Goal: Task Accomplishment & Management: Manage account settings

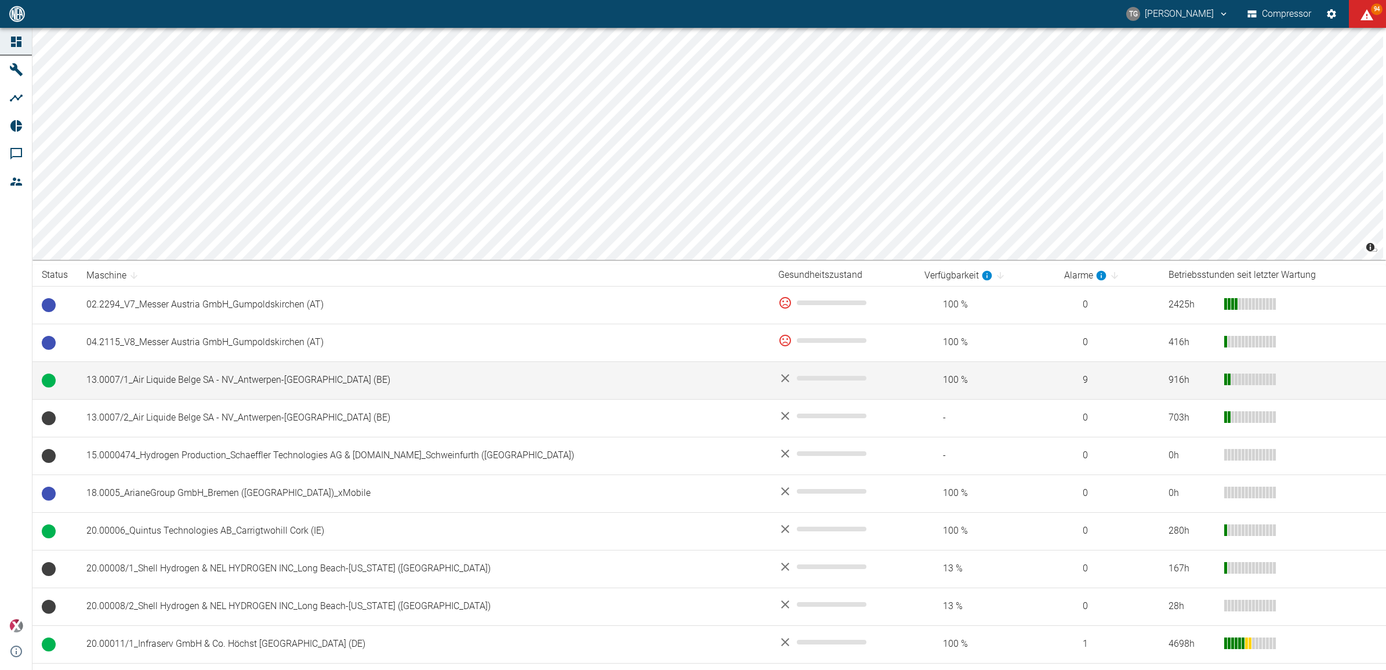
click at [179, 381] on td "13.0007/1_Air Liquide Belge SA - NV_Antwerpen-[GEOGRAPHIC_DATA] (BE)" at bounding box center [423, 380] width 692 height 38
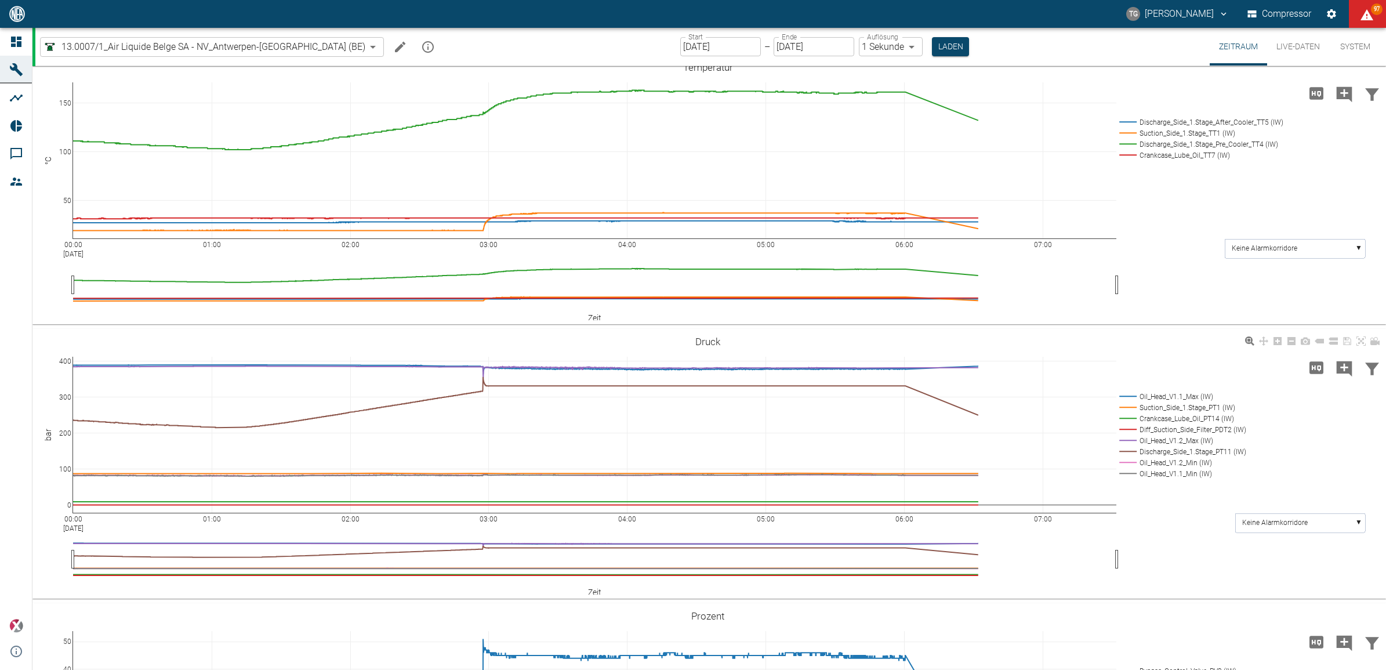
scroll to position [290, 0]
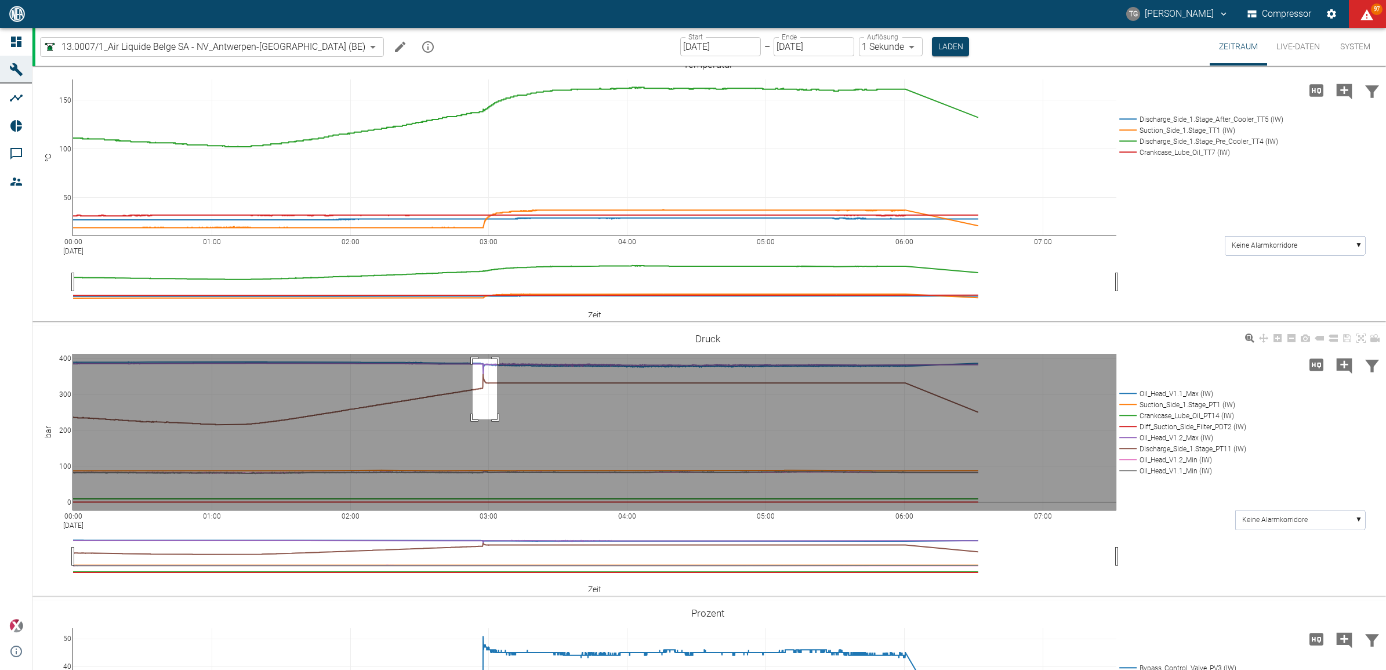
drag, startPoint x: 473, startPoint y: 358, endPoint x: 503, endPoint y: 418, distance: 66.9
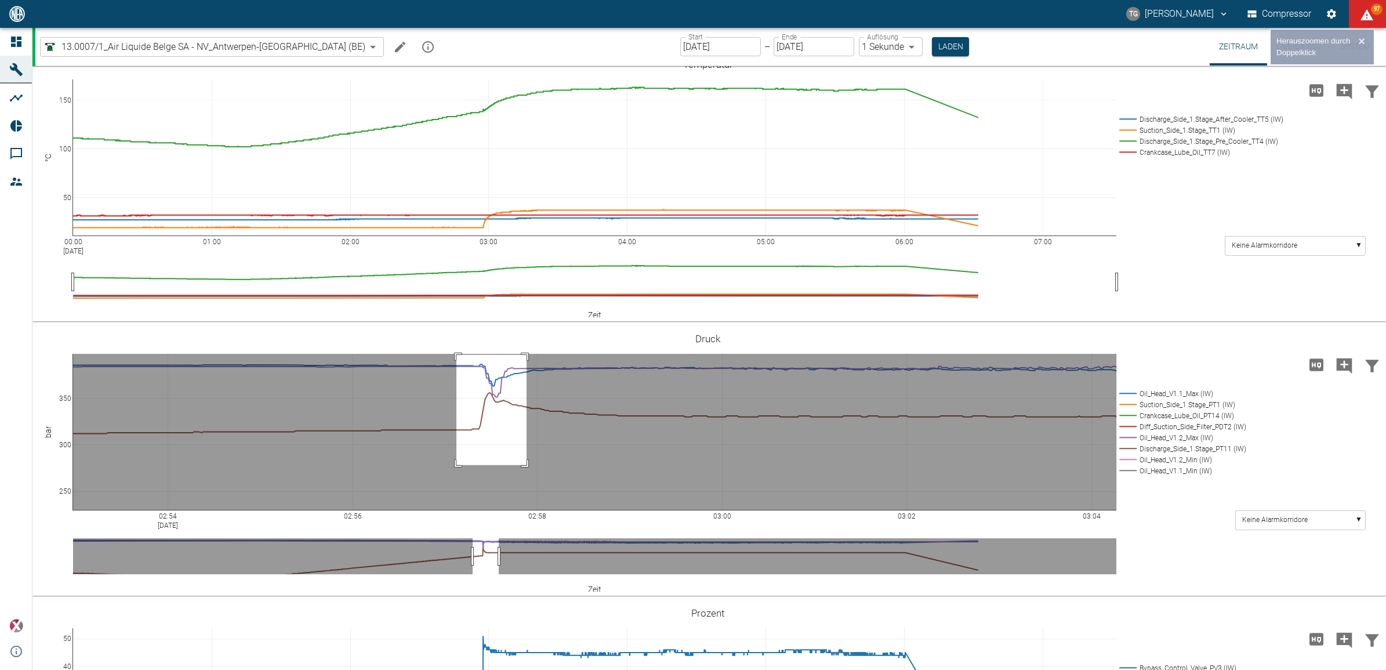
drag, startPoint x: 456, startPoint y: 354, endPoint x: 541, endPoint y: 456, distance: 132.2
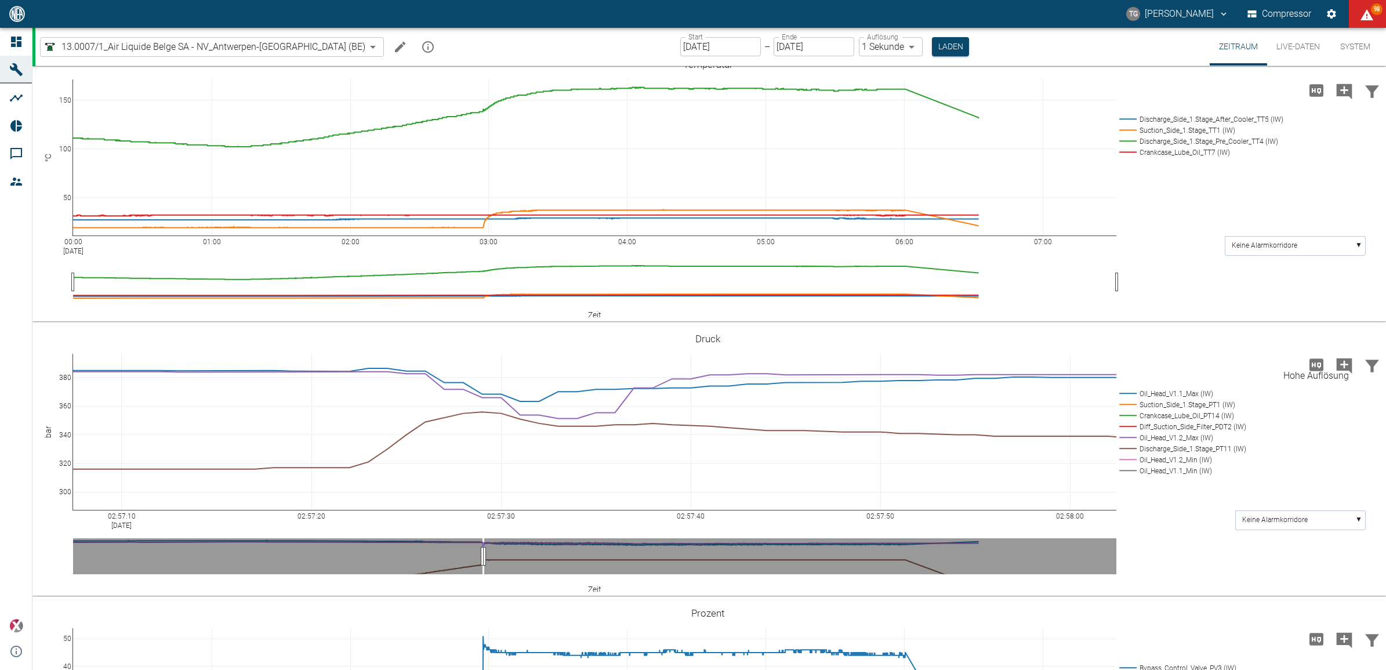
click at [1320, 361] on icon "Hohe Auflösung" at bounding box center [1316, 364] width 19 height 19
click at [1364, 335] on icon at bounding box center [1360, 337] width 9 height 9
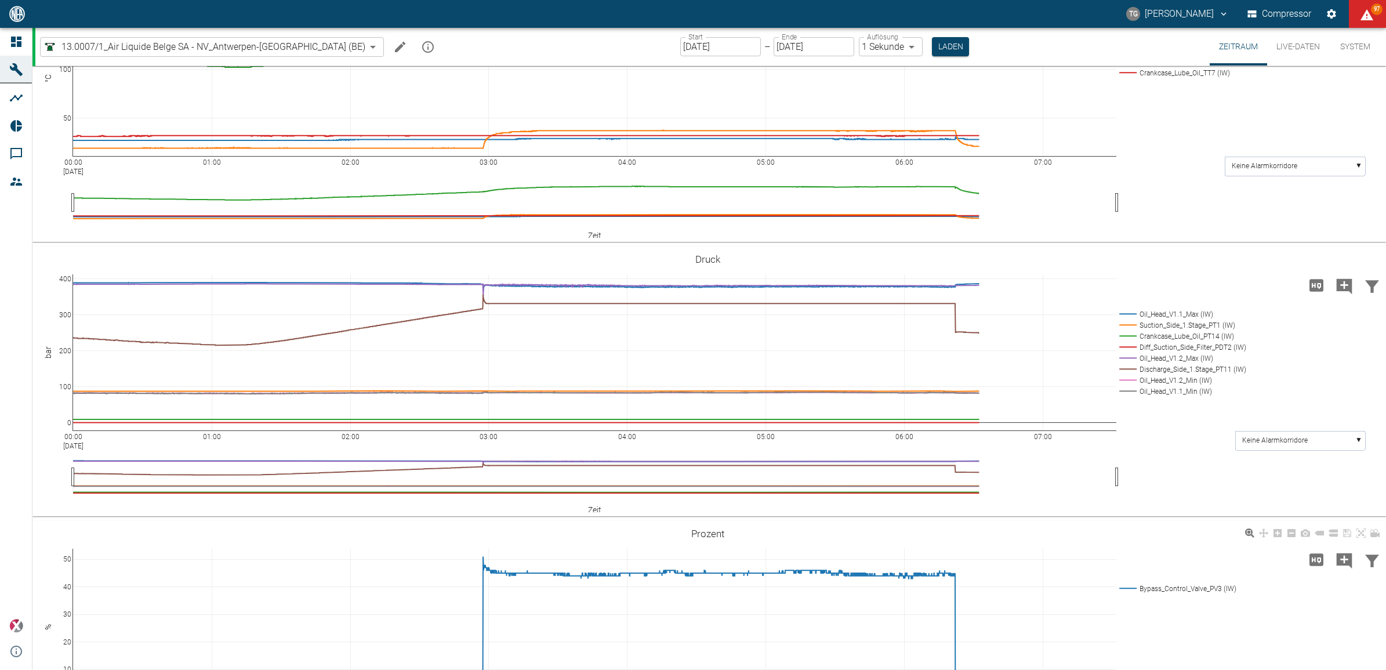
scroll to position [493, 0]
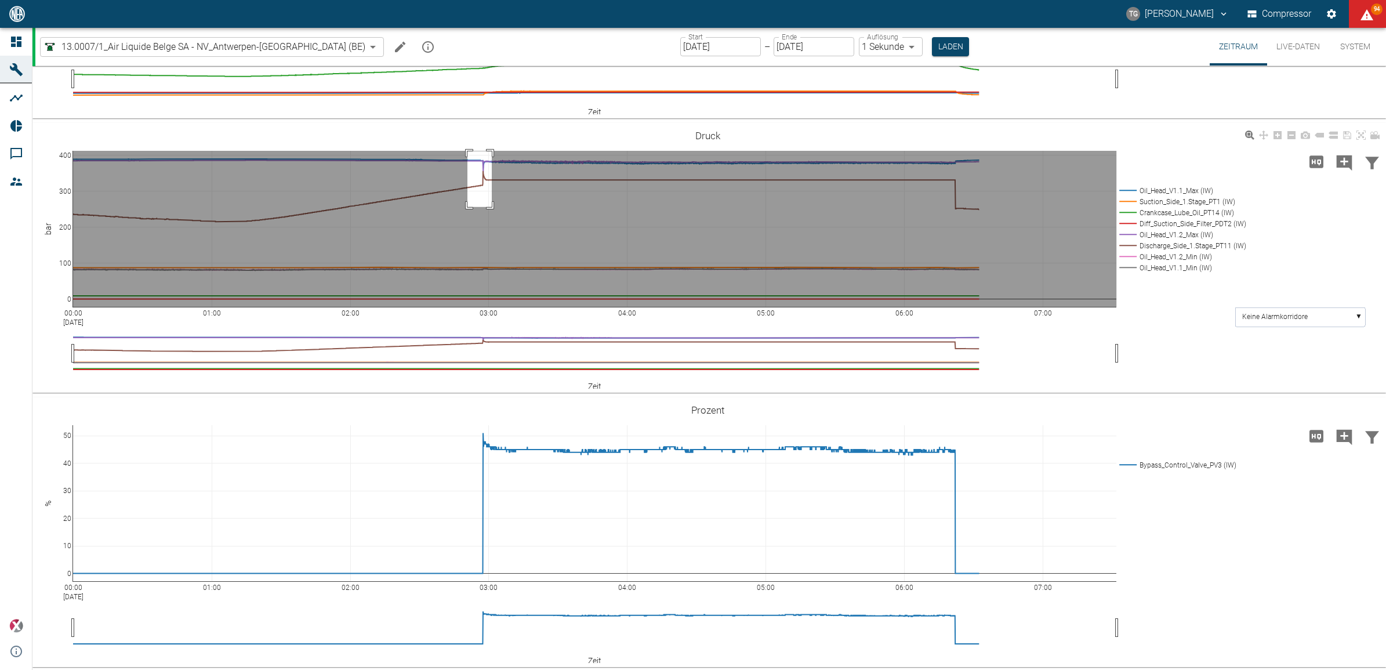
drag, startPoint x: 467, startPoint y: 151, endPoint x: 496, endPoint y: 209, distance: 64.6
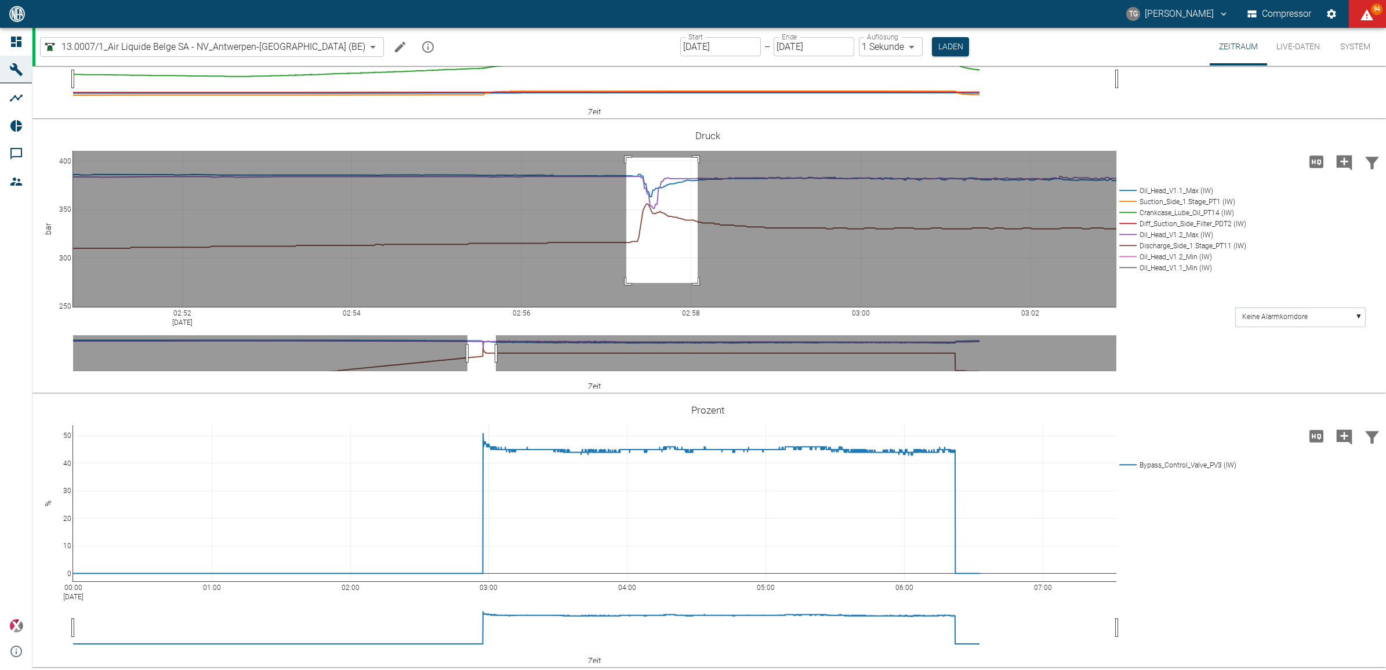
drag, startPoint x: 626, startPoint y: 157, endPoint x: 699, endPoint y: 282, distance: 144.7
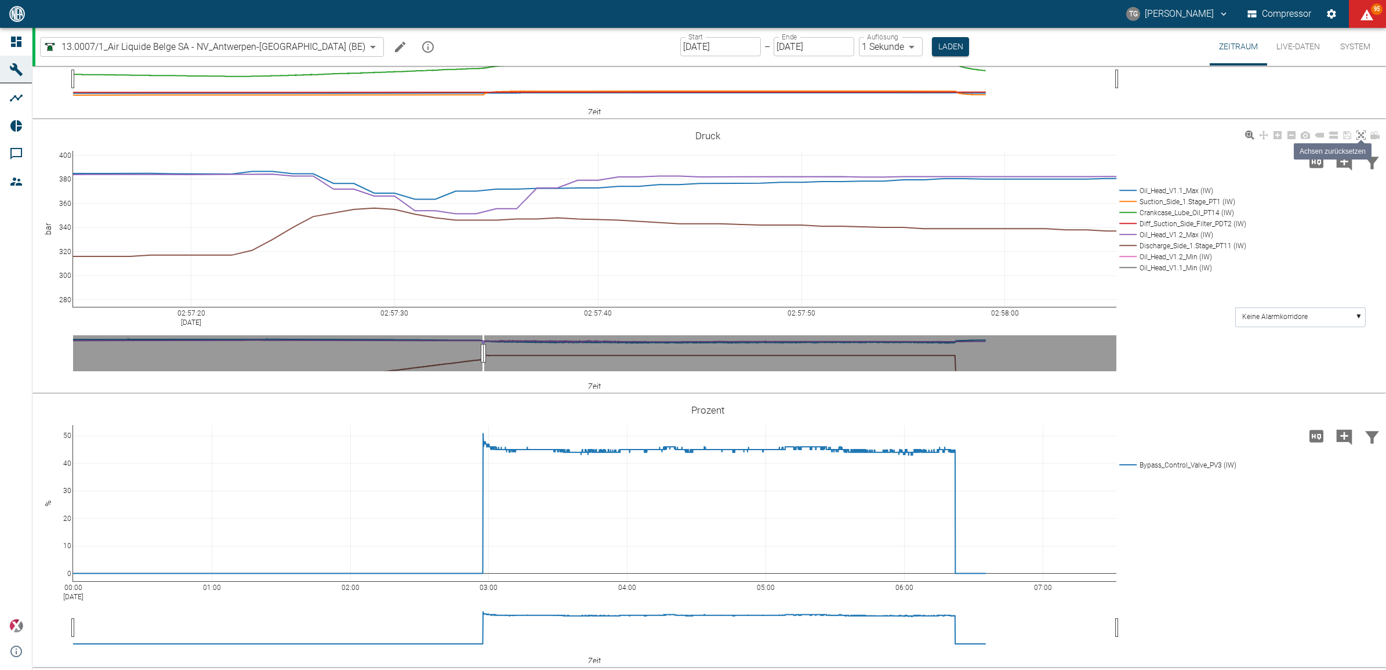
click at [1360, 132] on icon at bounding box center [1360, 134] width 9 height 9
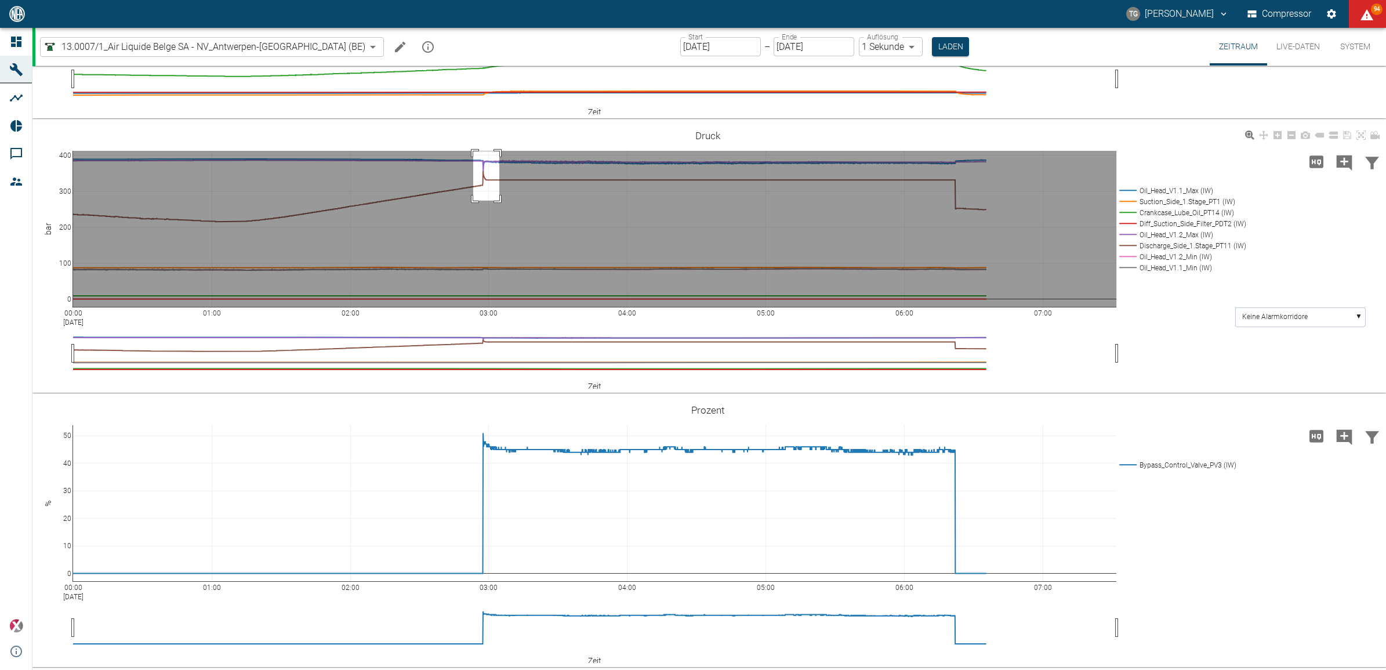
drag, startPoint x: 473, startPoint y: 151, endPoint x: 499, endPoint y: 200, distance: 55.5
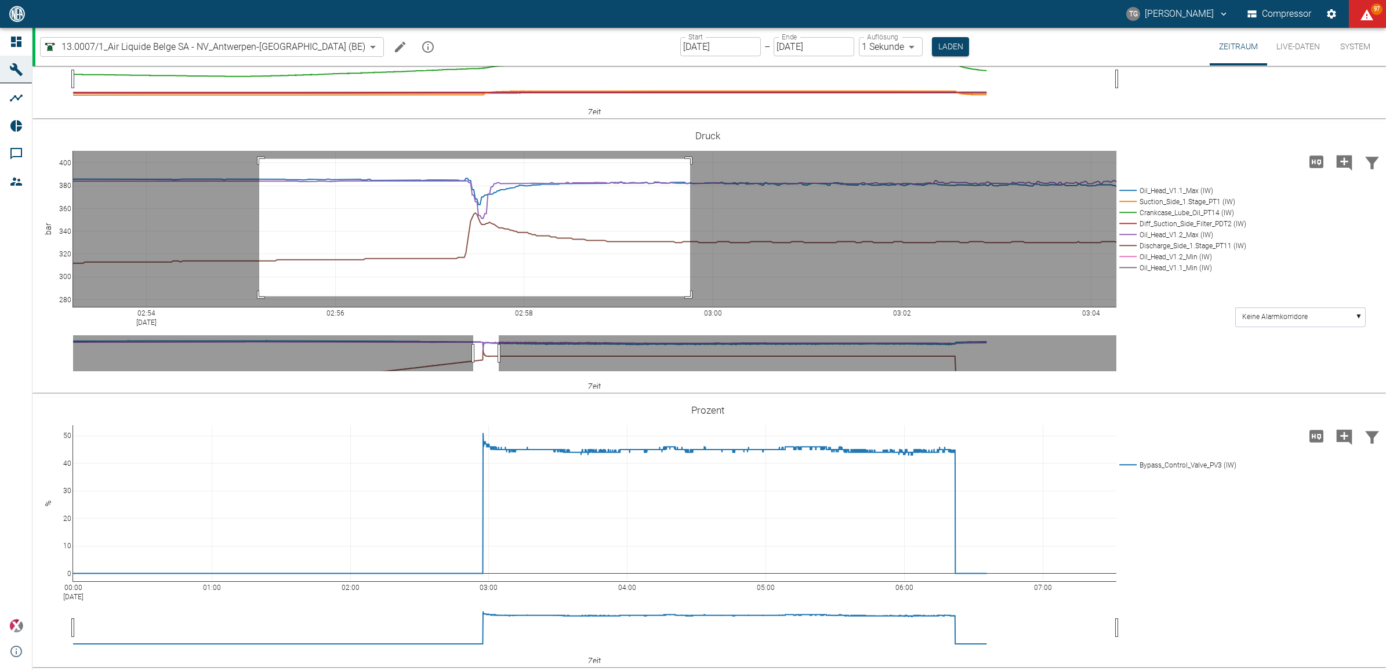
drag, startPoint x: 259, startPoint y: 158, endPoint x: 690, endPoint y: 296, distance: 452.2
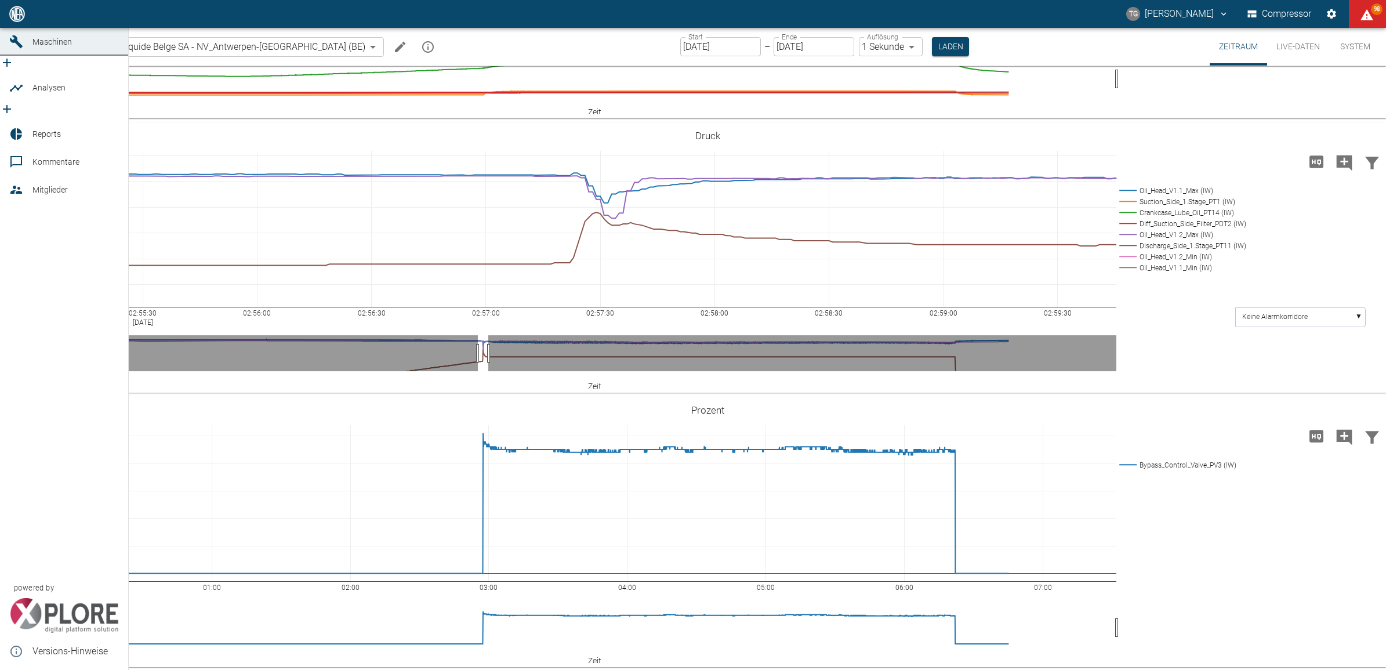
drag, startPoint x: 18, startPoint y: 41, endPoint x: 158, endPoint y: 122, distance: 162.1
click at [18, 21] on icon at bounding box center [16, 14] width 14 height 14
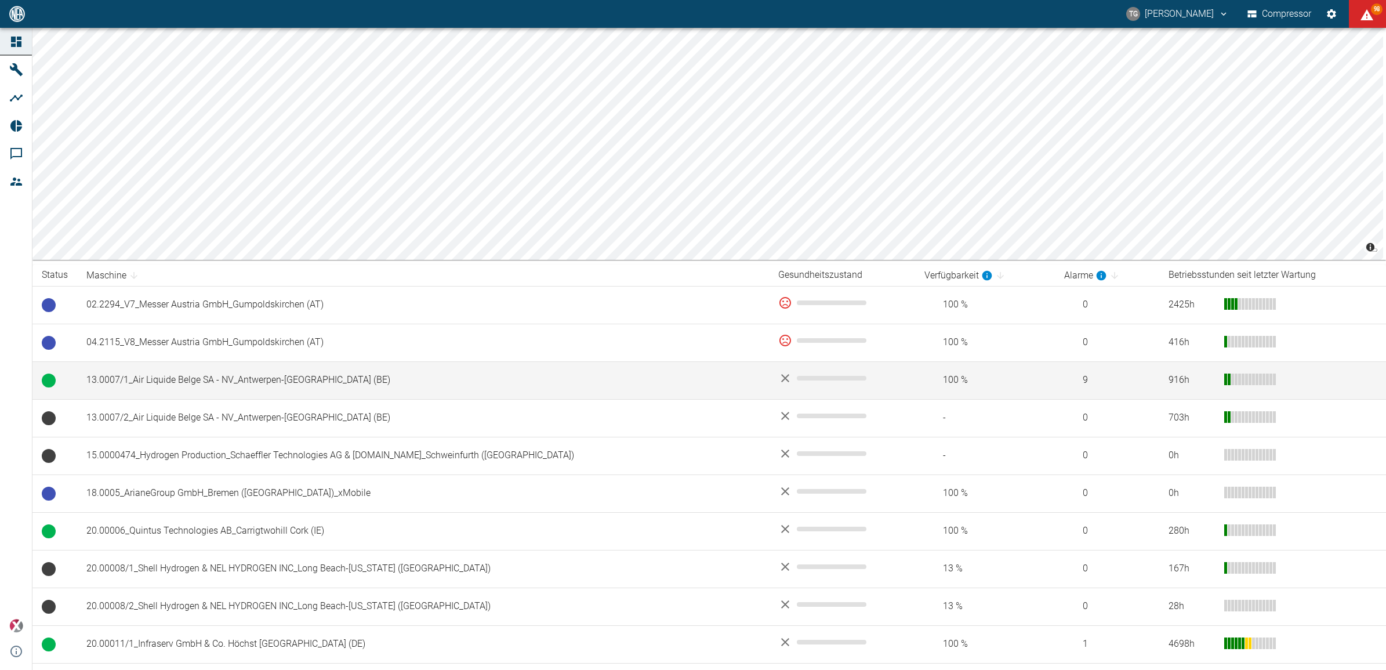
drag, startPoint x: 172, startPoint y: 381, endPoint x: 209, endPoint y: 395, distance: 39.6
click at [172, 381] on td "13.0007/1_Air Liquide Belge SA - NV_Antwerpen-[GEOGRAPHIC_DATA] (BE)" at bounding box center [423, 380] width 692 height 38
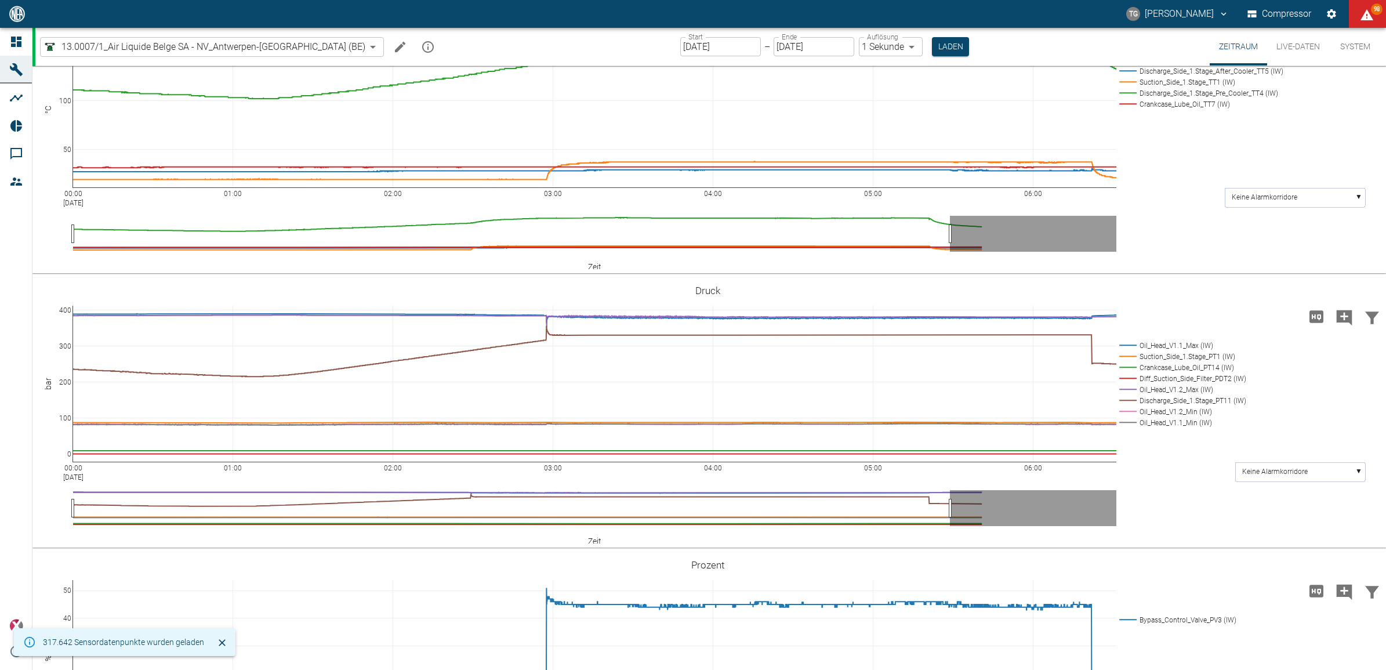
scroll to position [362, 0]
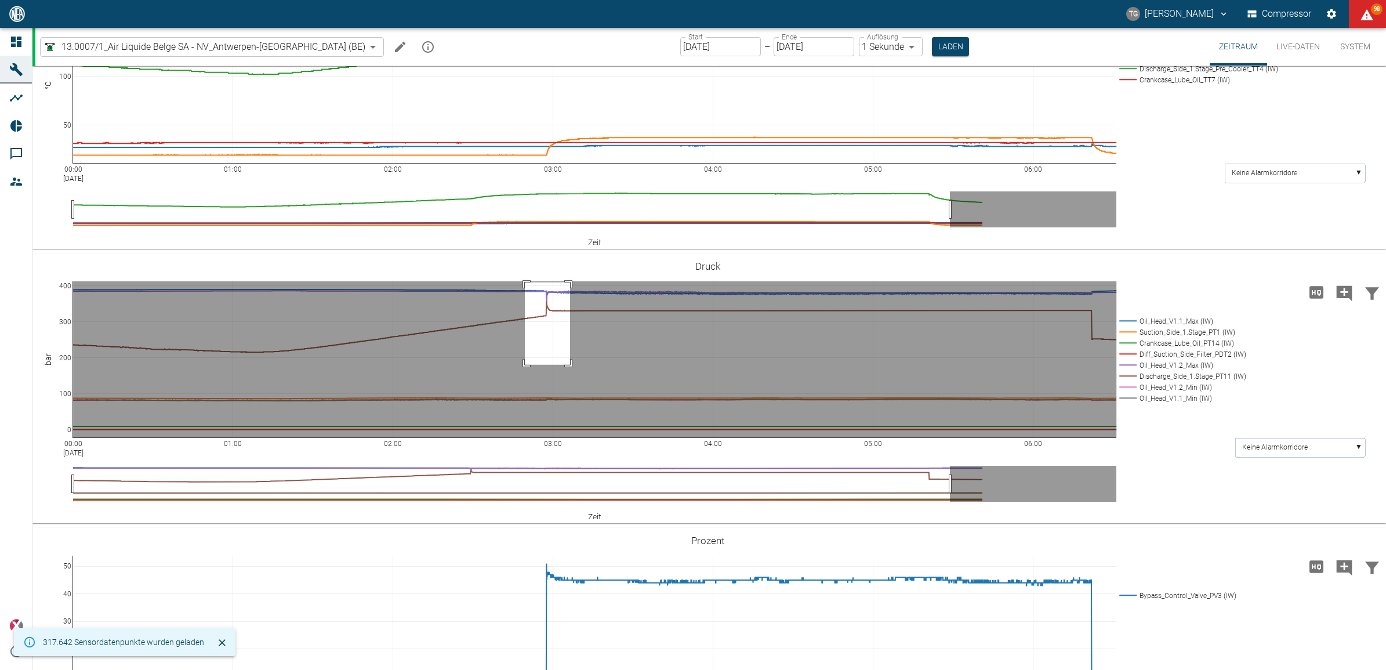
drag, startPoint x: 525, startPoint y: 282, endPoint x: 570, endPoint y: 364, distance: 93.9
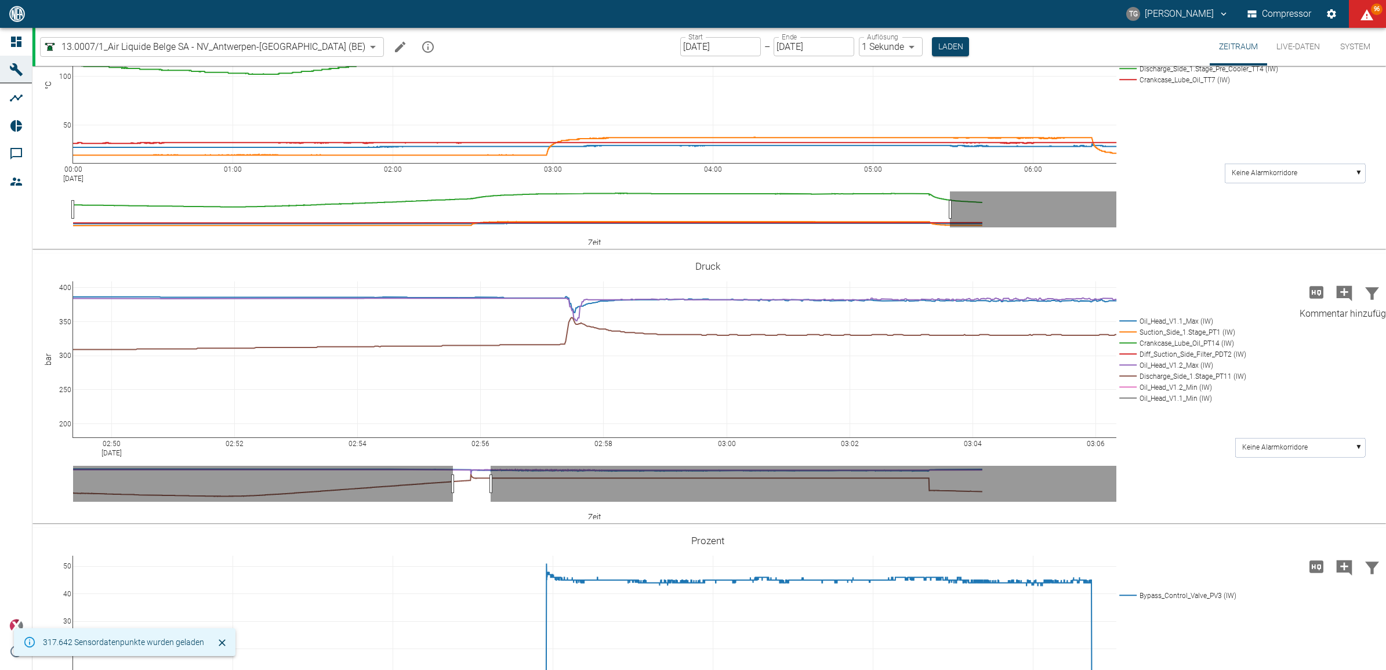
click at [1341, 296] on icon "Kommentar hinzufügen" at bounding box center [1345, 293] width 16 height 16
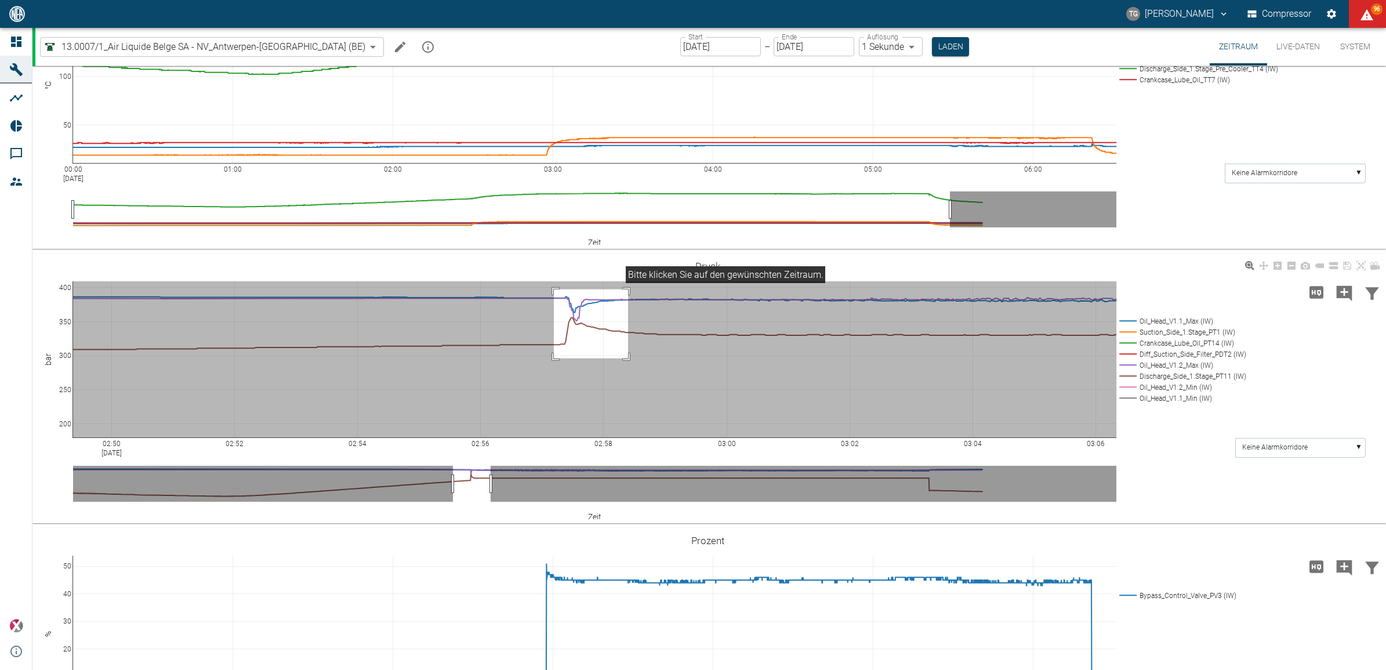
drag, startPoint x: 554, startPoint y: 289, endPoint x: 631, endPoint y: 372, distance: 113.7
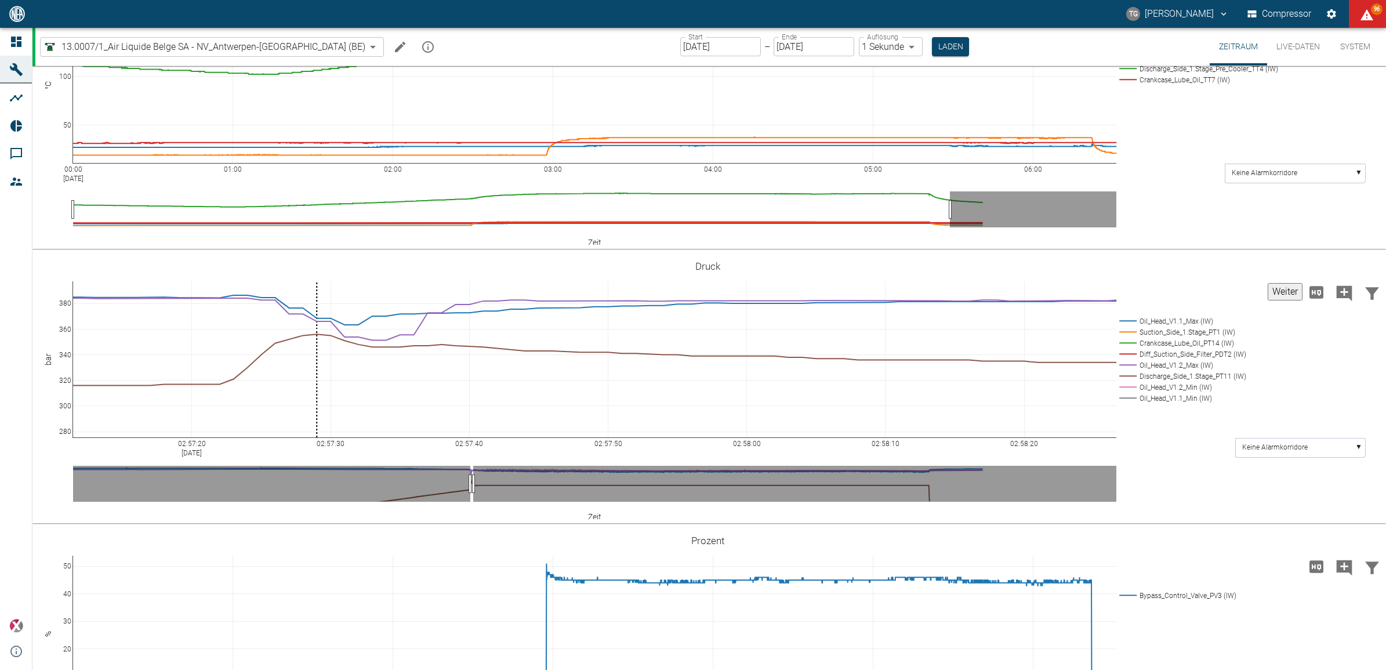
click at [1276, 289] on button "Weiter" at bounding box center [1285, 291] width 35 height 17
paste textarea "13.0007/1_Air Liquide Belge SA - NV_Antwerpen-Lillo (BE) // ALARM // Discharge …"
type textarea "// ALARM // Discharge Pressure // H // PT11"
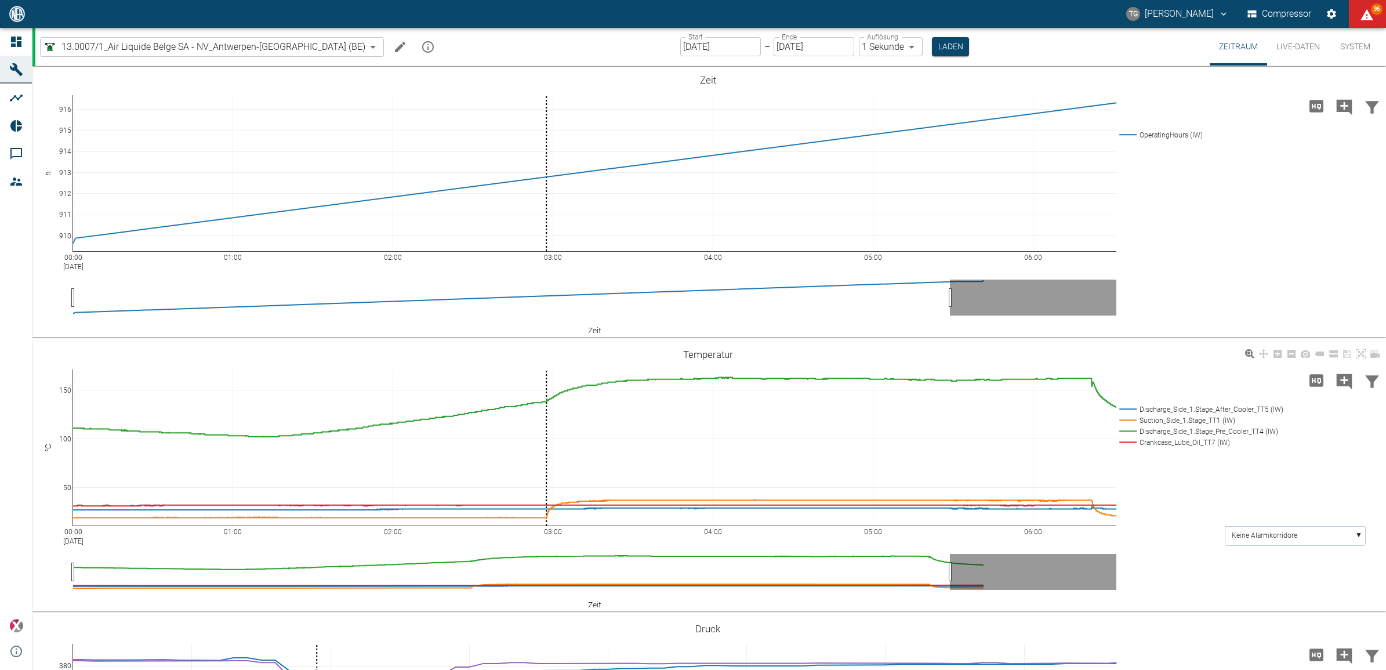
scroll to position [362, 0]
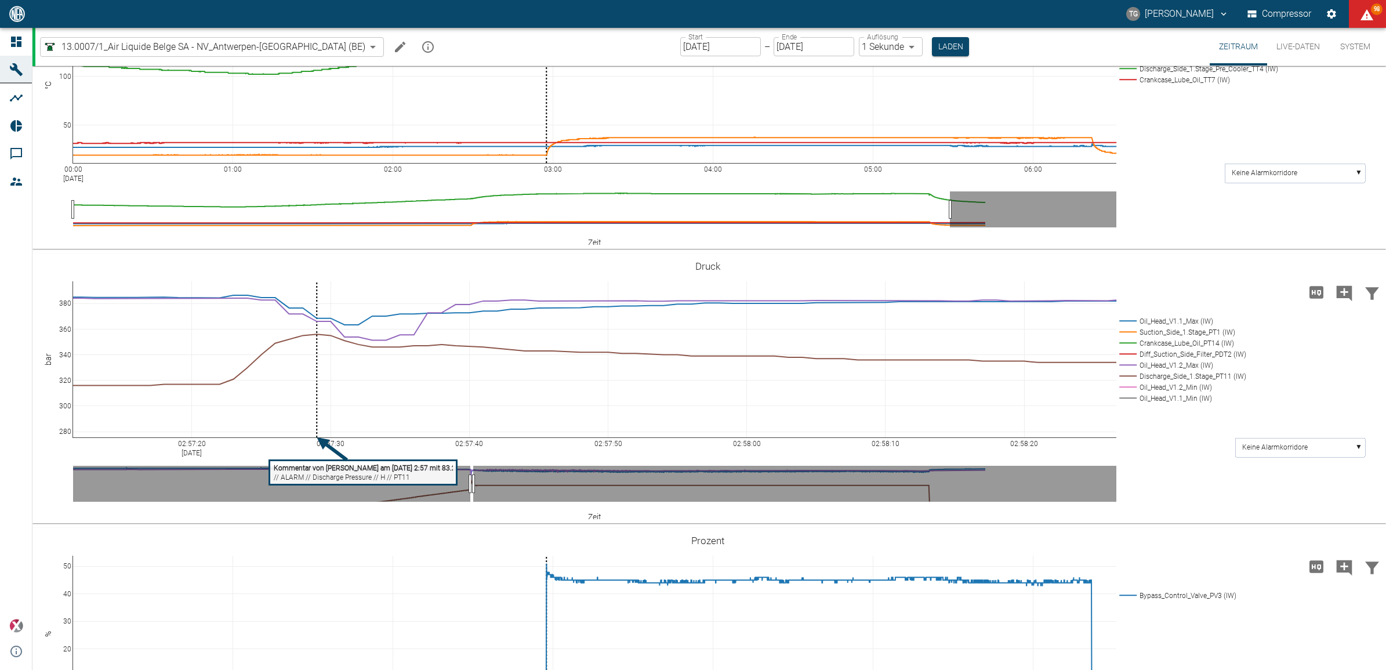
click at [0, 45] on html "TG Thomas Gregoir Compressor 98 Dashboard Maschinen Analysen Reports Kommentare…" at bounding box center [693, 335] width 1386 height 670
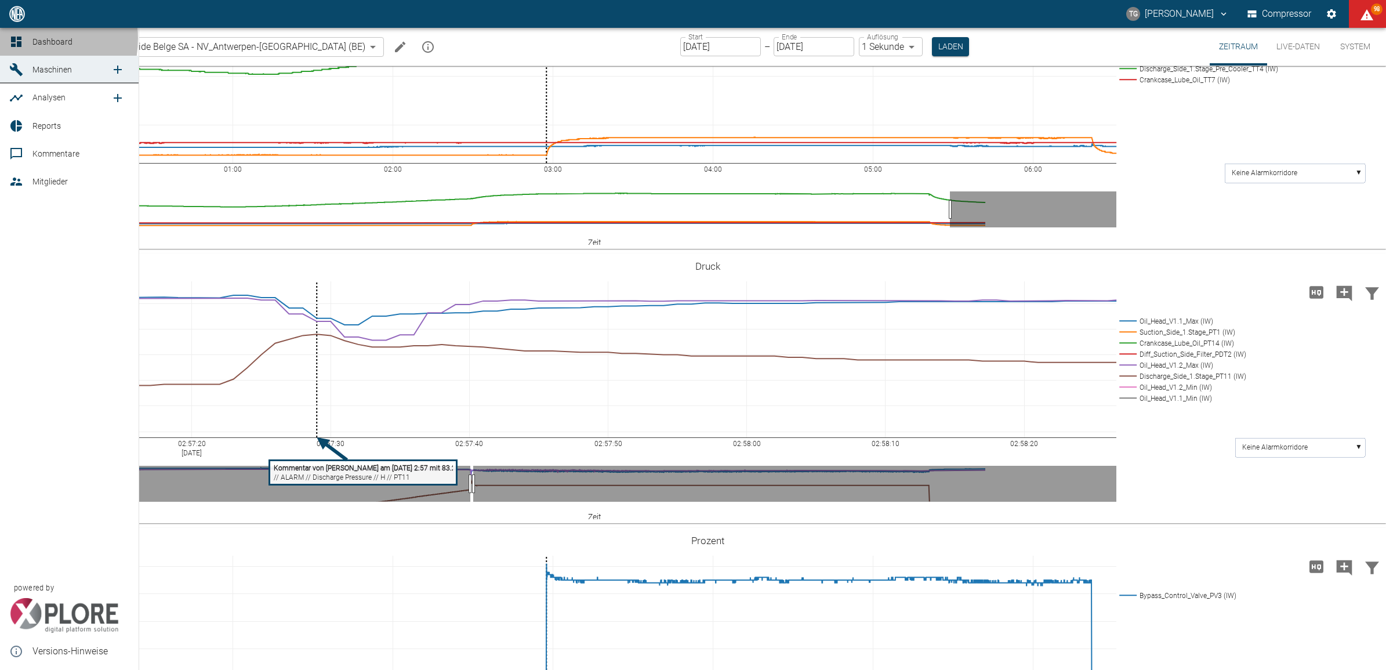
click at [20, 38] on icon at bounding box center [16, 42] width 10 height 10
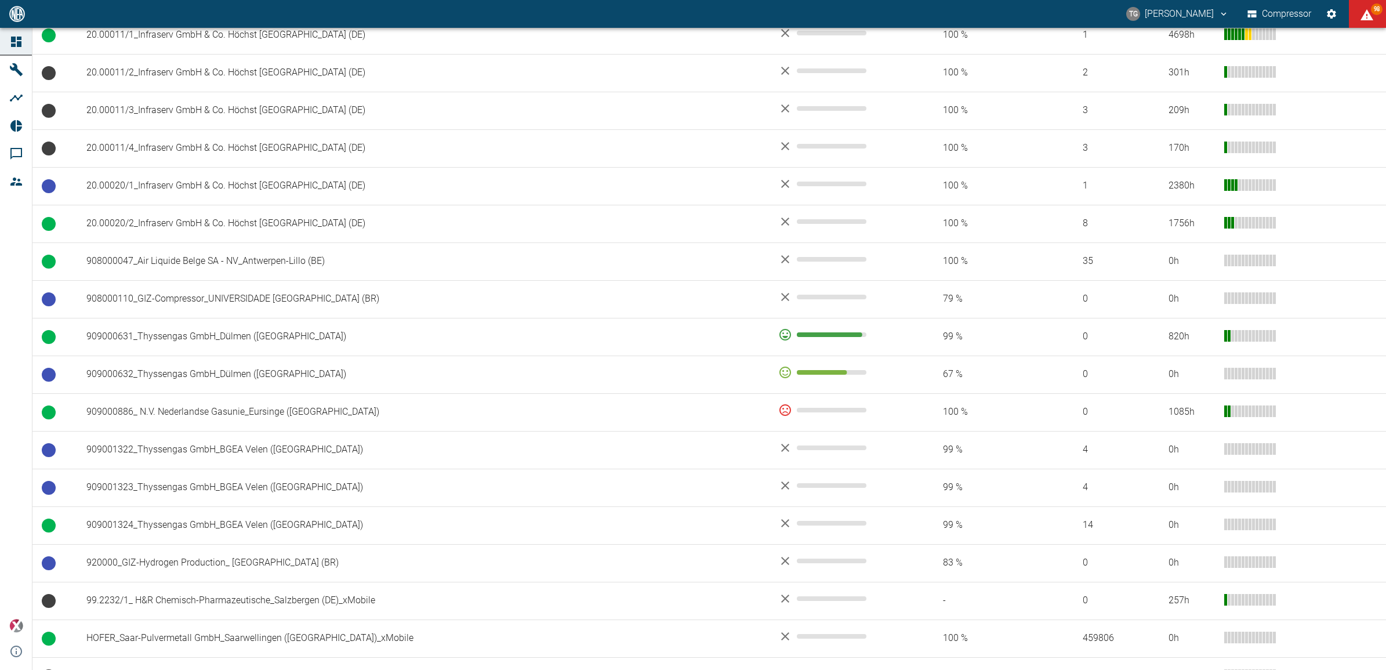
scroll to position [652, 0]
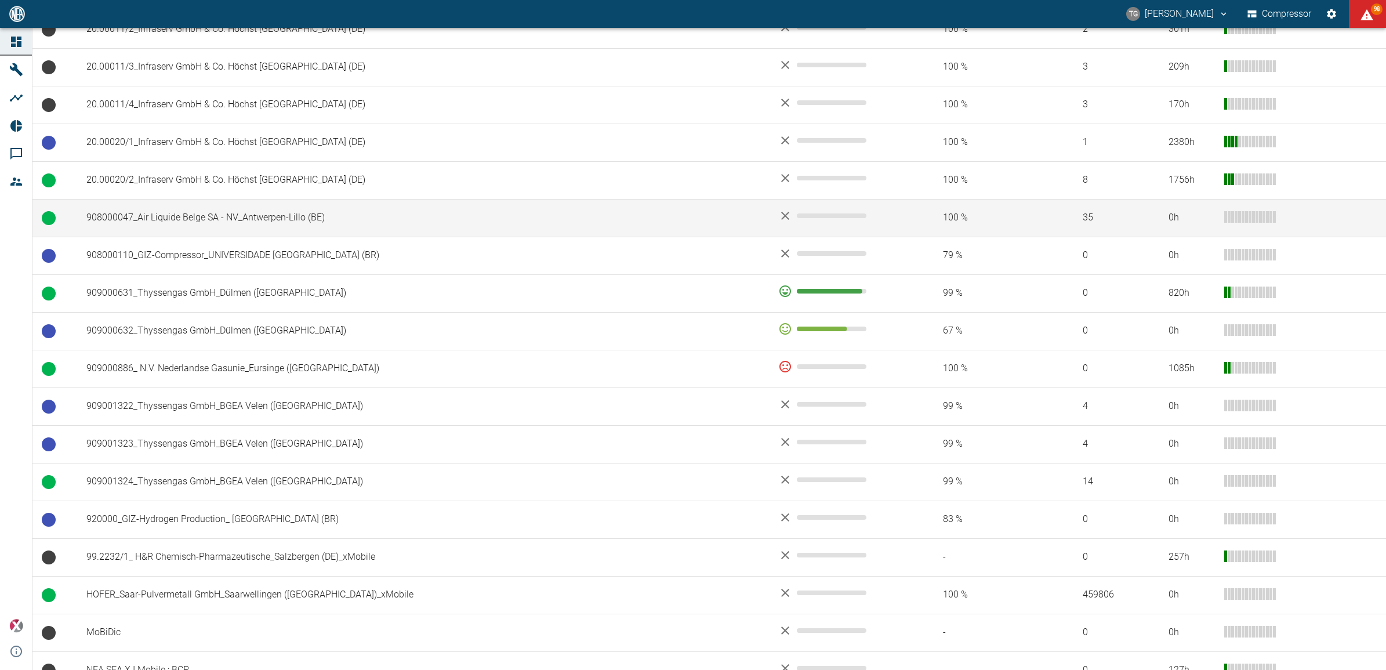
click at [201, 221] on td "908000047_Air Liquide Belge SA - NV_Antwerpen-Lillo (BE)" at bounding box center [423, 218] width 692 height 38
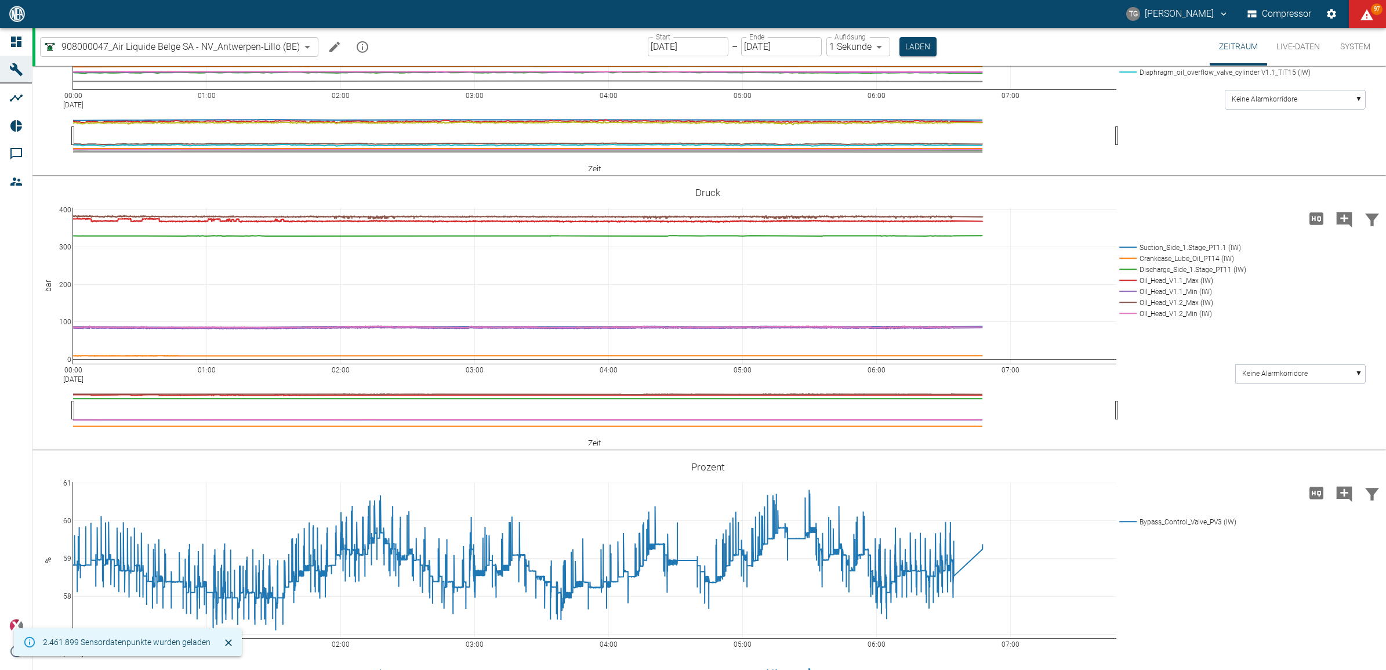
scroll to position [870, 0]
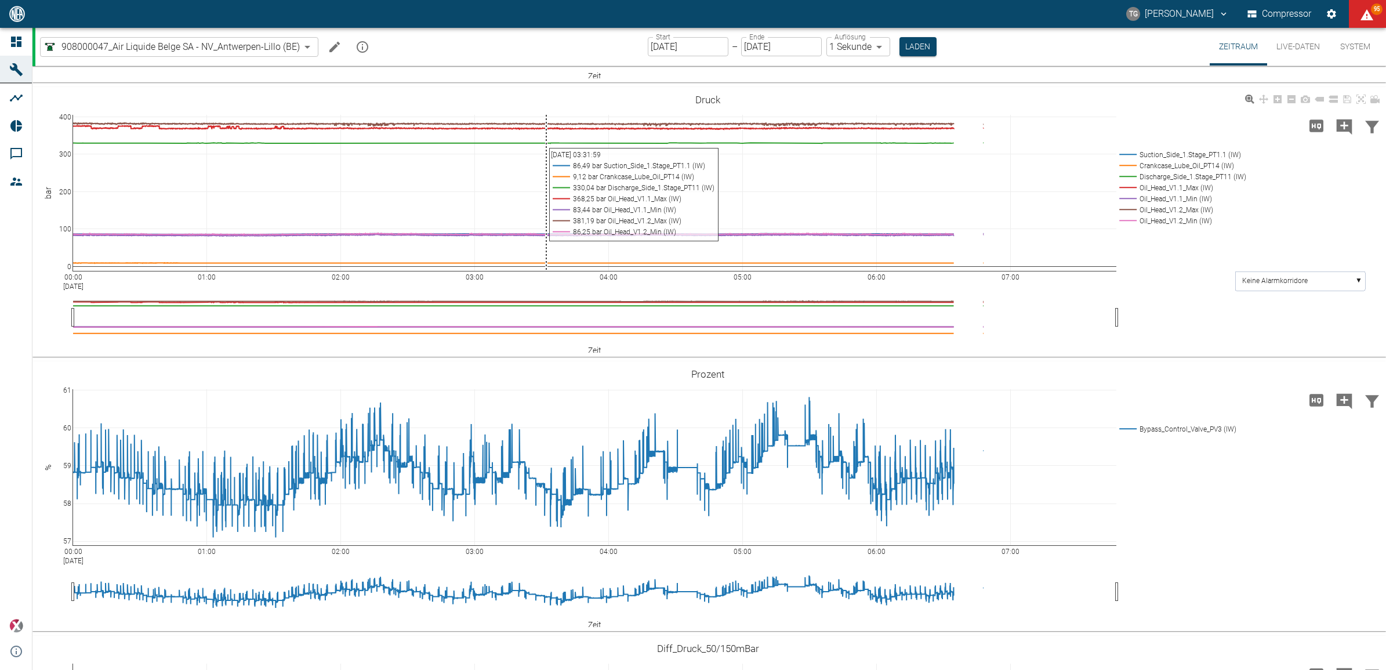
scroll to position [942, 0]
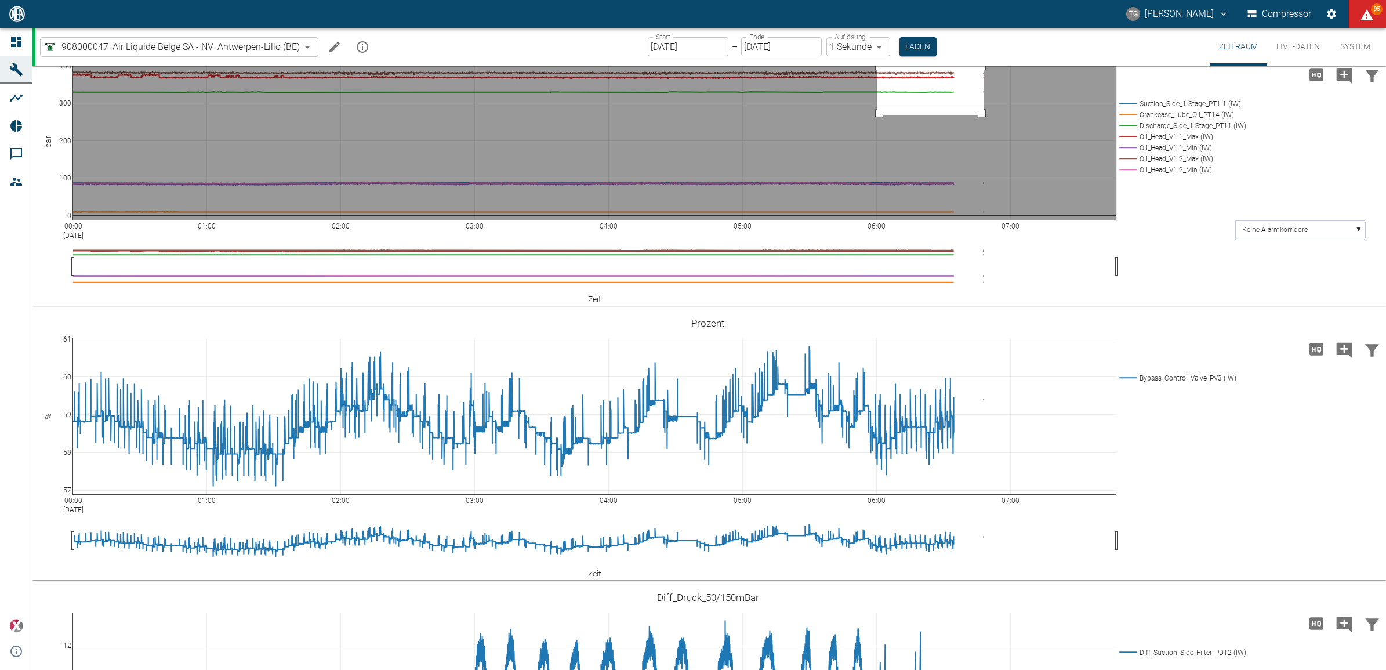
drag, startPoint x: 877, startPoint y: 249, endPoint x: 983, endPoint y: 300, distance: 117.5
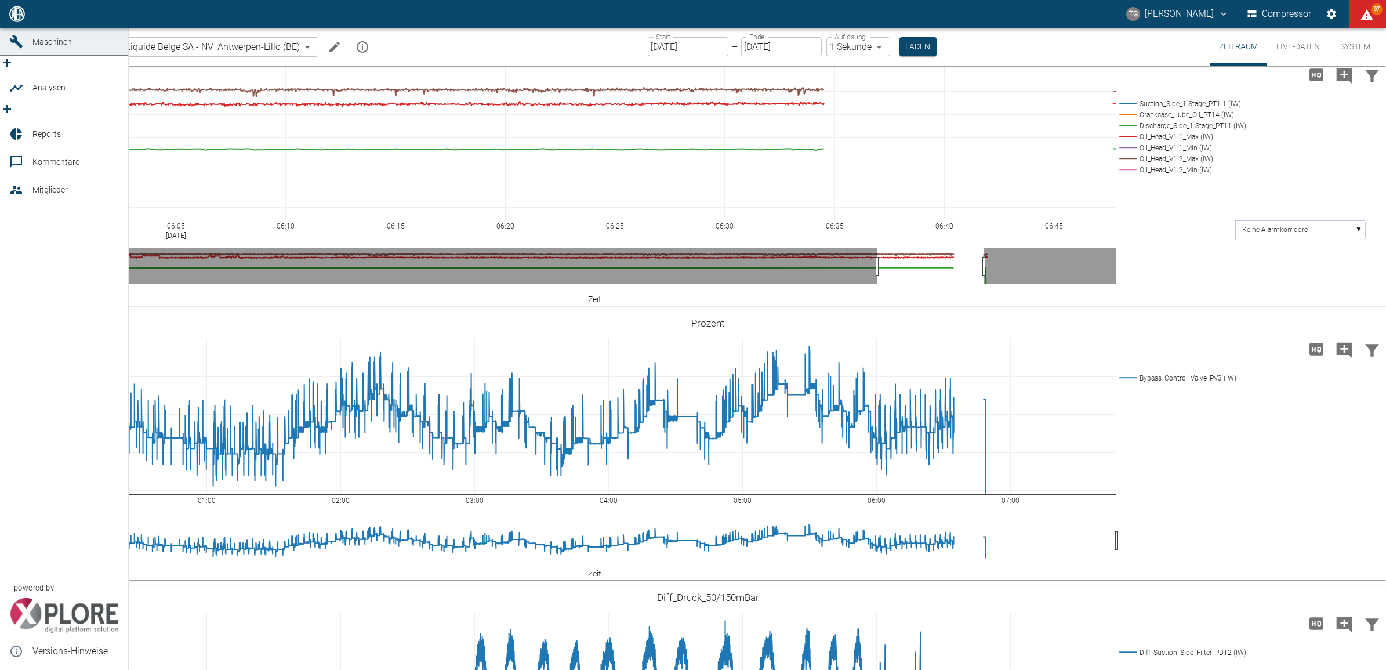
click at [12, 19] on icon at bounding box center [16, 14] width 10 height 10
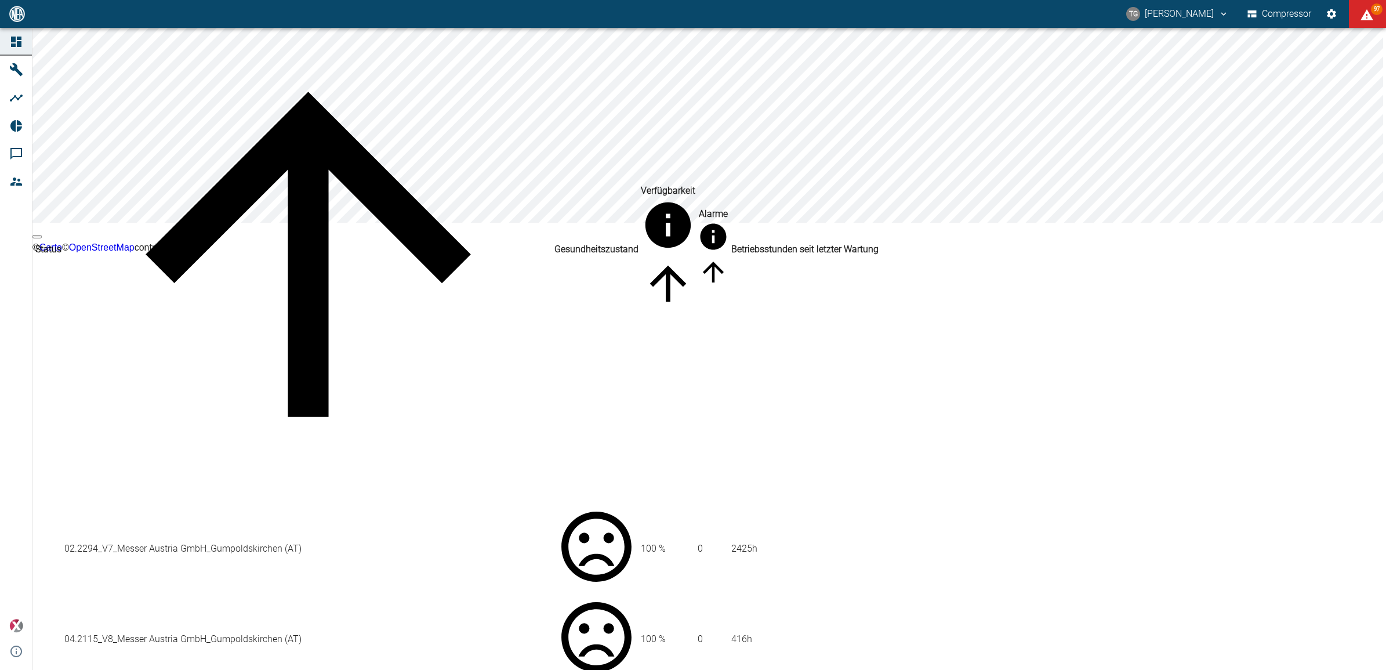
scroll to position [72, 0]
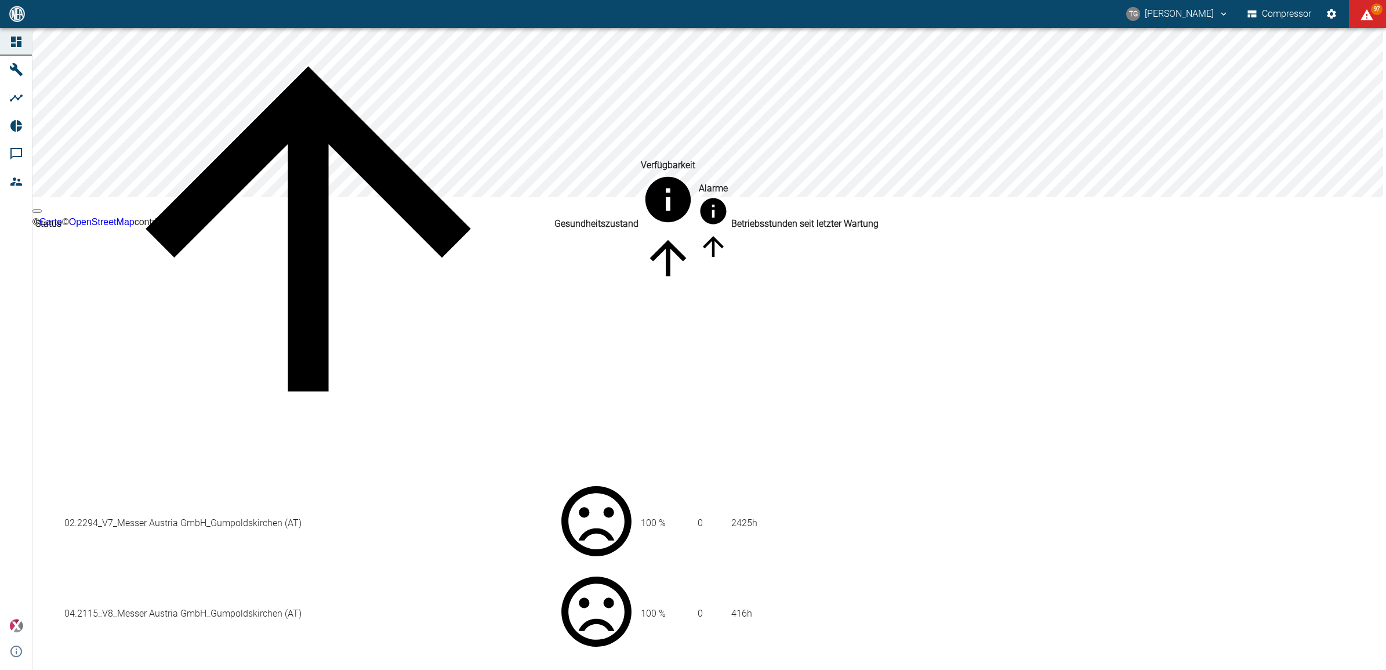
click at [235, 478] on td "02.2294_V7_Messer Austria GmbH_Gumpoldskirchen (AT)" at bounding box center [308, 522] width 489 height 89
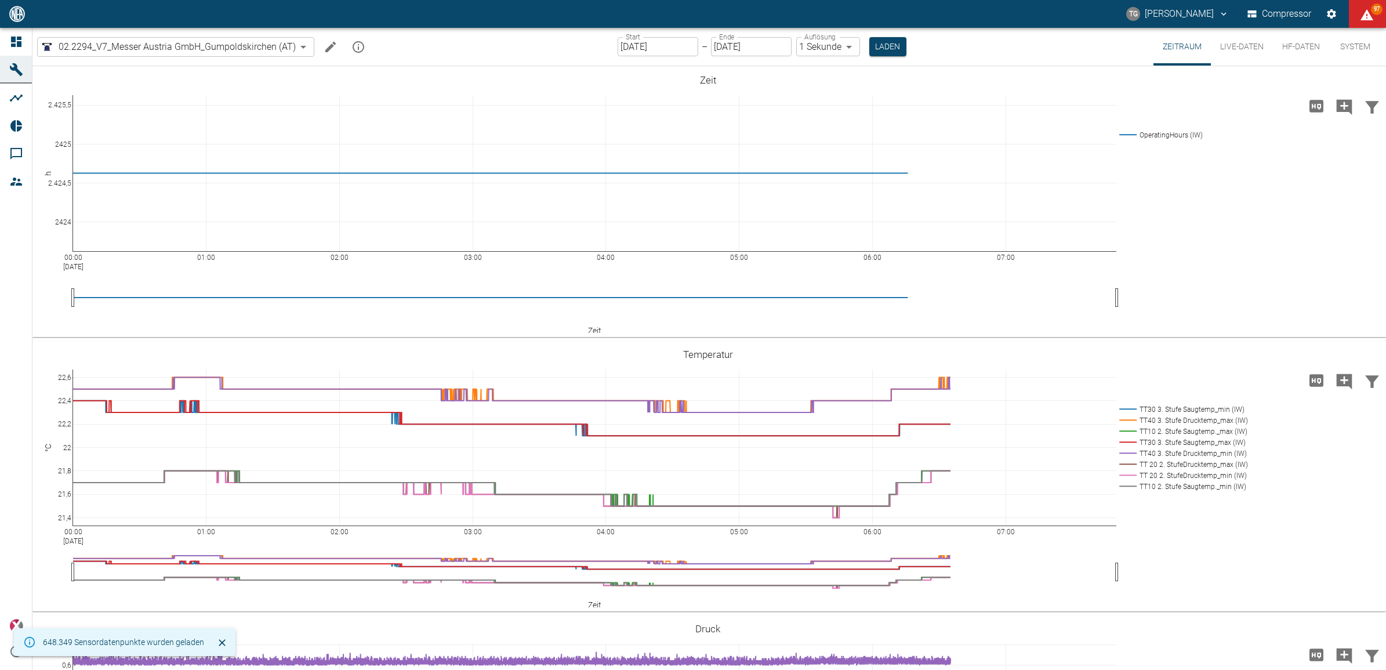
click at [1235, 50] on button "Live-Daten" at bounding box center [1242, 47] width 62 height 38
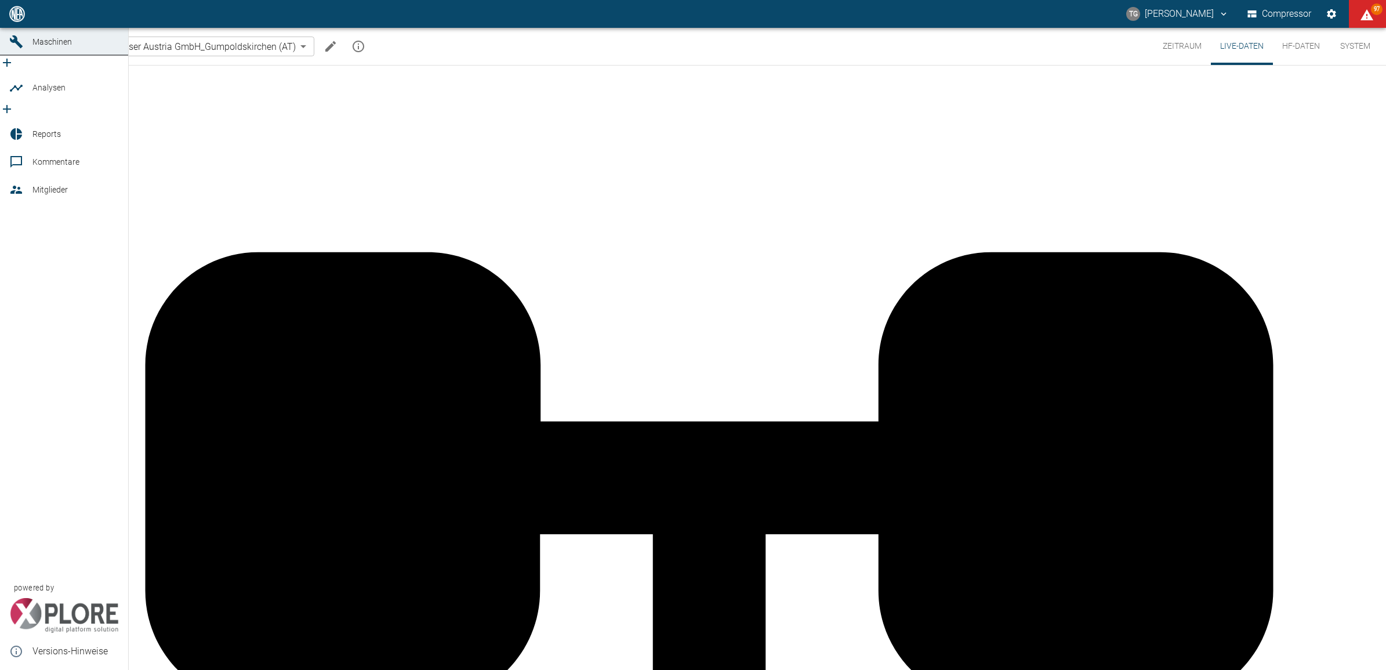
click at [10, 21] on icon at bounding box center [16, 14] width 14 height 14
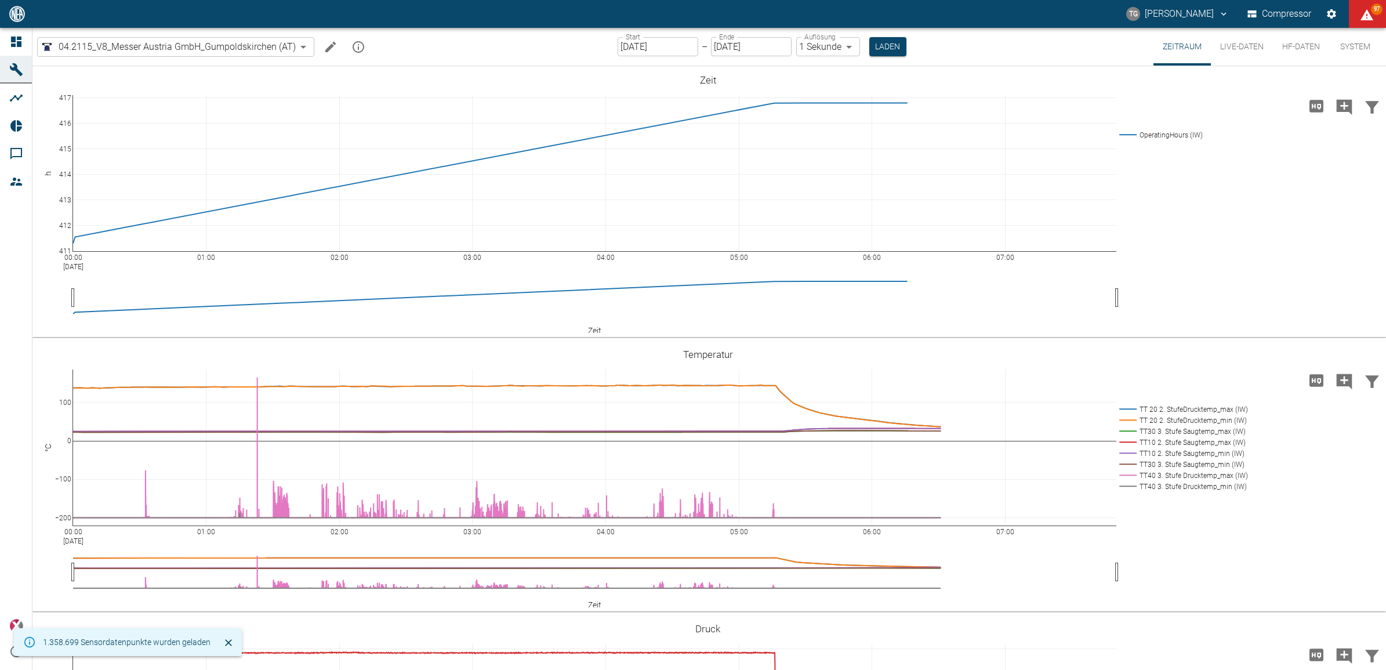
click at [1229, 45] on button "Live-Daten" at bounding box center [1242, 47] width 62 height 38
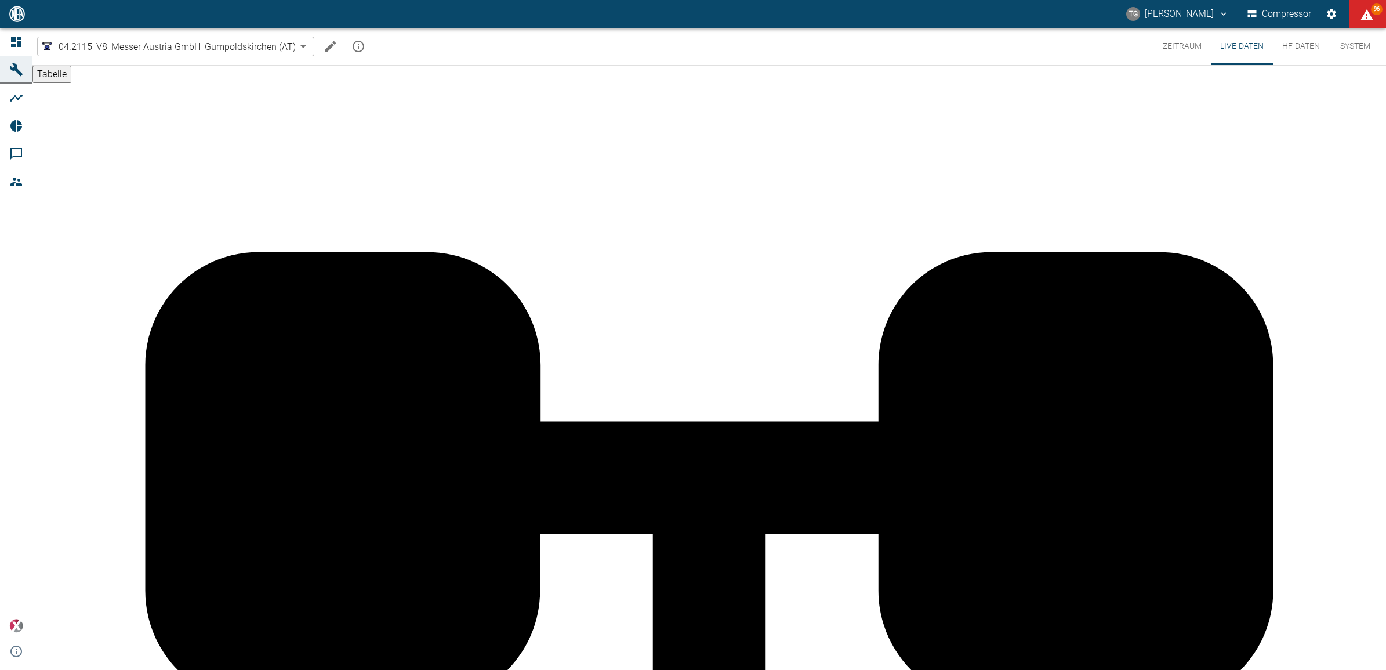
scroll to position [507, 0]
click at [1171, 45] on button "Zeitraum" at bounding box center [1181, 46] width 57 height 37
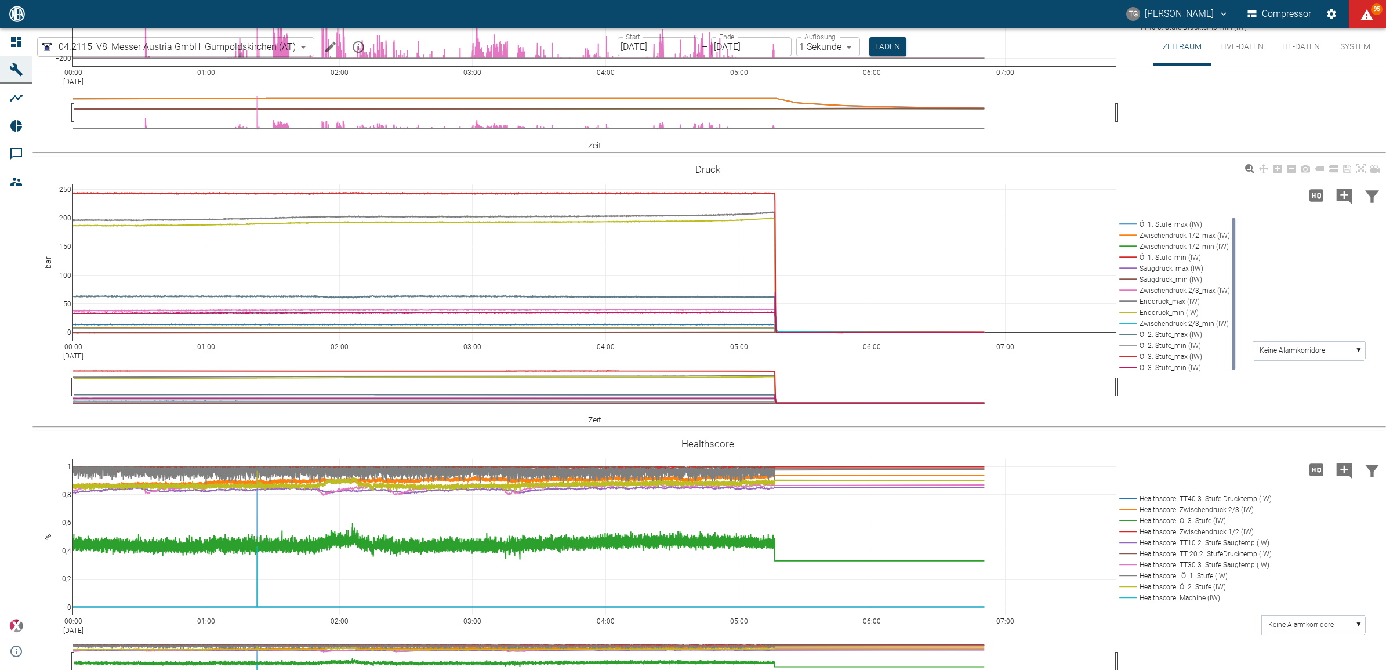
scroll to position [493, 0]
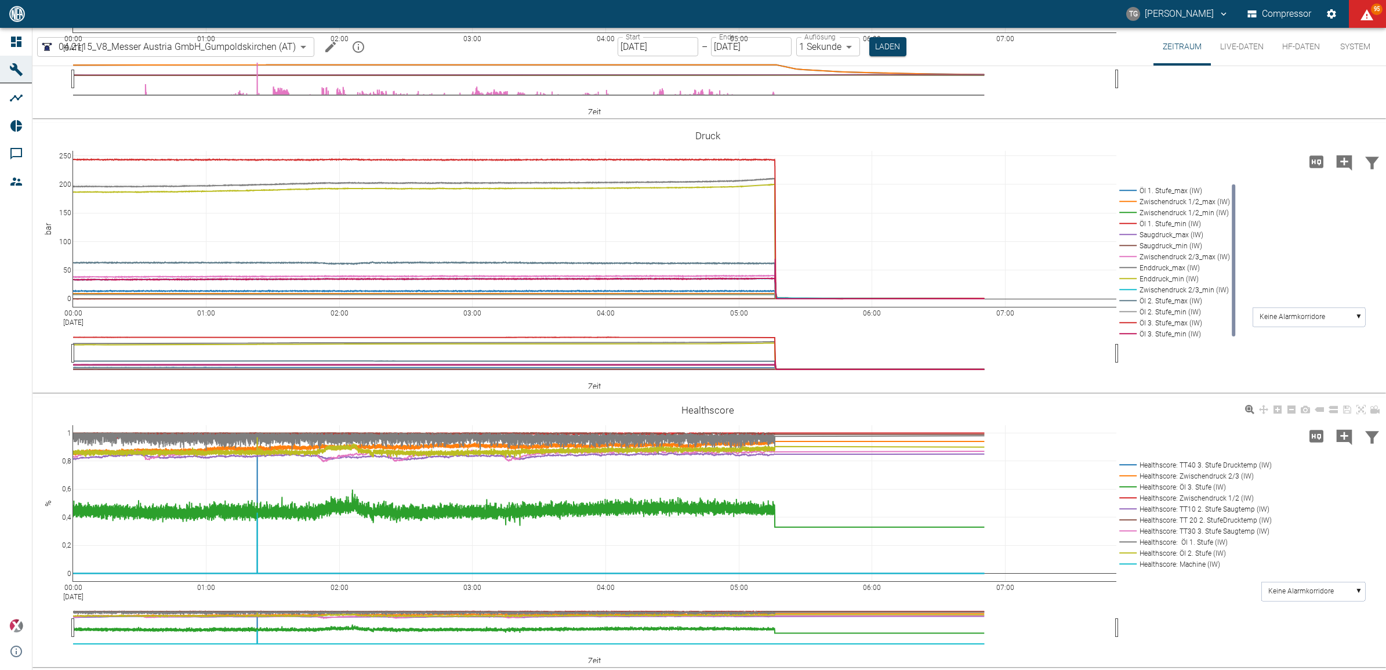
click at [1131, 482] on rect at bounding box center [1193, 486] width 154 height 11
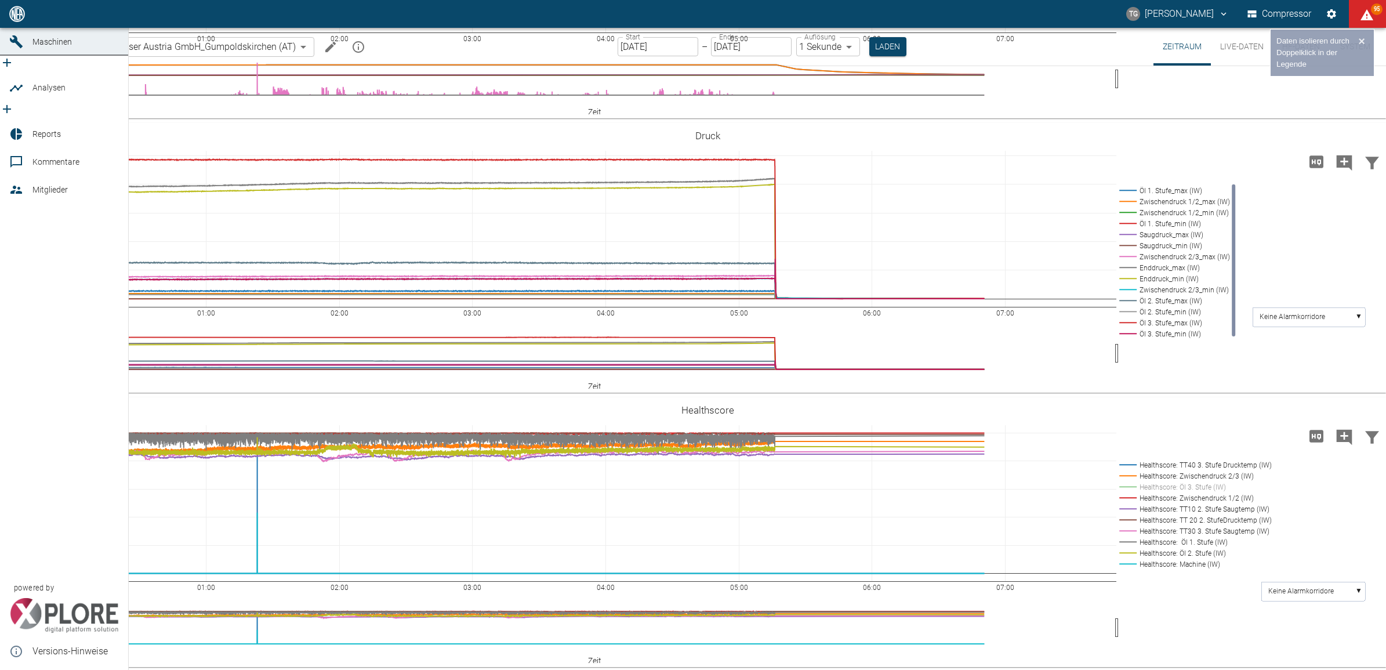
click at [23, 21] on div at bounding box center [17, 14] width 17 height 14
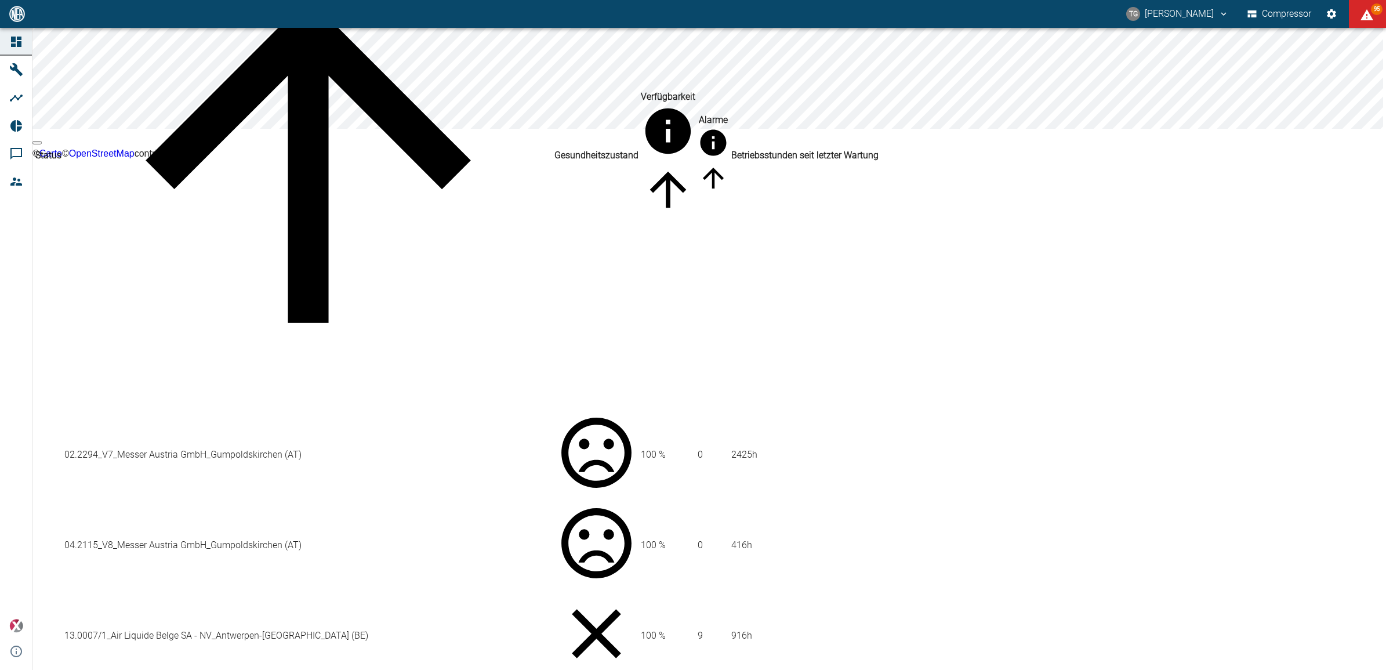
scroll to position [217, 0]
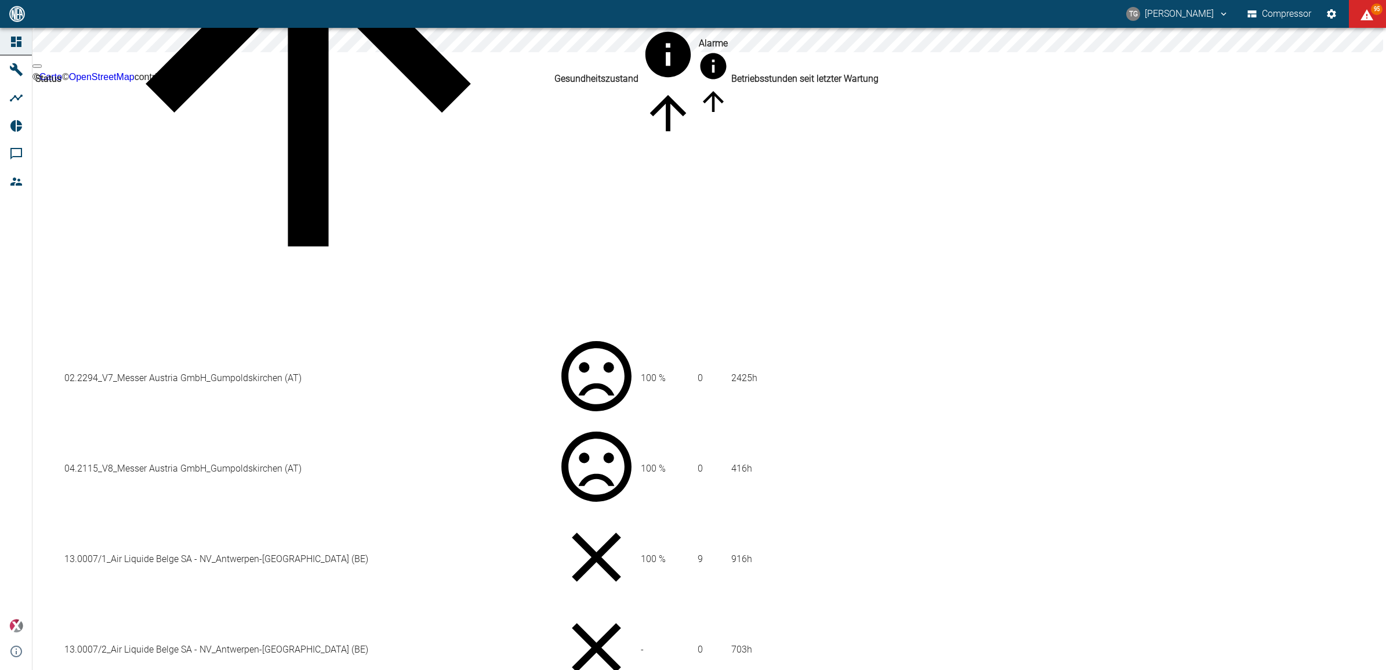
click at [207, 605] on td "13.0007/2_Air Liquide Belge SA - NV_Antwerpen-[GEOGRAPHIC_DATA] (BE)" at bounding box center [308, 649] width 489 height 89
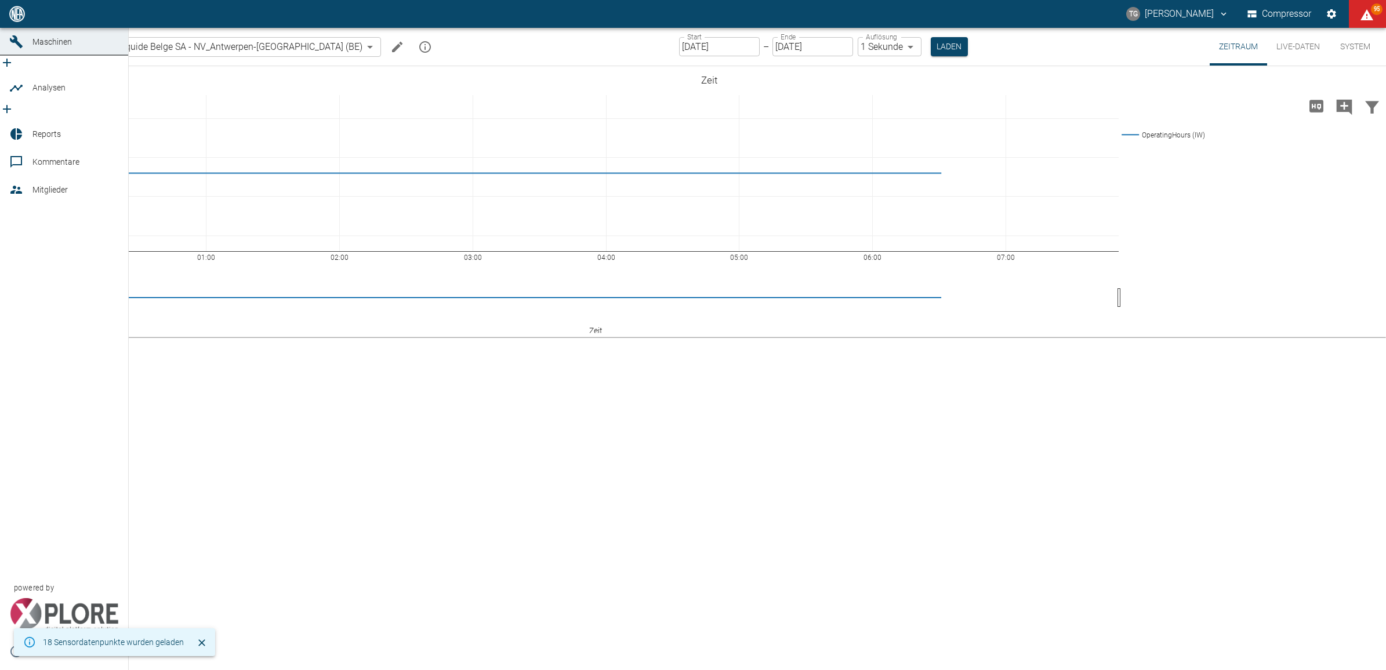
click at [10, 21] on icon at bounding box center [16, 14] width 14 height 14
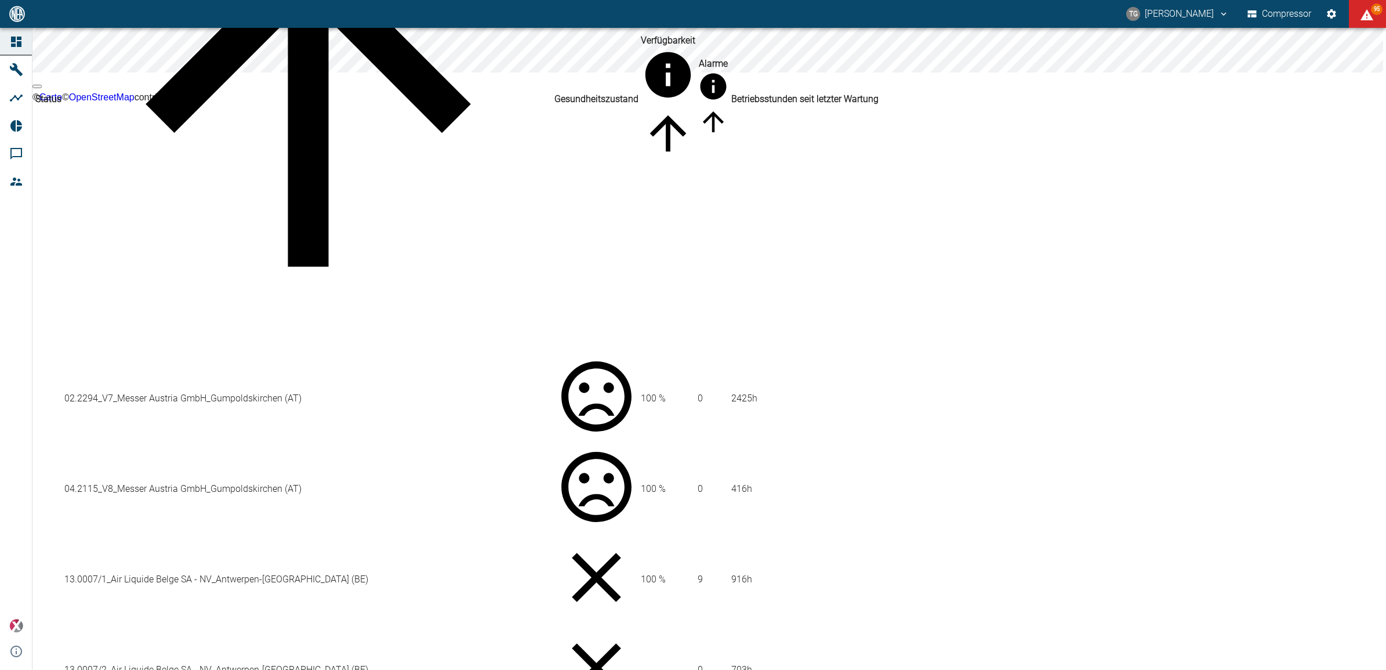
scroll to position [217, 0]
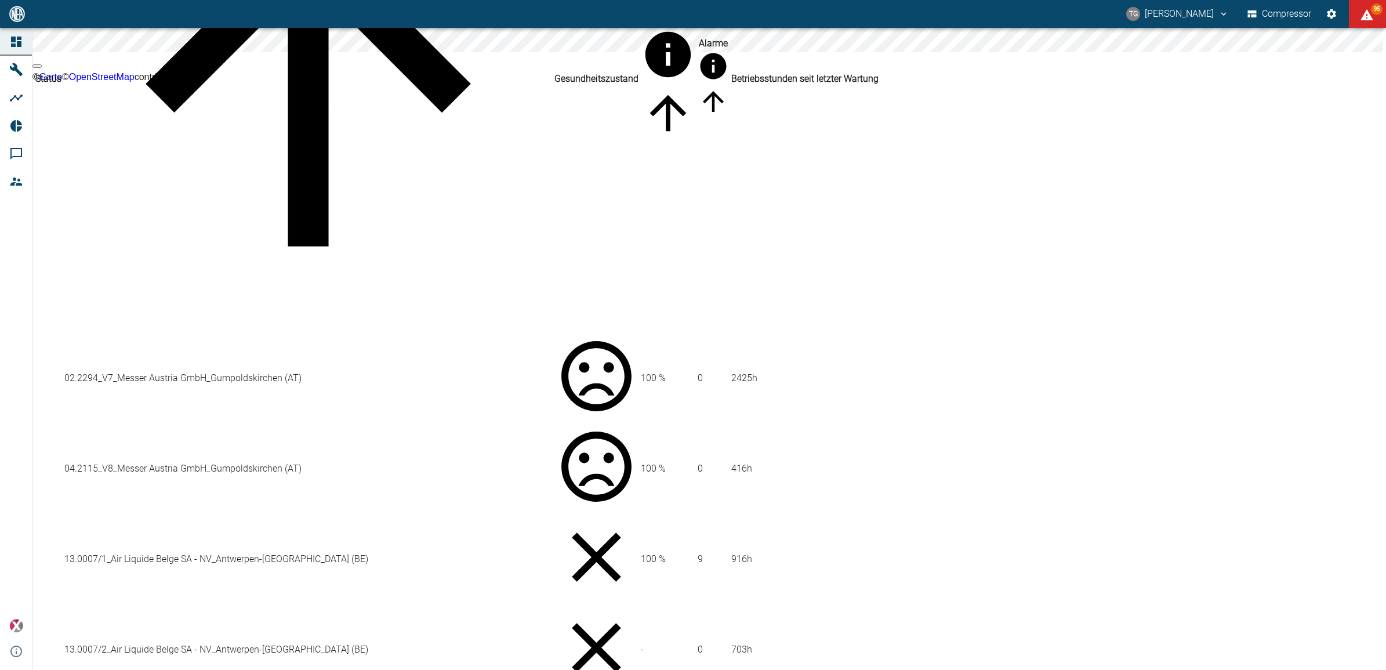
click at [181, 514] on td "13.0007/1_Air Liquide Belge SA - NV_Antwerpen-[GEOGRAPHIC_DATA] (BE)" at bounding box center [308, 558] width 489 height 89
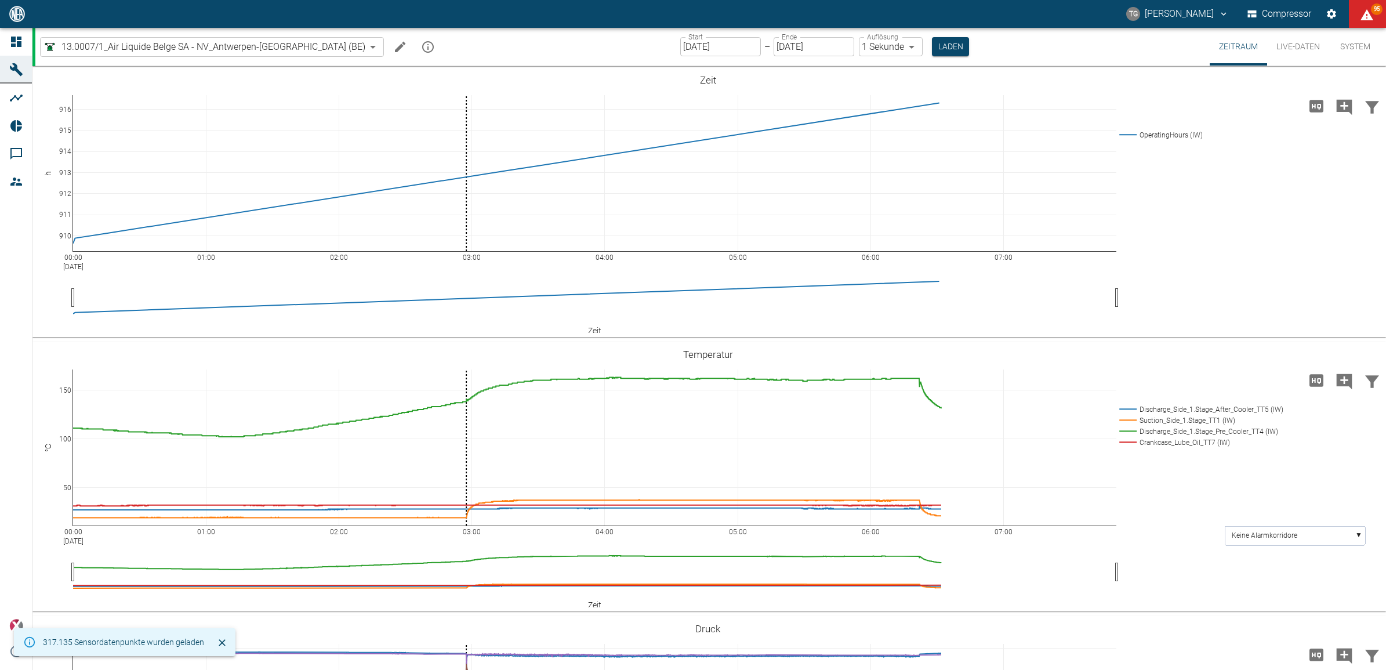
click at [1291, 52] on button "Live-Daten" at bounding box center [1298, 47] width 62 height 38
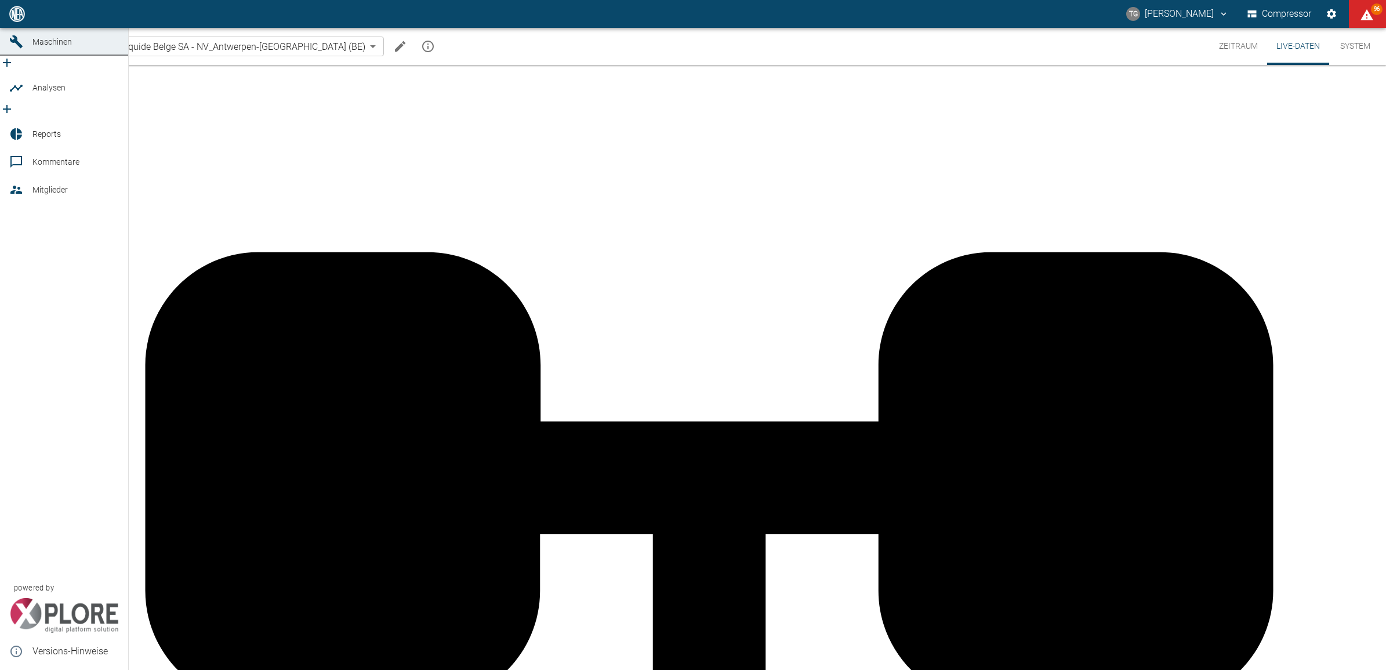
click at [12, 19] on icon at bounding box center [16, 14] width 10 height 10
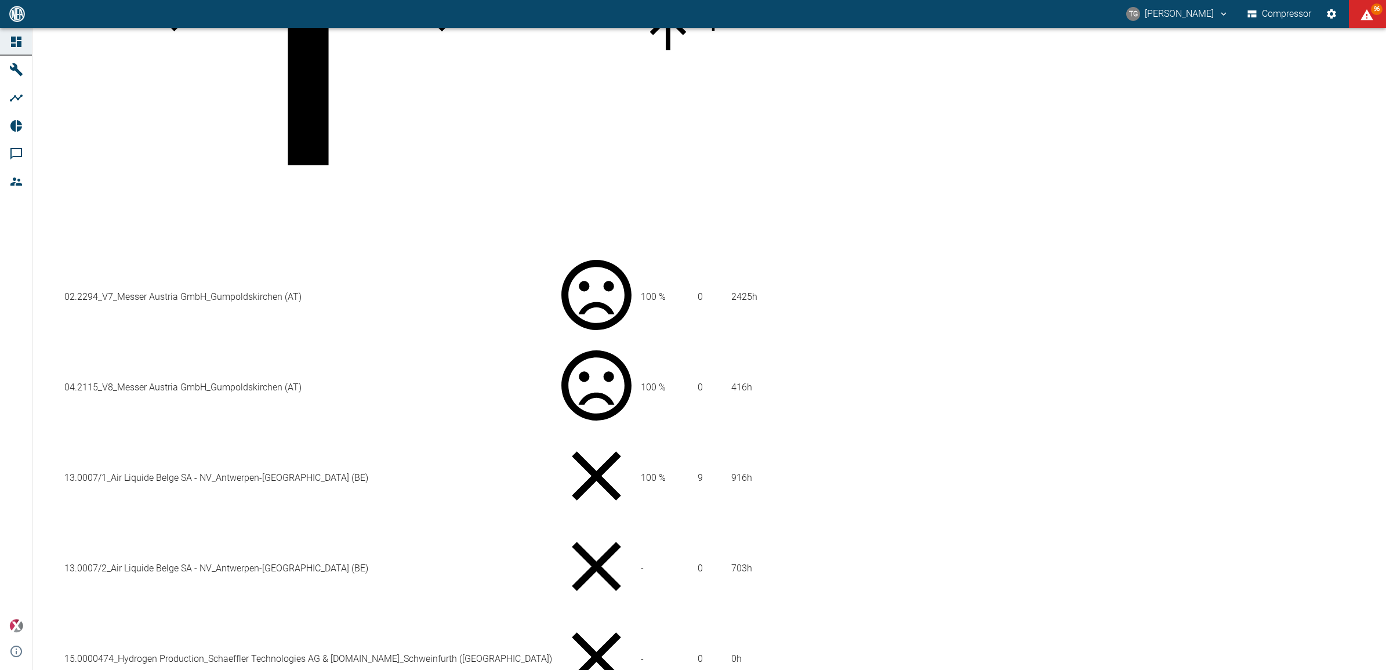
scroll to position [290, 0]
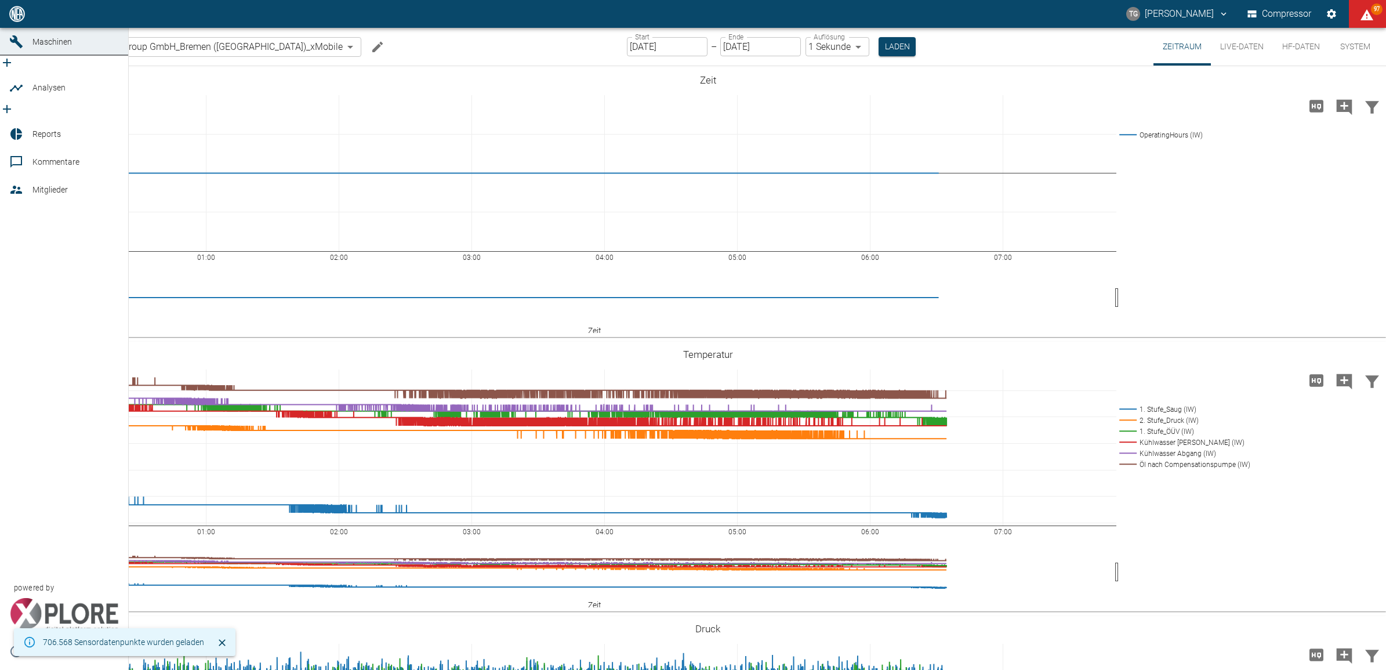
click at [12, 19] on icon at bounding box center [16, 14] width 10 height 10
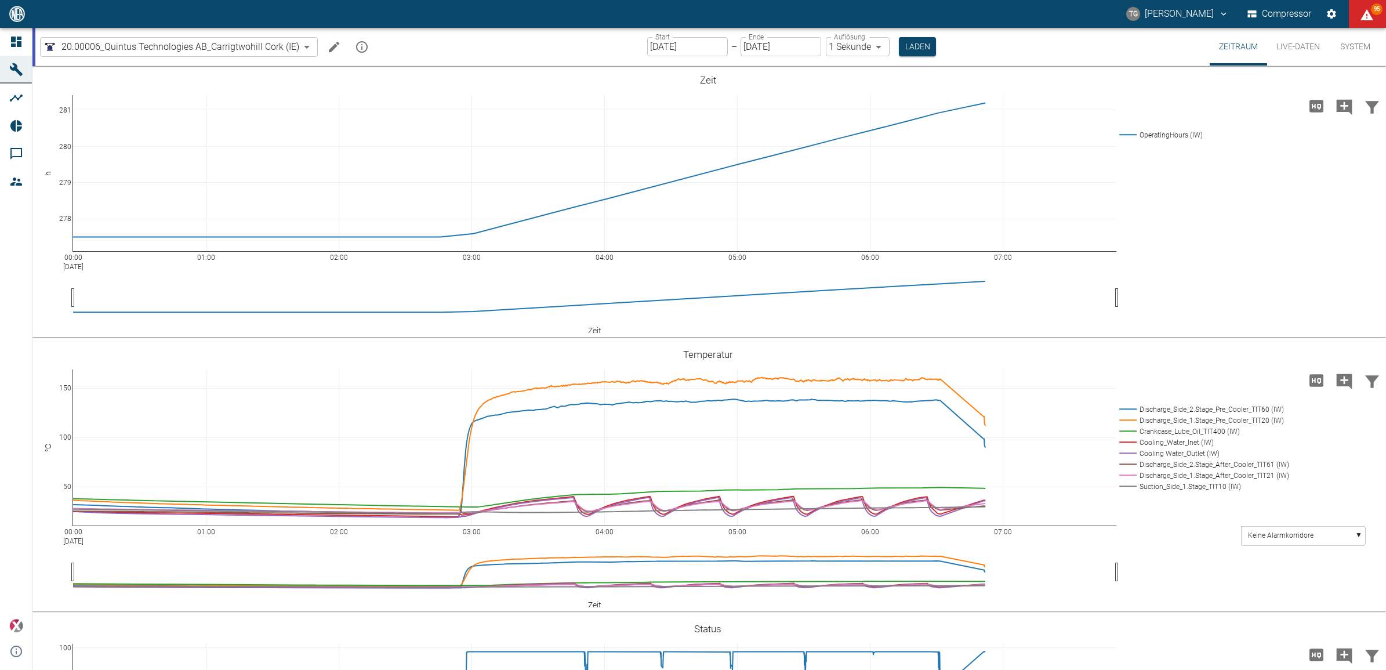
scroll to position [767, 0]
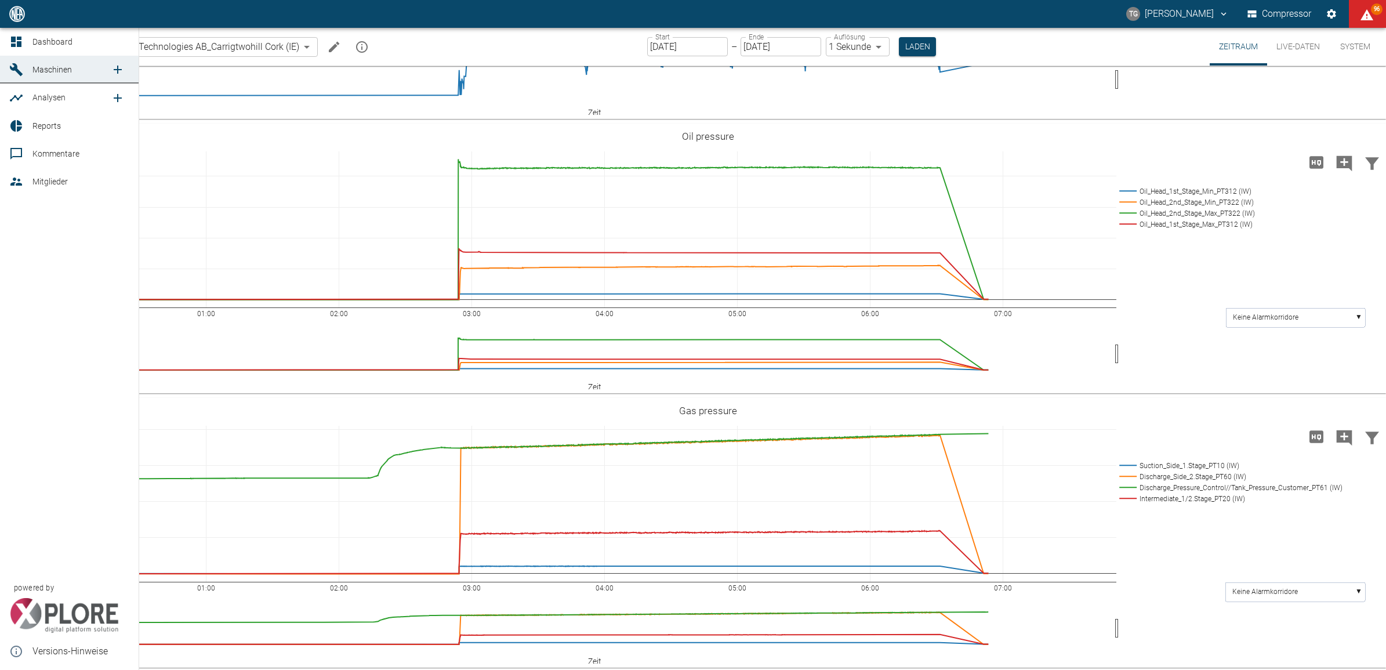
drag, startPoint x: 15, startPoint y: 44, endPoint x: 62, endPoint y: 88, distance: 64.0
click at [15, 44] on icon at bounding box center [16, 42] width 10 height 10
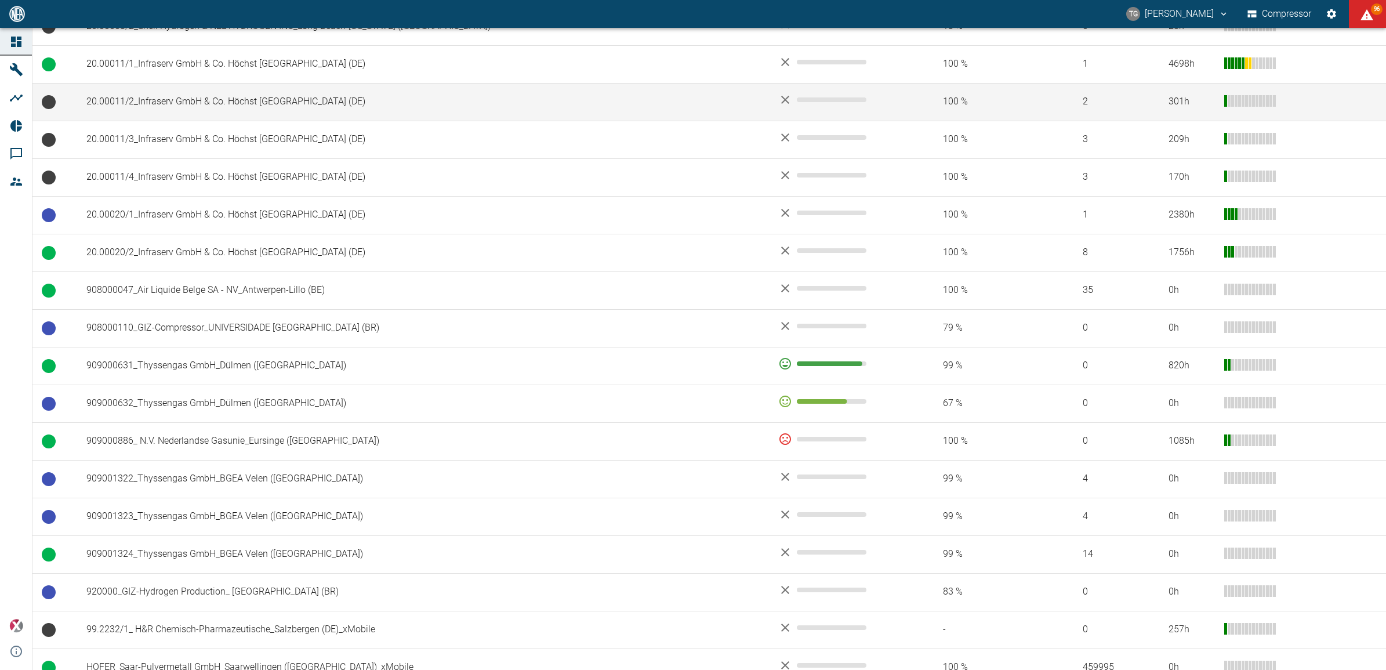
scroll to position [652, 0]
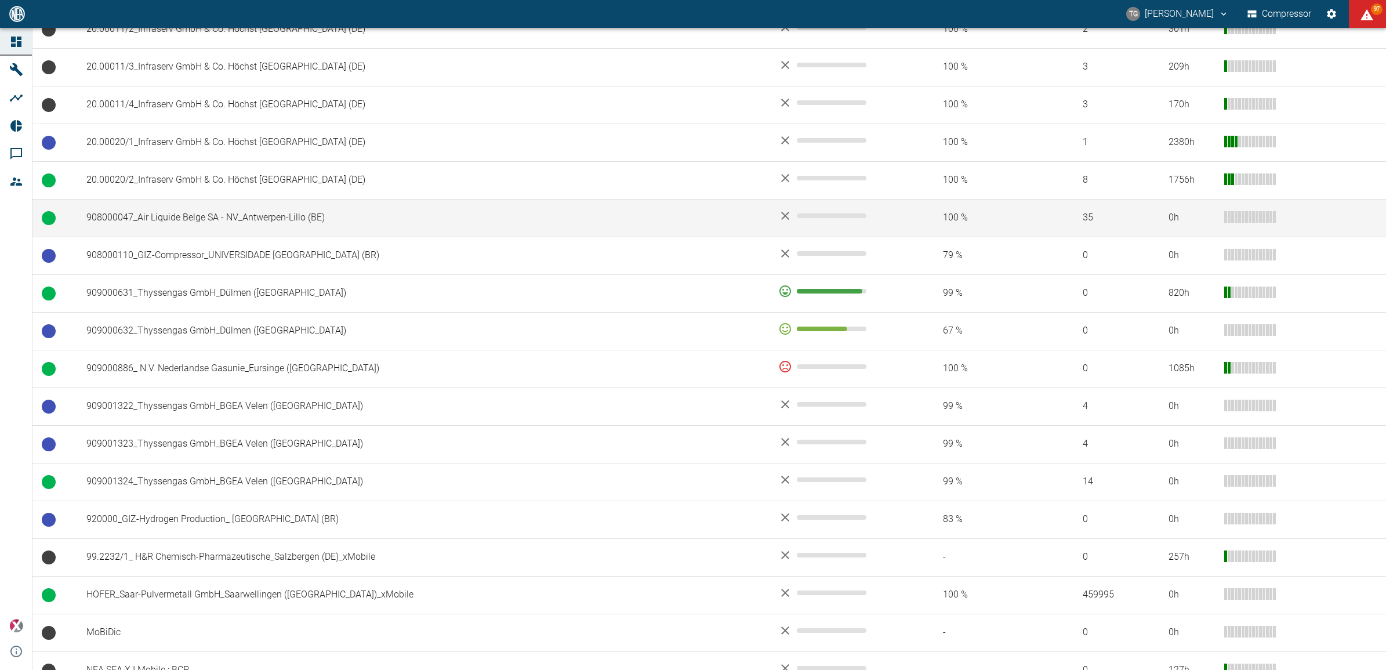
click at [184, 219] on td "908000047_Air Liquide Belge SA - NV_Antwerpen-Lillo (BE)" at bounding box center [423, 218] width 692 height 38
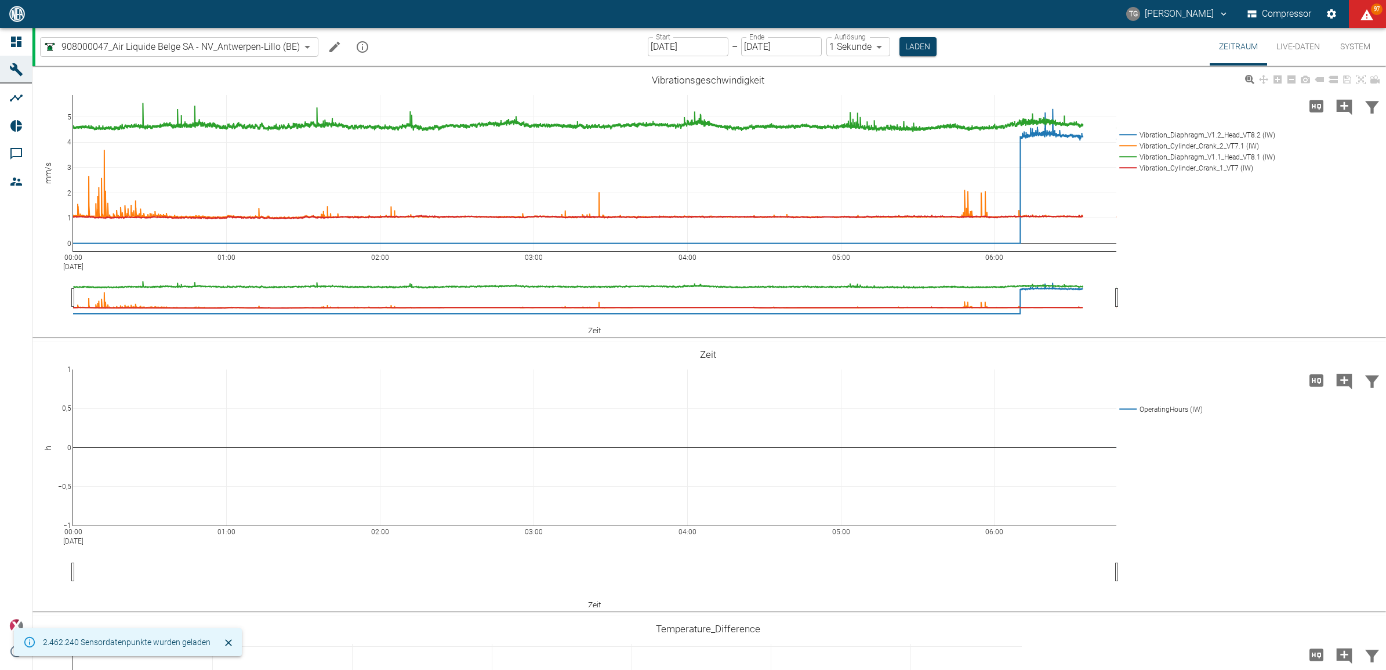
click at [1273, 49] on button "Live-Daten" at bounding box center [1298, 47] width 62 height 38
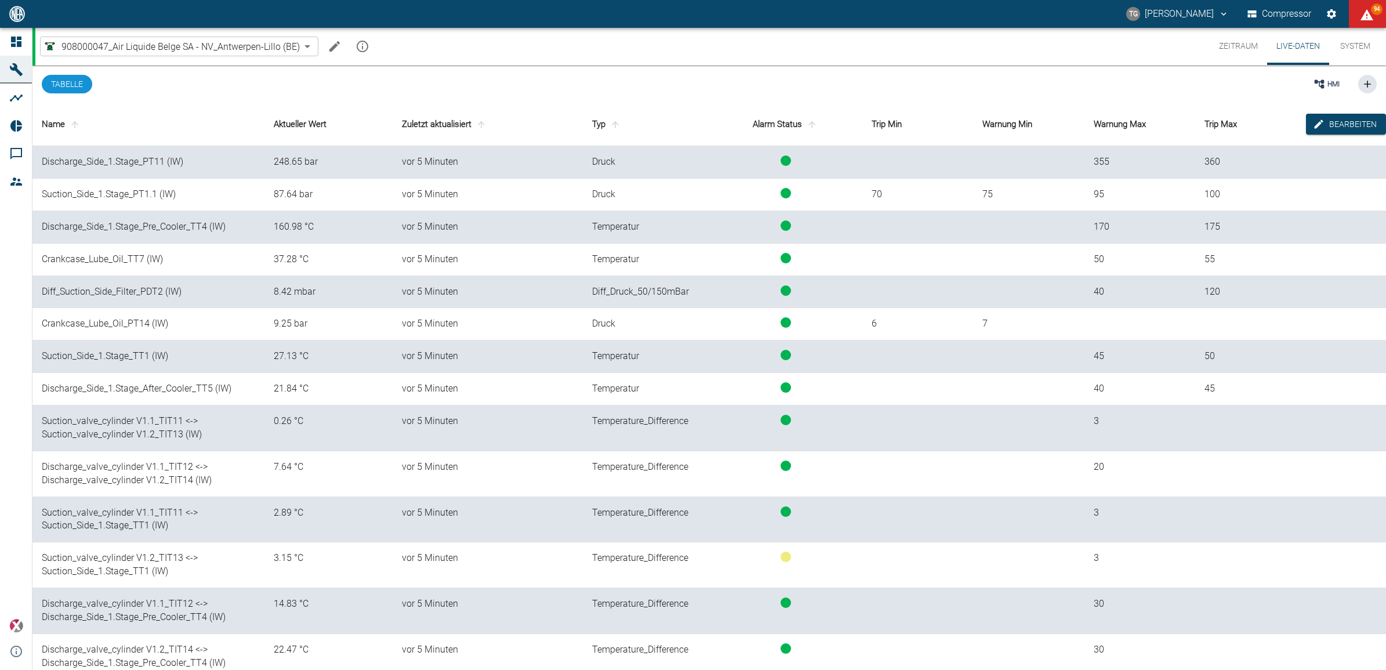
click at [1248, 46] on button "Zeitraum" at bounding box center [1238, 46] width 57 height 37
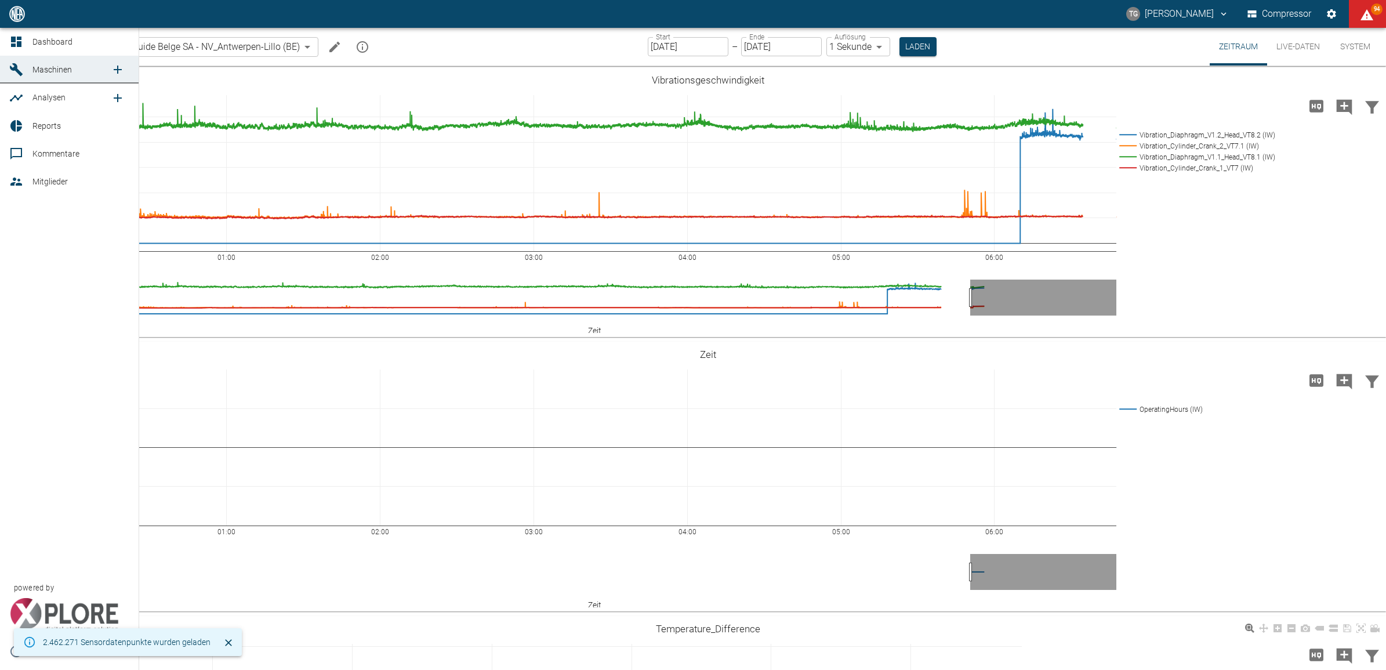
drag, startPoint x: 44, startPoint y: 42, endPoint x: 335, endPoint y: 669, distance: 690.6
click at [44, 42] on span "Dashboard" at bounding box center [52, 41] width 40 height 9
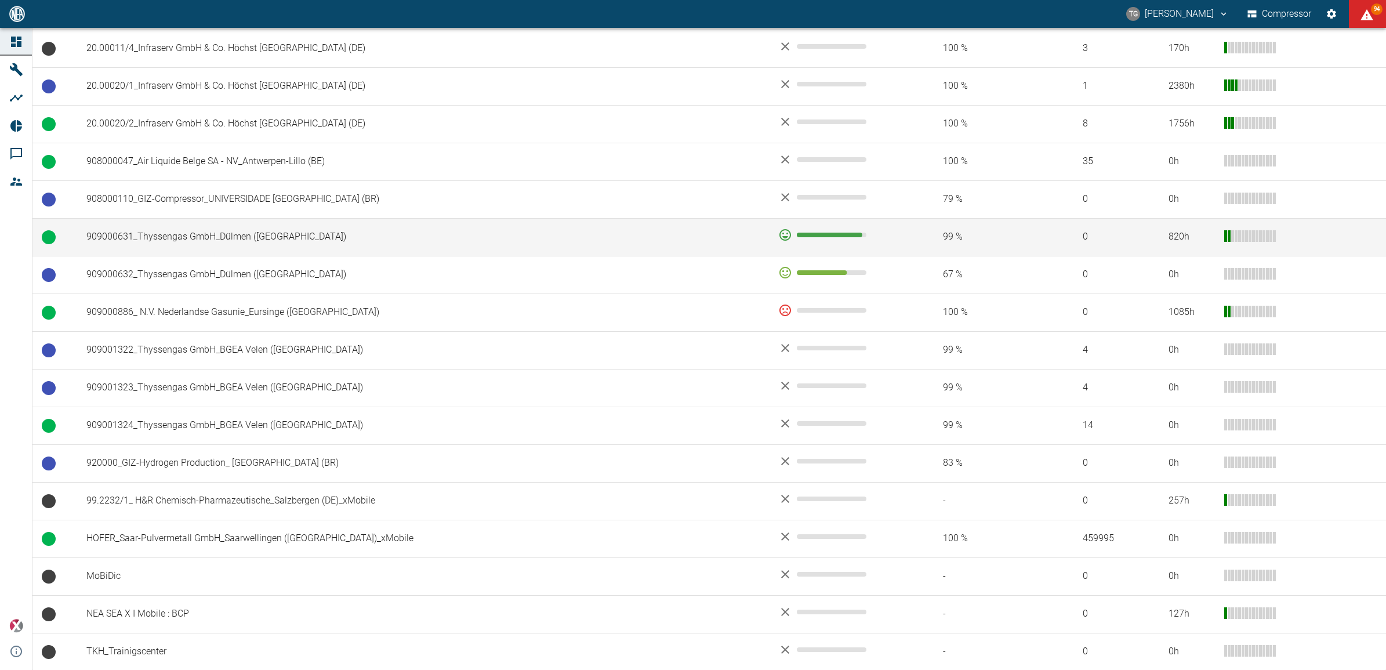
scroll to position [713, 0]
click at [169, 234] on td "909000631_Thyssengas GmbH_Dülmen ([GEOGRAPHIC_DATA])" at bounding box center [423, 236] width 692 height 38
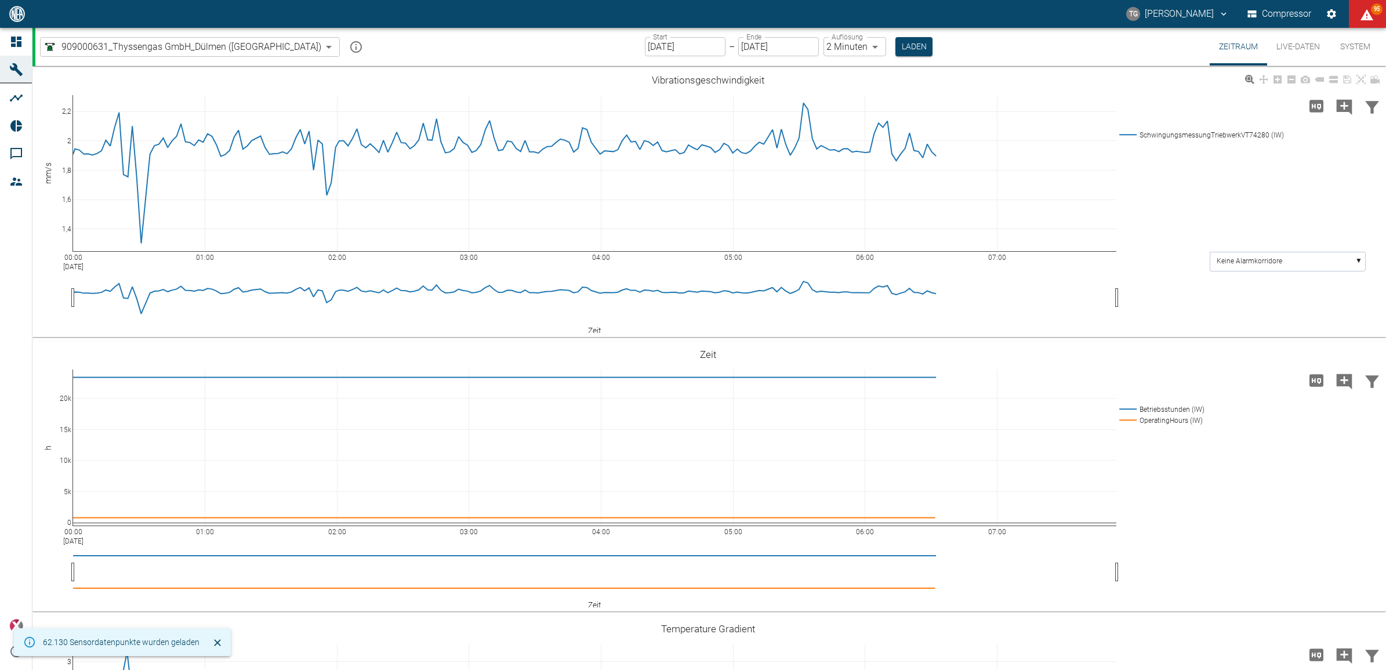
type input "2min"
click at [1309, 108] on icon "Hohe Auflösung" at bounding box center [1316, 106] width 19 height 19
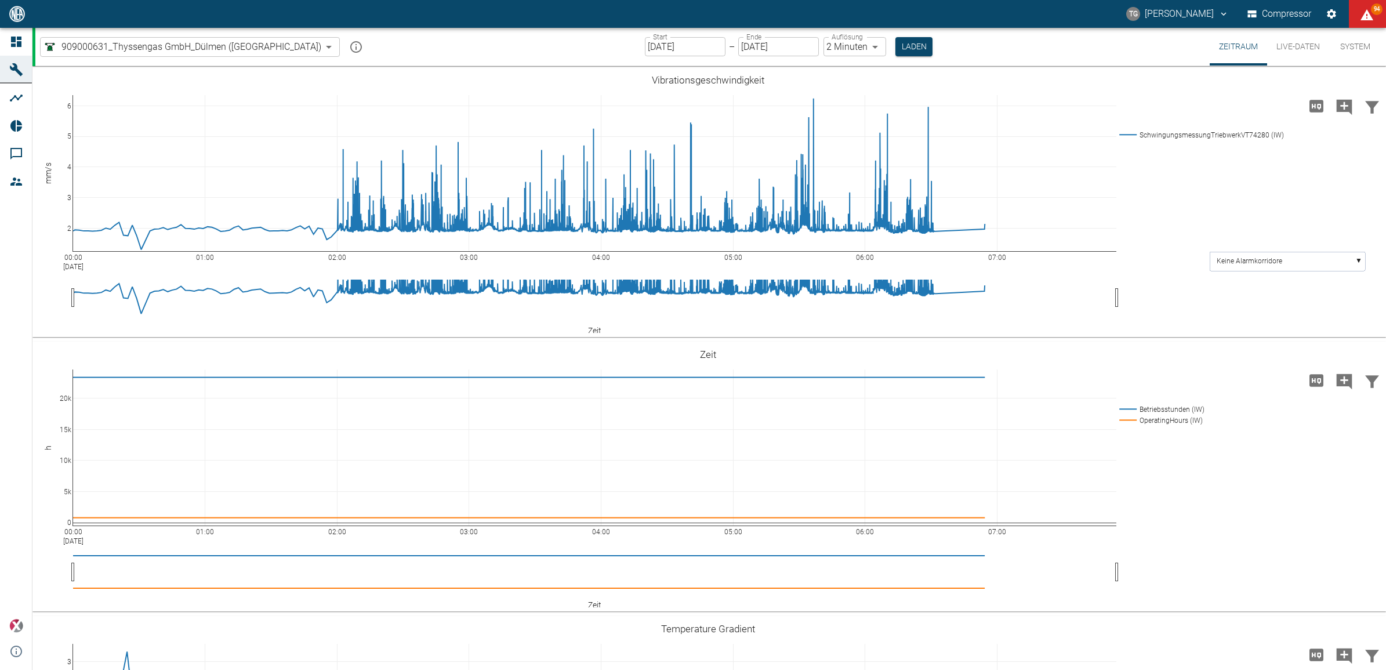
drag, startPoint x: 65, startPoint y: 97, endPoint x: 47, endPoint y: 220, distance: 124.8
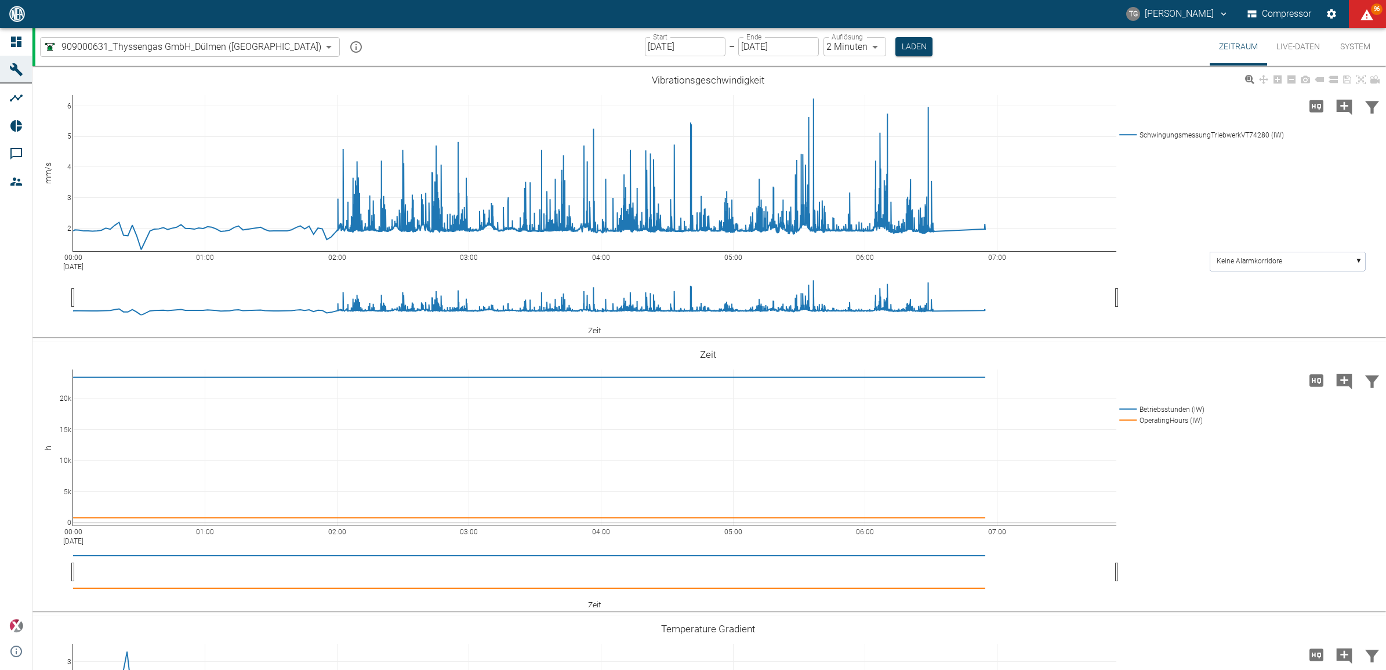
click at [1282, 249] on div "00:00 Sep 3, 2025 01:00 02:00 03:00 04:00 05:00 06:00 07:00 2 3 4 5 6 Schwingun…" at bounding box center [707, 202] width 1350 height 261
click at [1285, 263] on rect at bounding box center [1287, 261] width 155 height 19
click at [1251, 303] on text "SchwingungsmessungTriebwerkVT74280..." at bounding box center [1284, 303] width 135 height 8
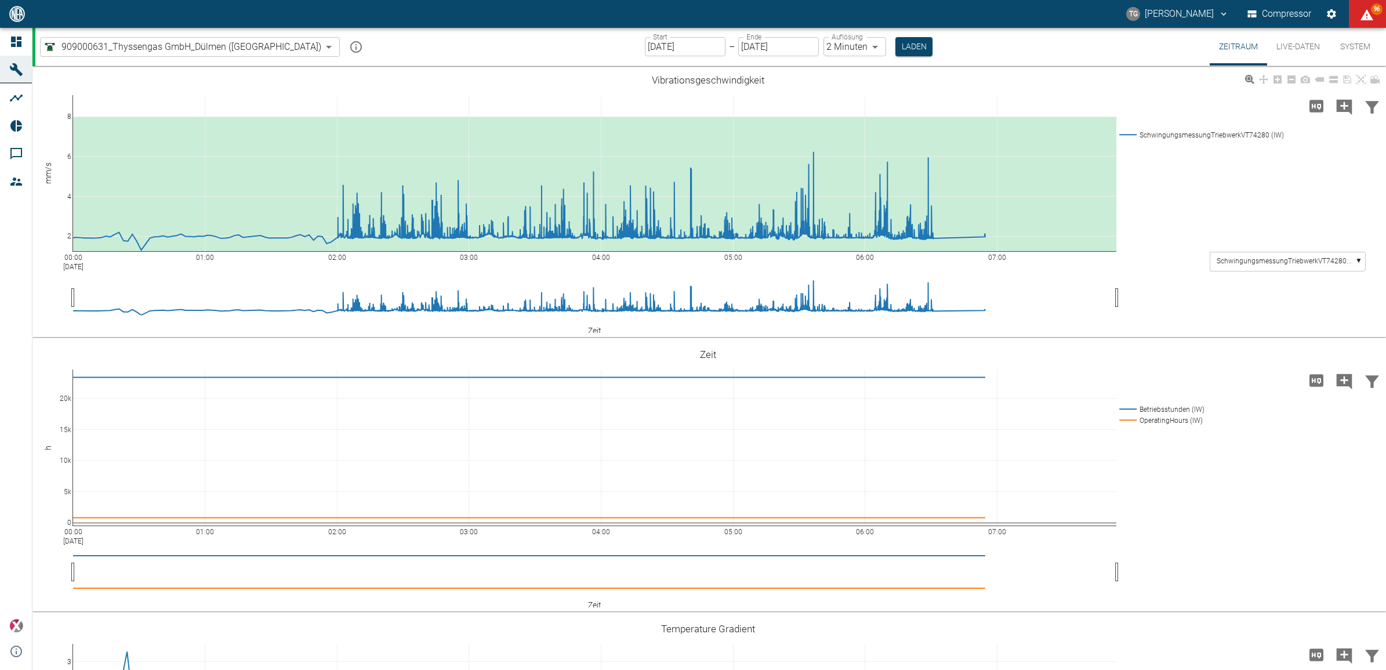
drag, startPoint x: 70, startPoint y: 99, endPoint x: 64, endPoint y: 154, distance: 54.9
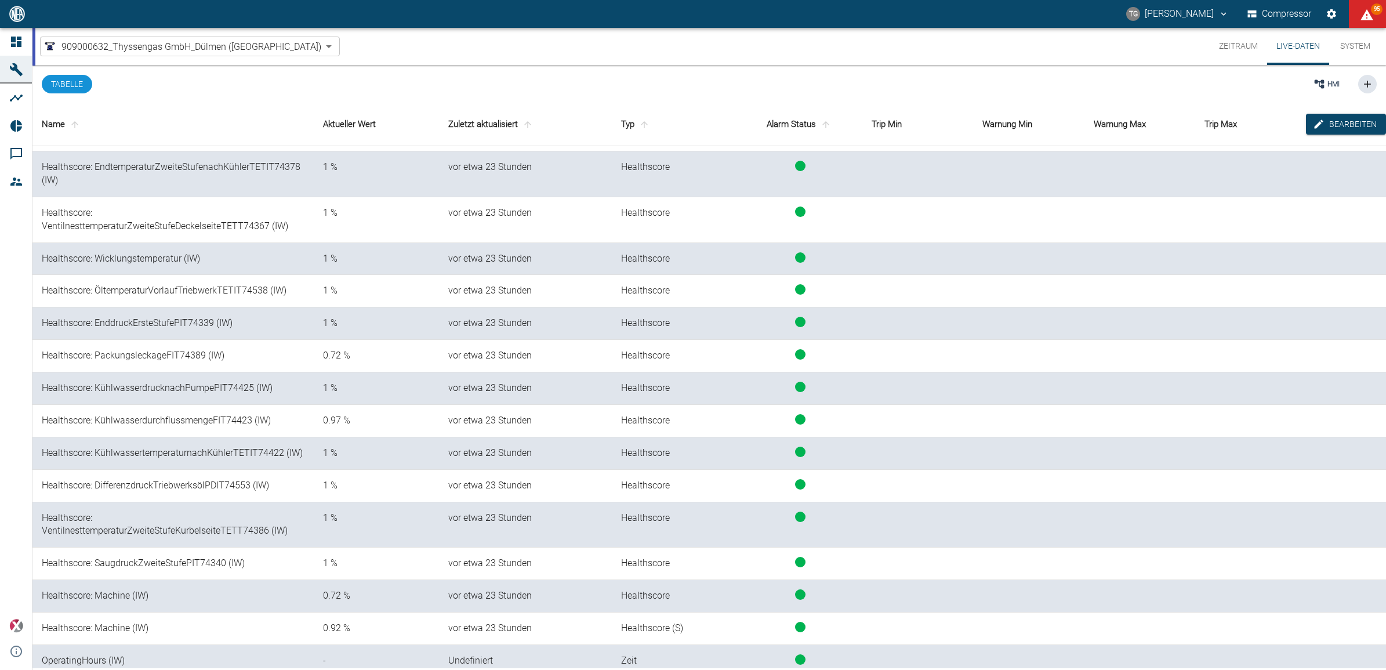
scroll to position [2194, 0]
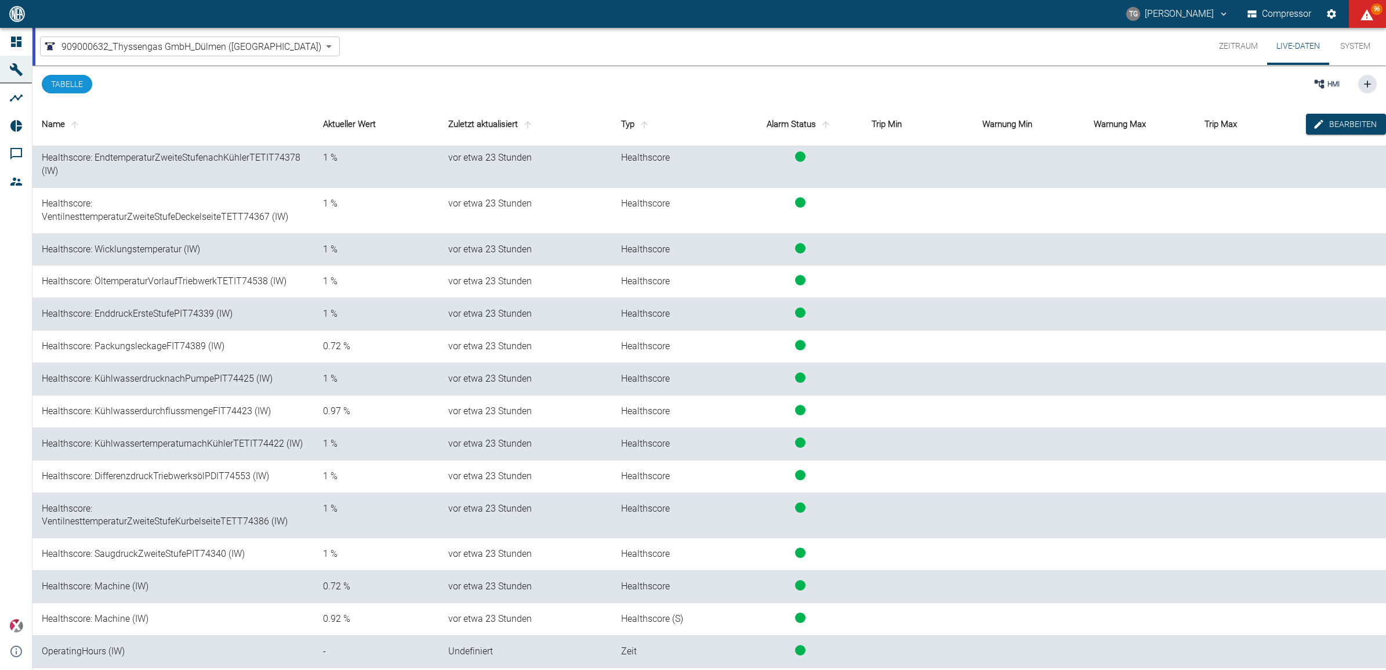
click at [1309, 125] on button "Bearbeiten" at bounding box center [1346, 124] width 80 height 21
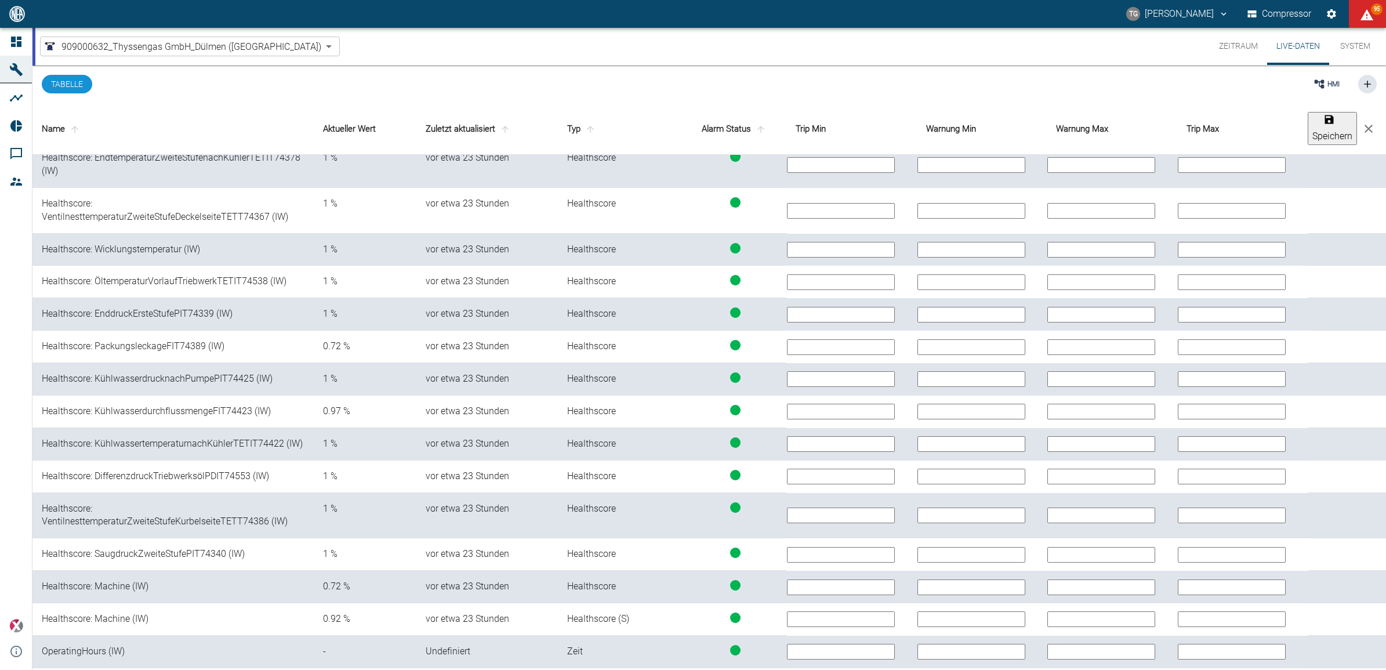
click at [974, 589] on input "text" at bounding box center [971, 587] width 108 height 16
type input "0,8"
click at [863, 587] on input "text" at bounding box center [841, 587] width 108 height 16
type input "0,7"
click at [1323, 121] on icon "save-edit" at bounding box center [1329, 120] width 12 height 12
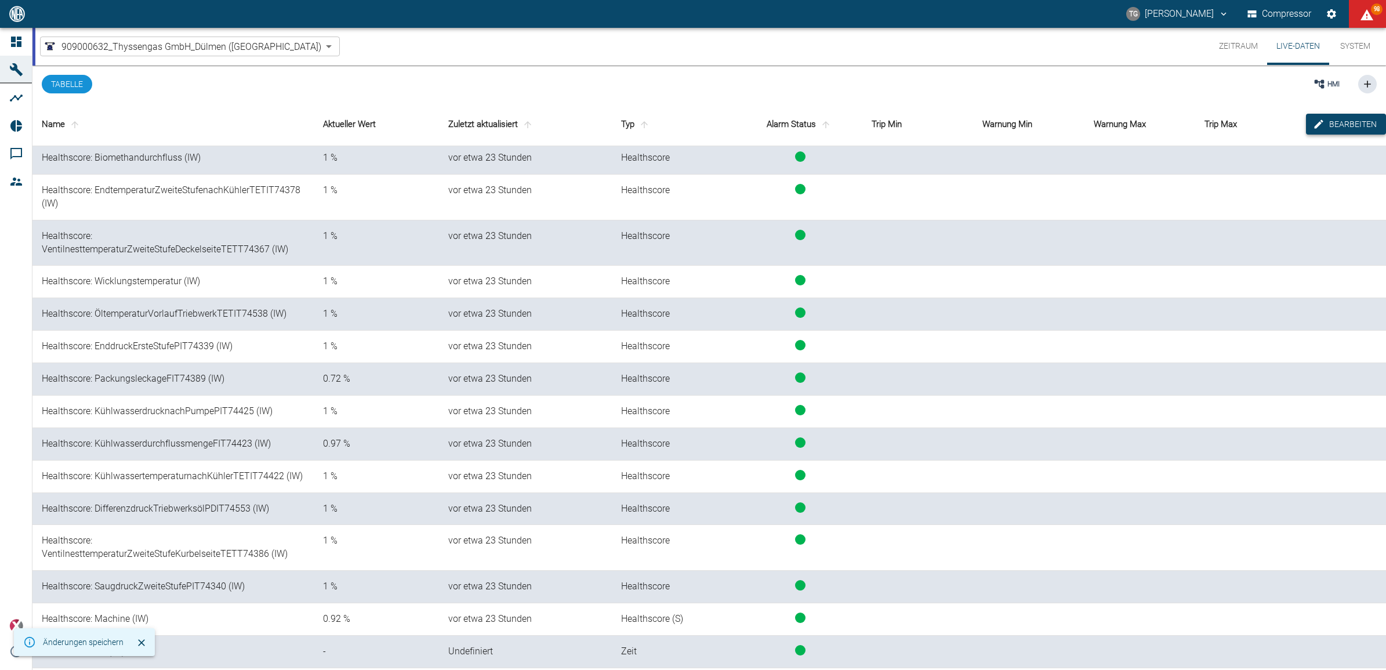
scroll to position [0, 0]
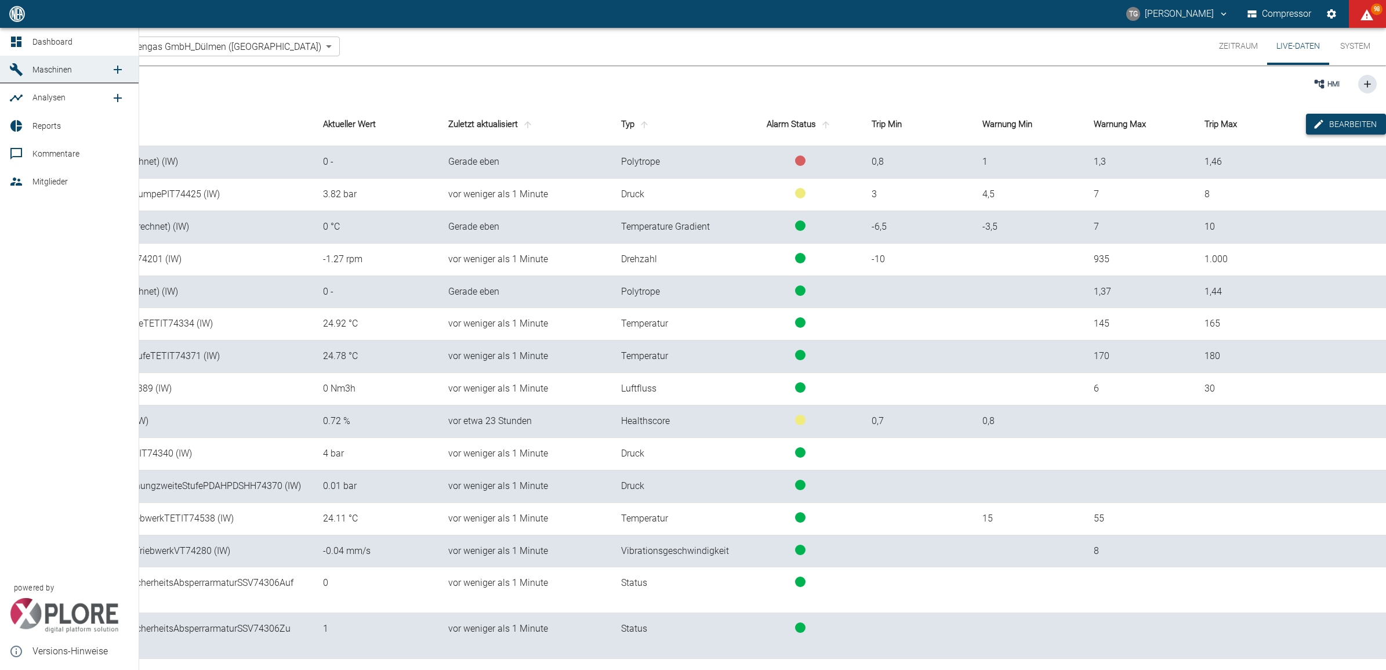
click at [16, 38] on icon at bounding box center [16, 42] width 14 height 14
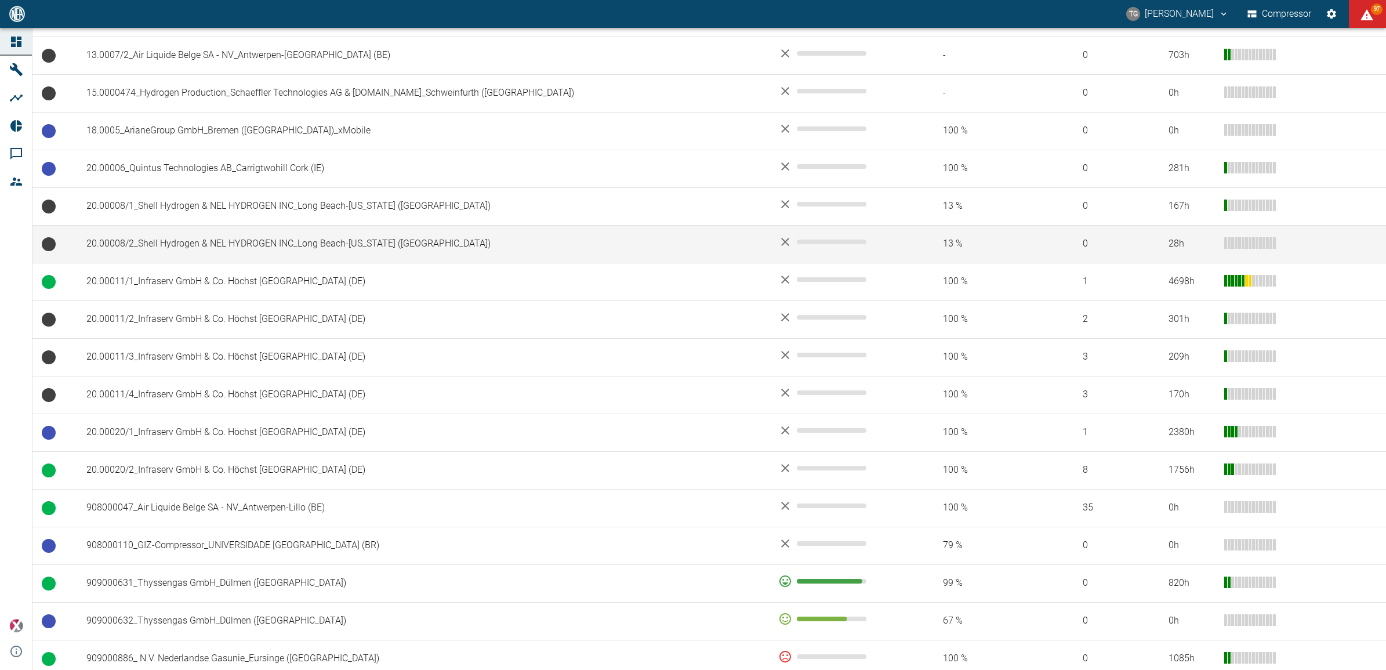
scroll to position [713, 0]
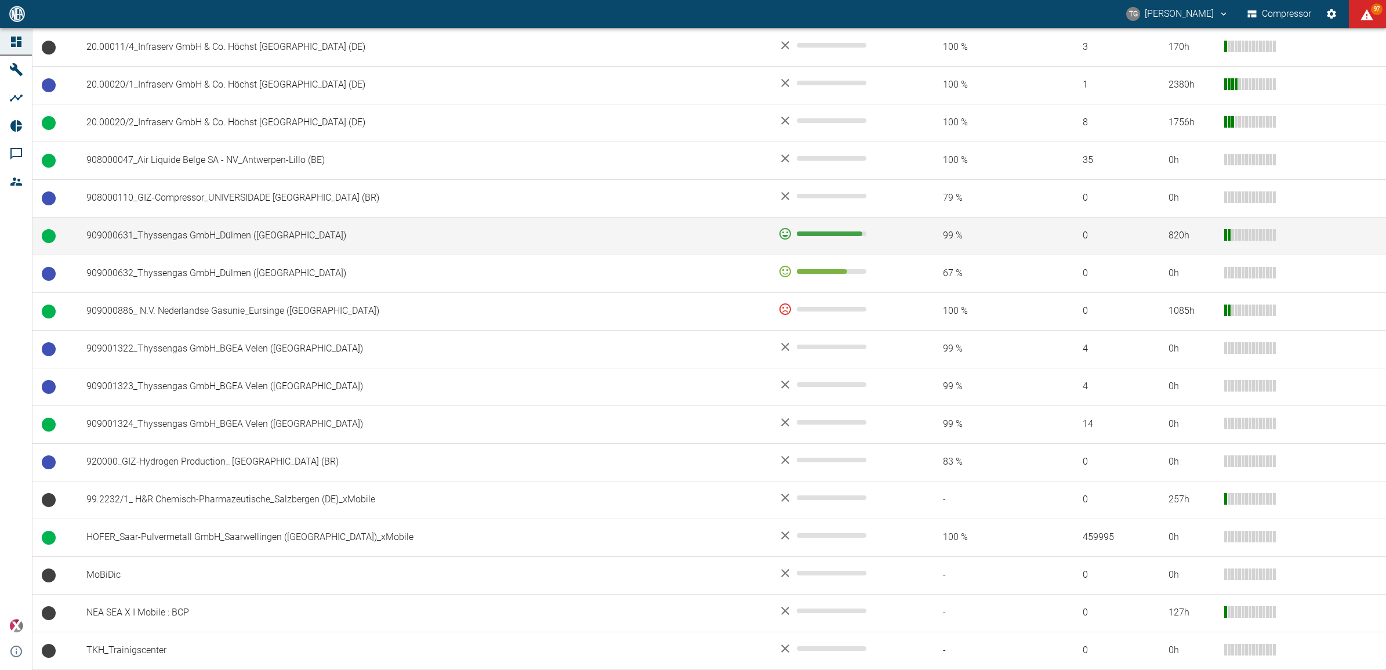
click at [133, 233] on td "909000631_Thyssengas GmbH_Dülmen ([GEOGRAPHIC_DATA])" at bounding box center [423, 236] width 692 height 38
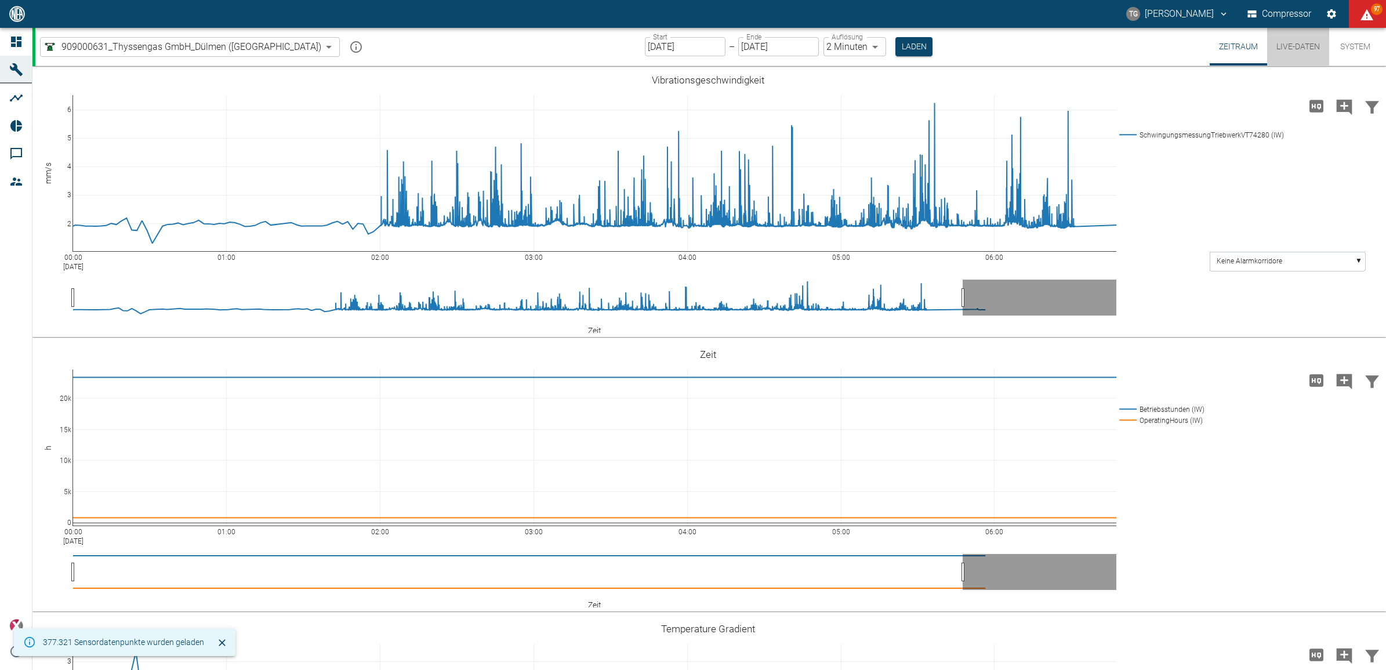
click at [1286, 47] on button "Live-Daten" at bounding box center [1298, 47] width 62 height 38
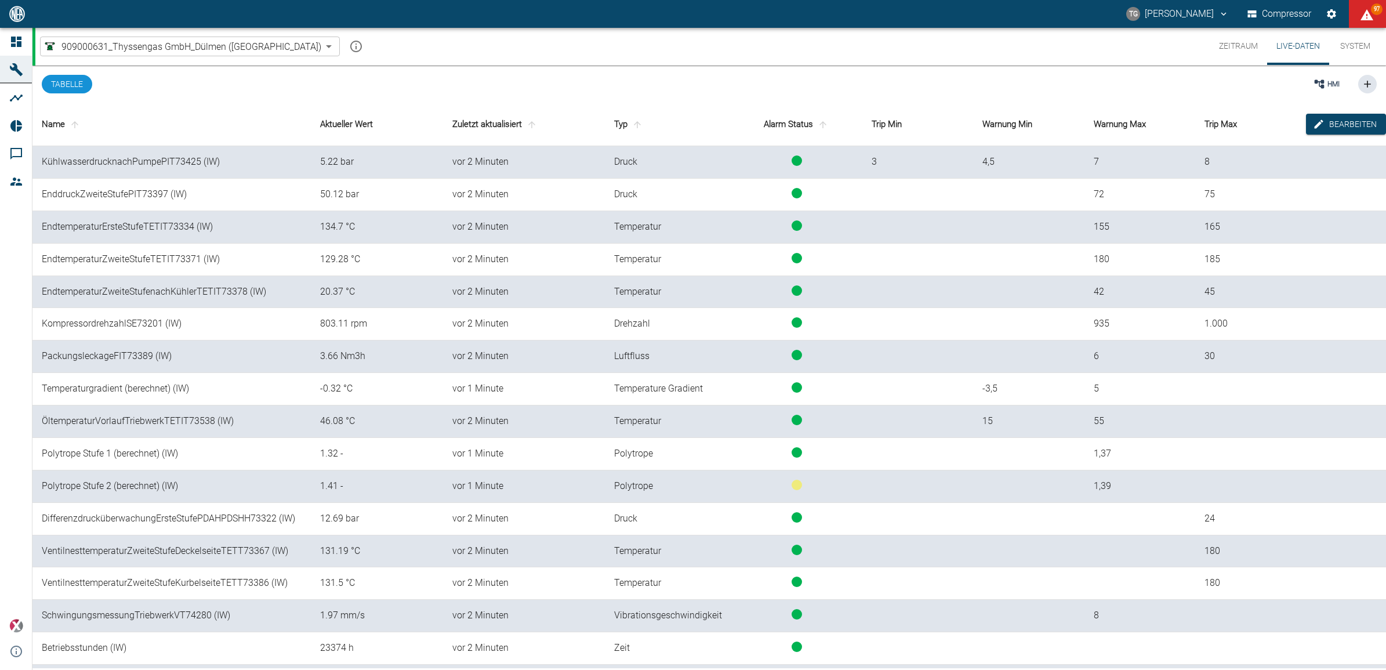
scroll to position [145, 0]
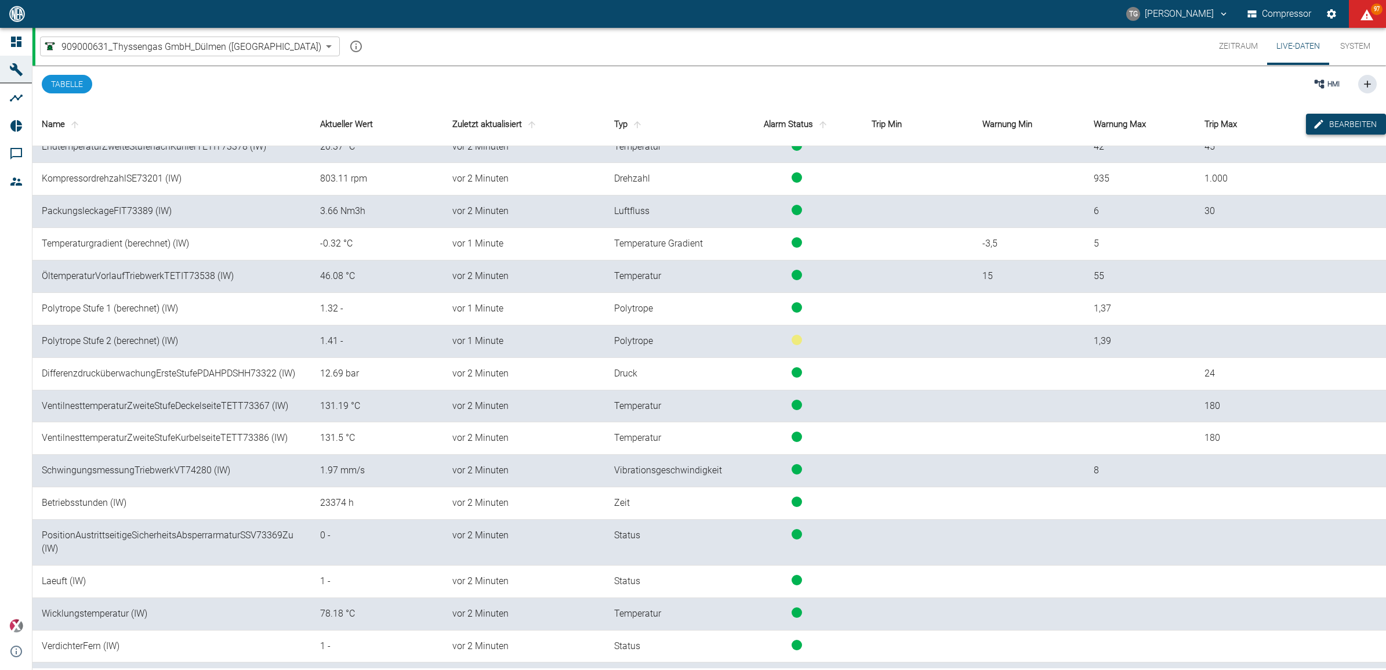
click at [1326, 116] on button "Bearbeiten" at bounding box center [1346, 124] width 80 height 21
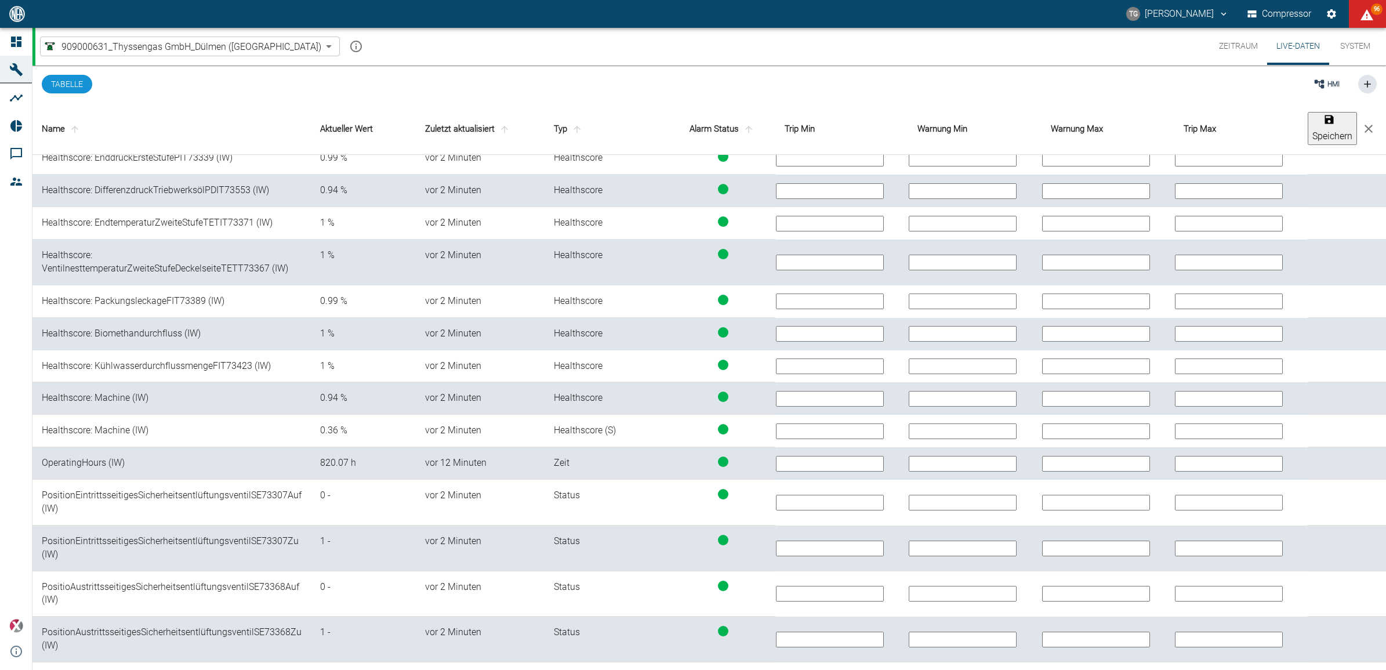
scroll to position [1160, 0]
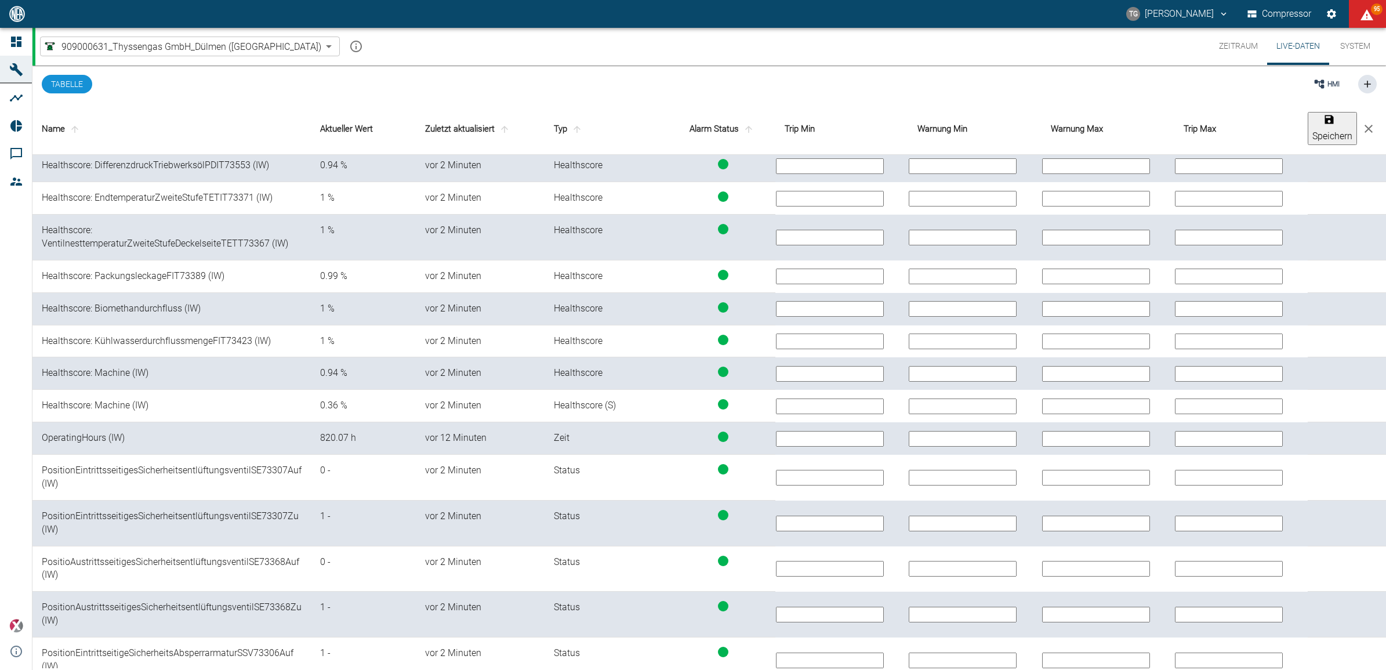
click at [979, 366] on input "text" at bounding box center [963, 374] width 108 height 16
type input "0,8"
click at [850, 373] on input "text" at bounding box center [830, 374] width 108 height 16
type input "0,7"
click at [1112, 540] on tbody "KühlwasserdrucknachPumpePIT73425 (IW) 5.22 bar vor 2 Minuten Druck 3 4,5 7 8 En…" at bounding box center [708, 377] width 1353 height 2764
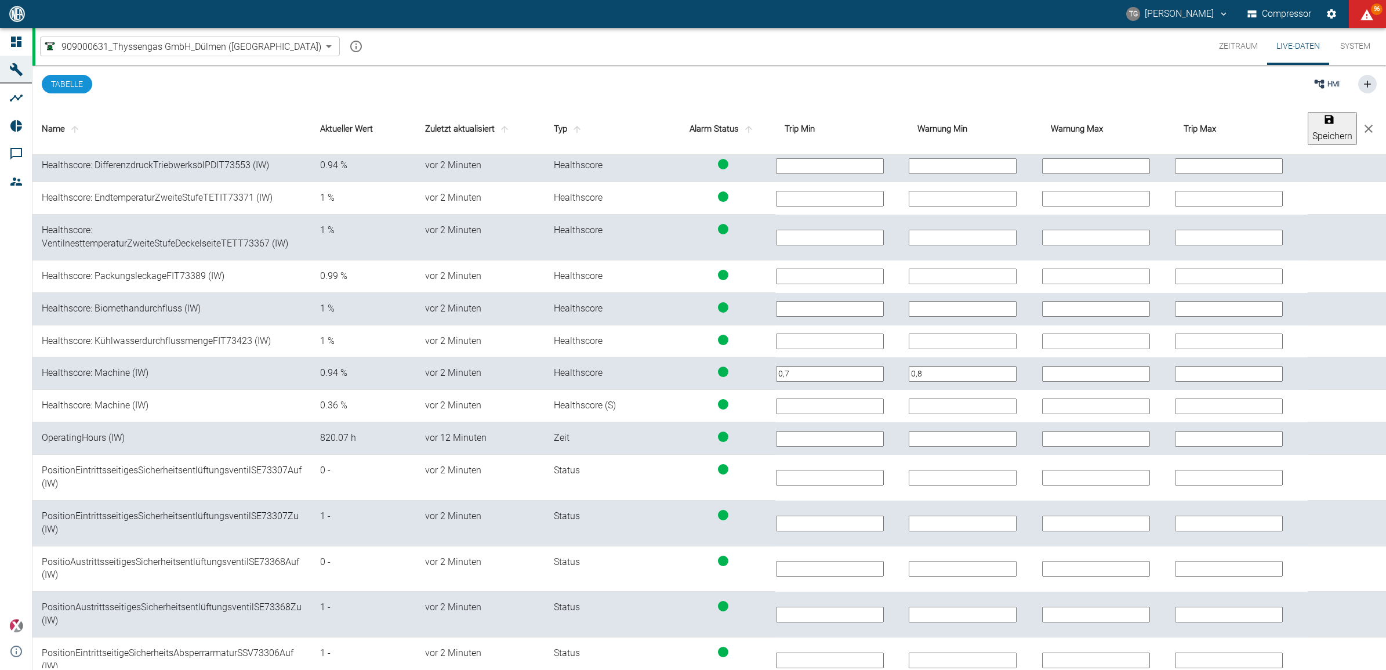
click at [1308, 111] on th "Speichern" at bounding box center [1347, 129] width 78 height 52
click at [1315, 122] on button "Speichern" at bounding box center [1332, 128] width 49 height 33
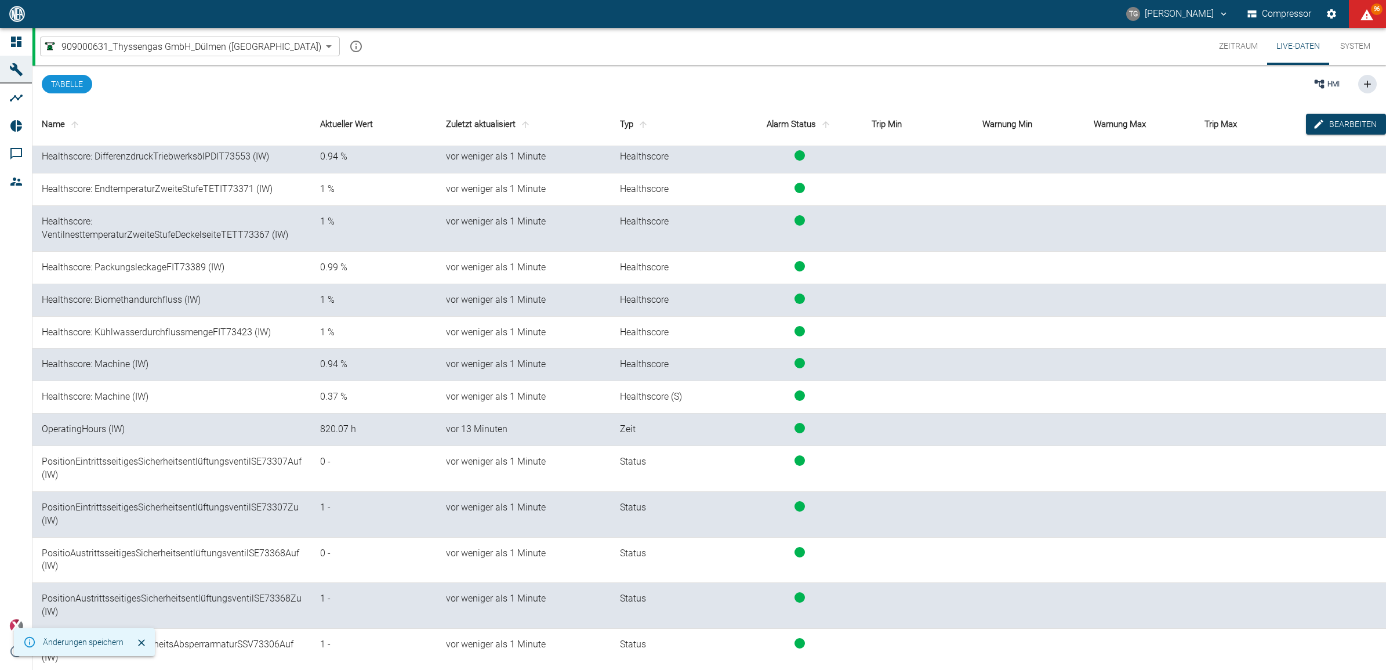
scroll to position [0, 0]
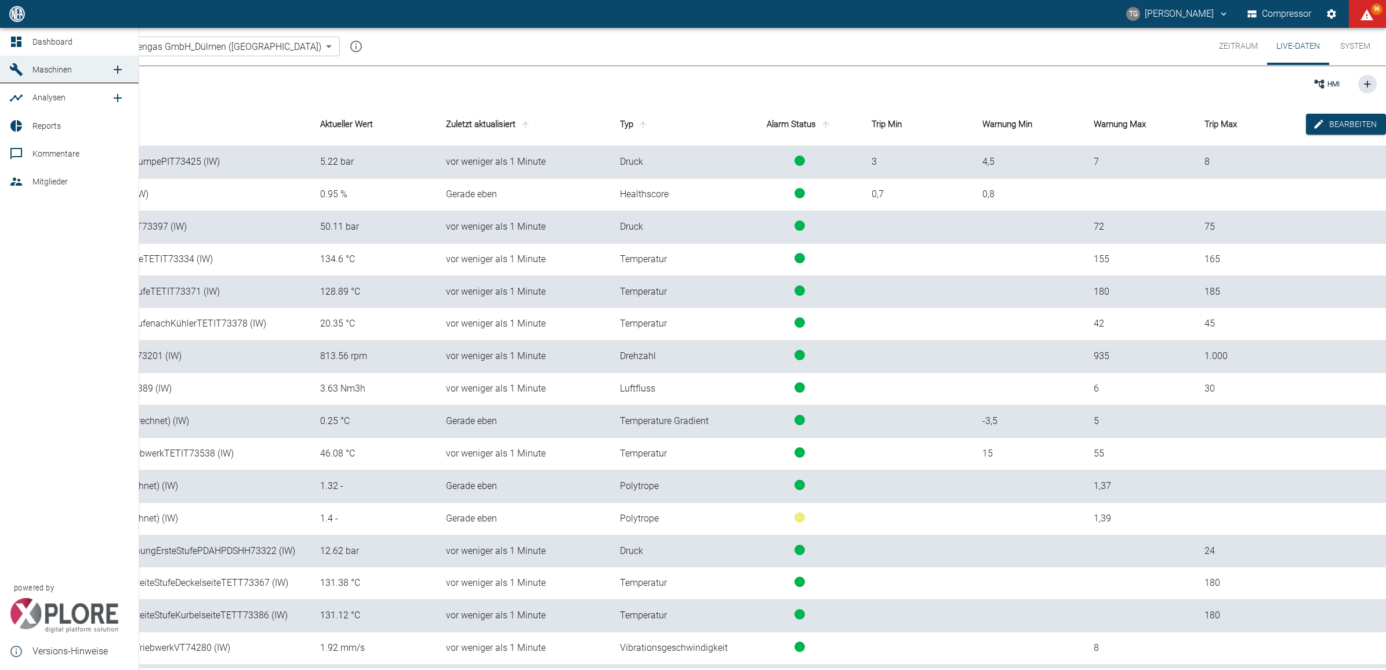
click at [24, 33] on link "Dashboard" at bounding box center [69, 42] width 139 height 28
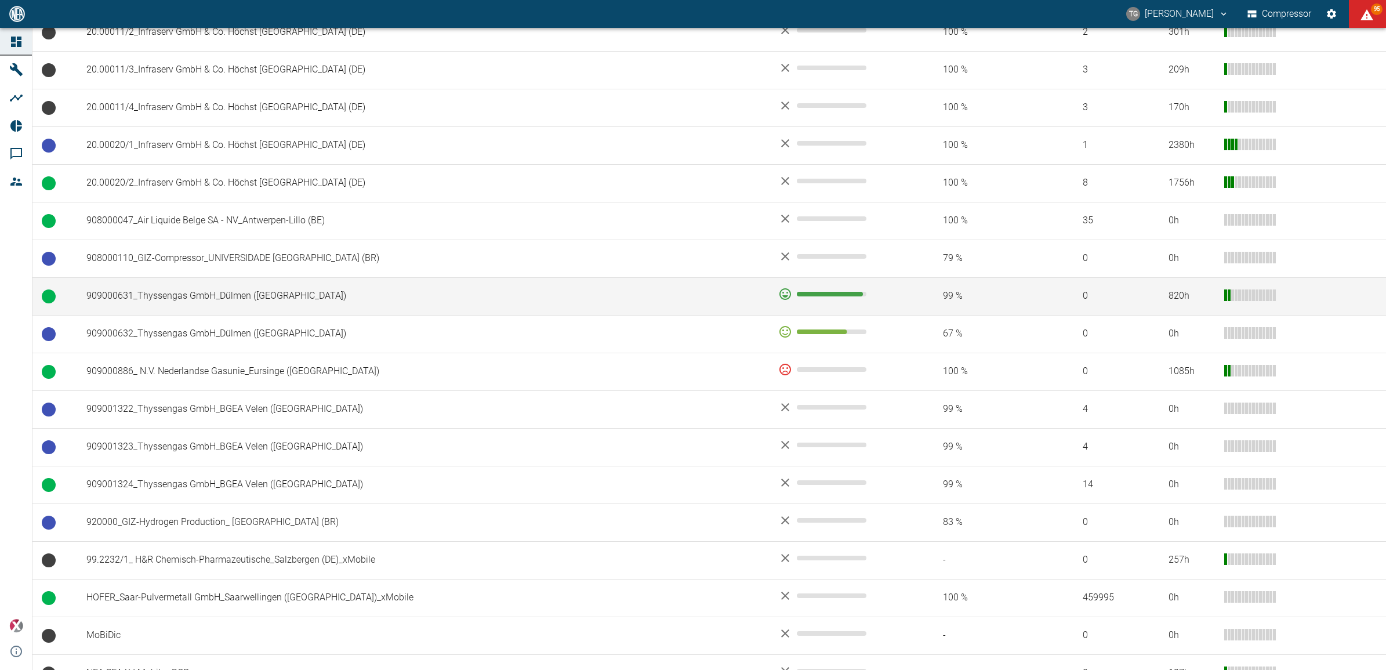
scroll to position [652, 0]
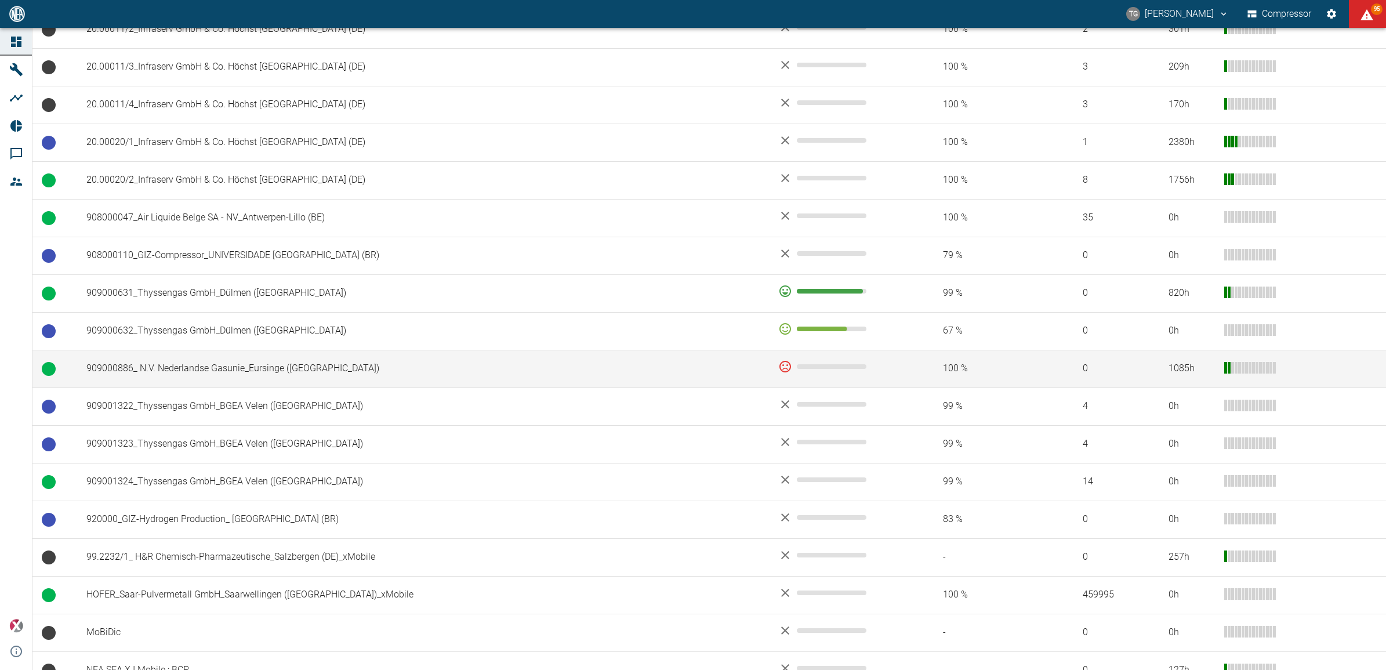
click at [246, 372] on td "909000886_ N.V. Nederlandse Gasunie_Eursinge ([GEOGRAPHIC_DATA])" at bounding box center [423, 369] width 692 height 38
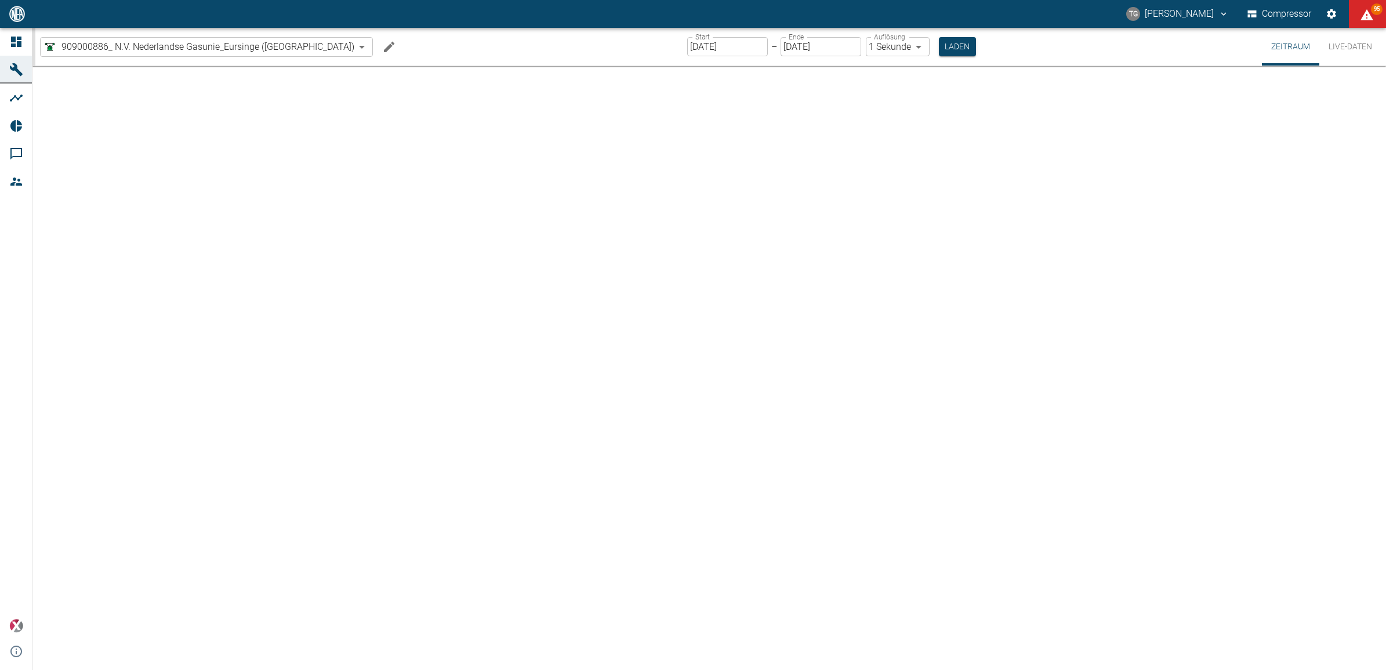
type input "2min"
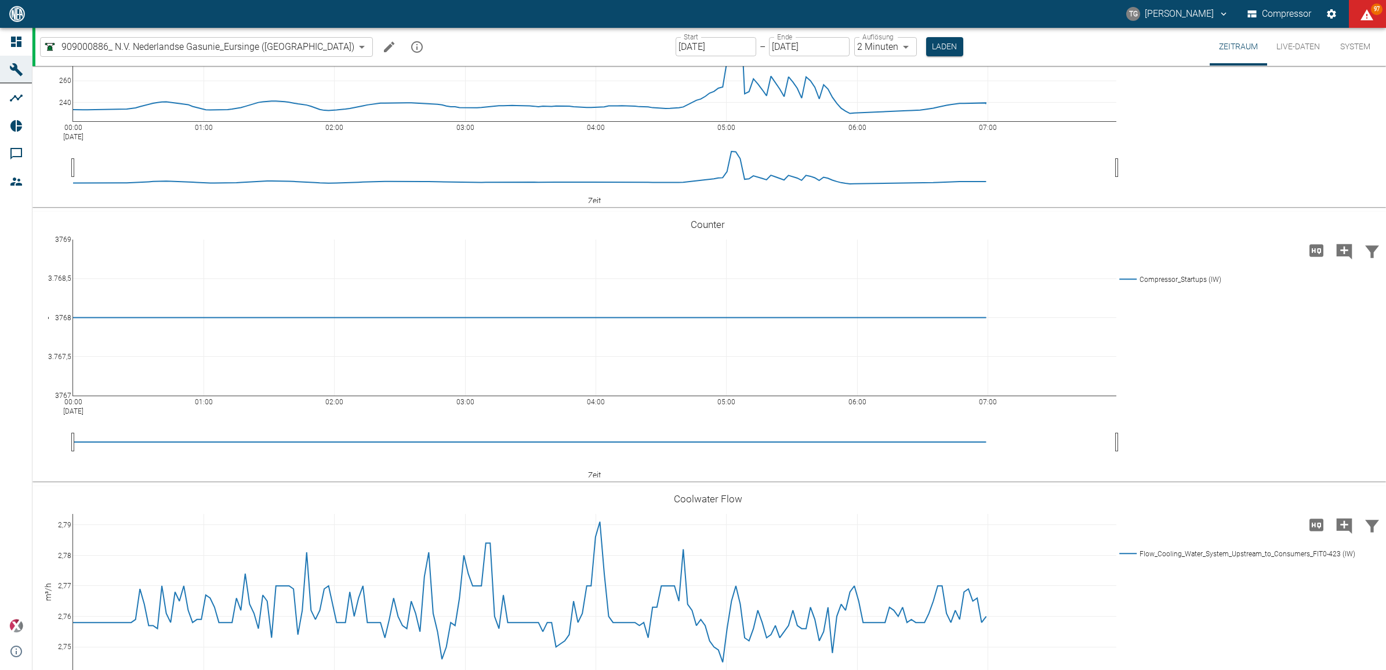
scroll to position [2537, 0]
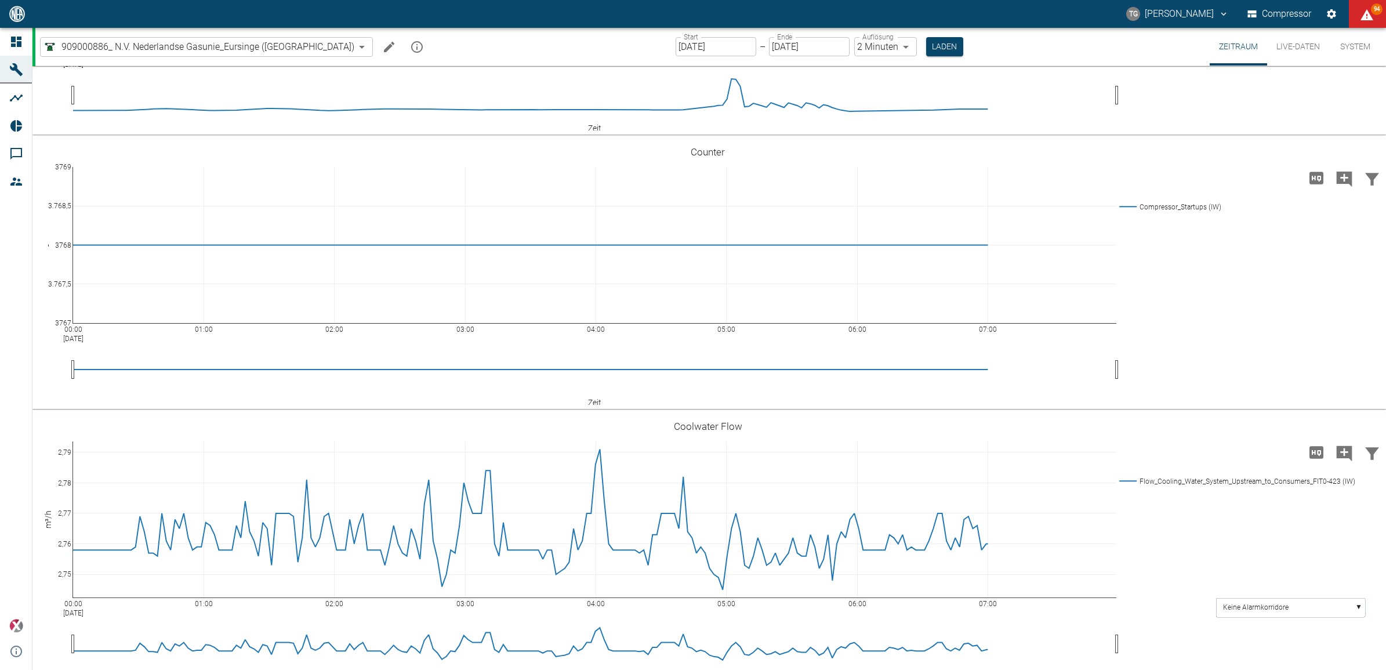
drag, startPoint x: 1296, startPoint y: 48, endPoint x: 1244, endPoint y: 308, distance: 265.4
click at [1296, 48] on button "Live-Daten" at bounding box center [1298, 47] width 62 height 38
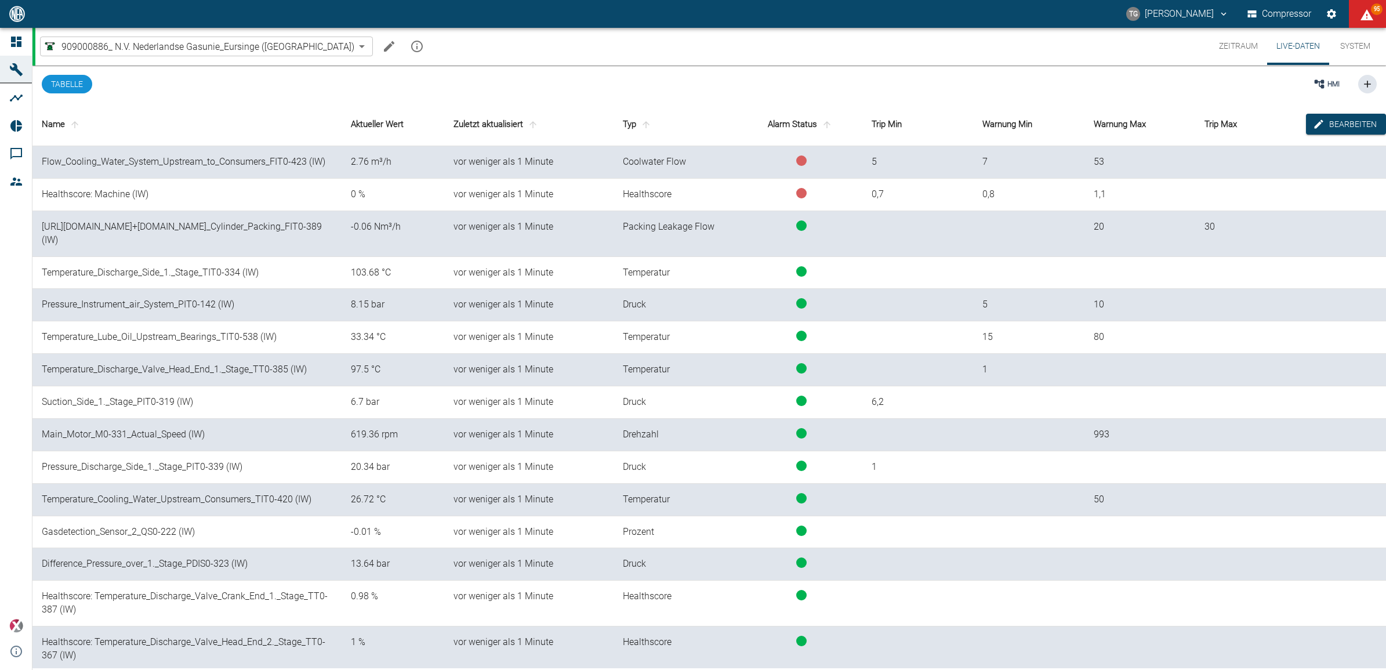
click at [1231, 49] on button "Zeitraum" at bounding box center [1238, 46] width 57 height 37
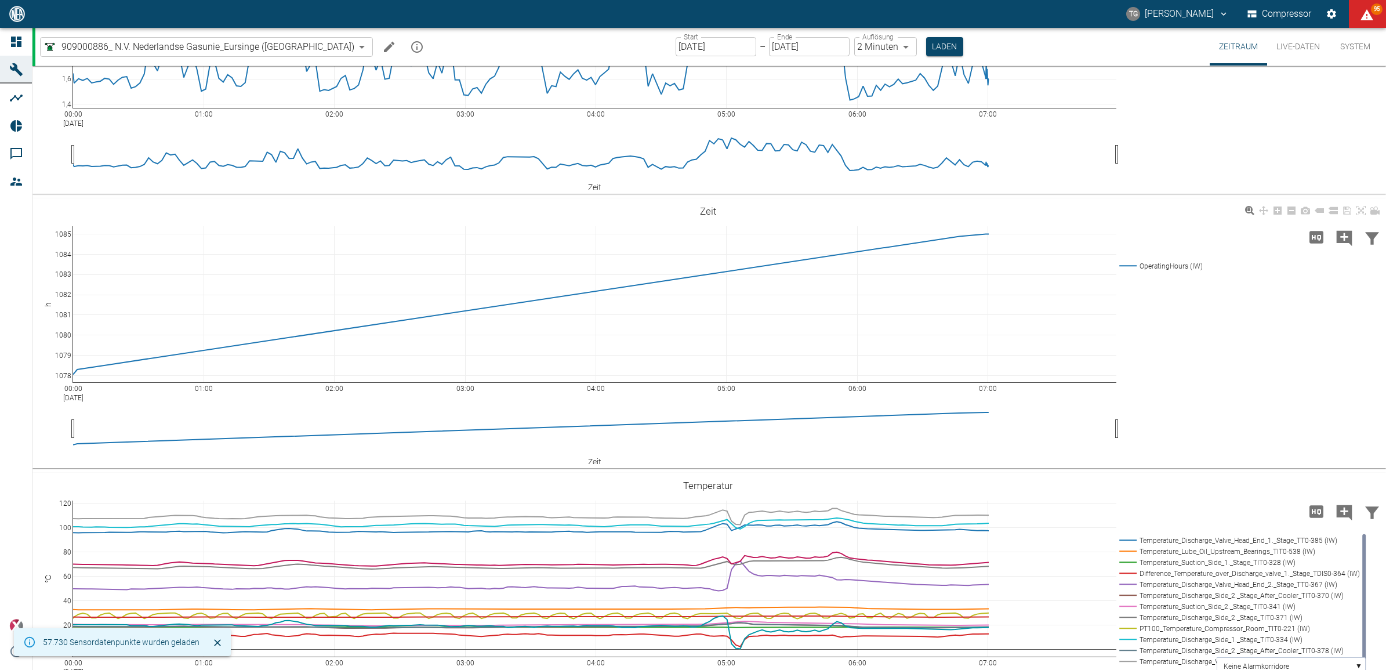
scroll to position [217, 0]
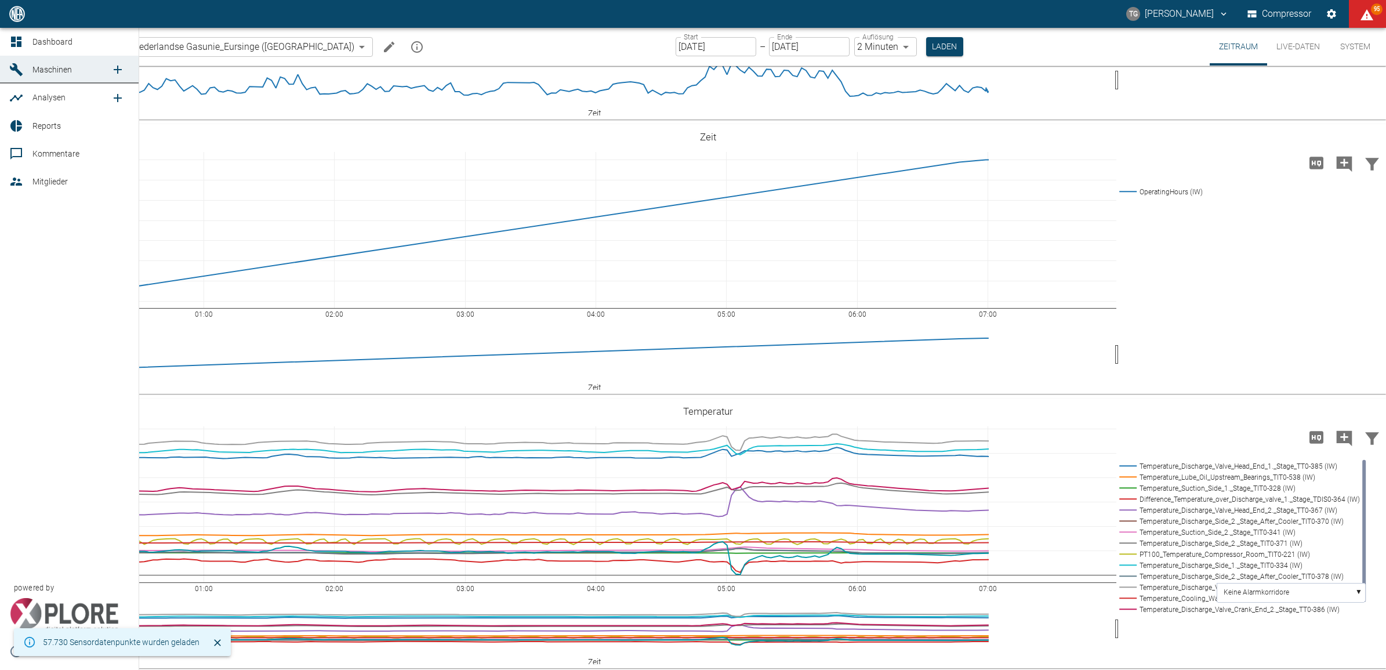
click at [26, 33] on link "Dashboard" at bounding box center [69, 42] width 139 height 28
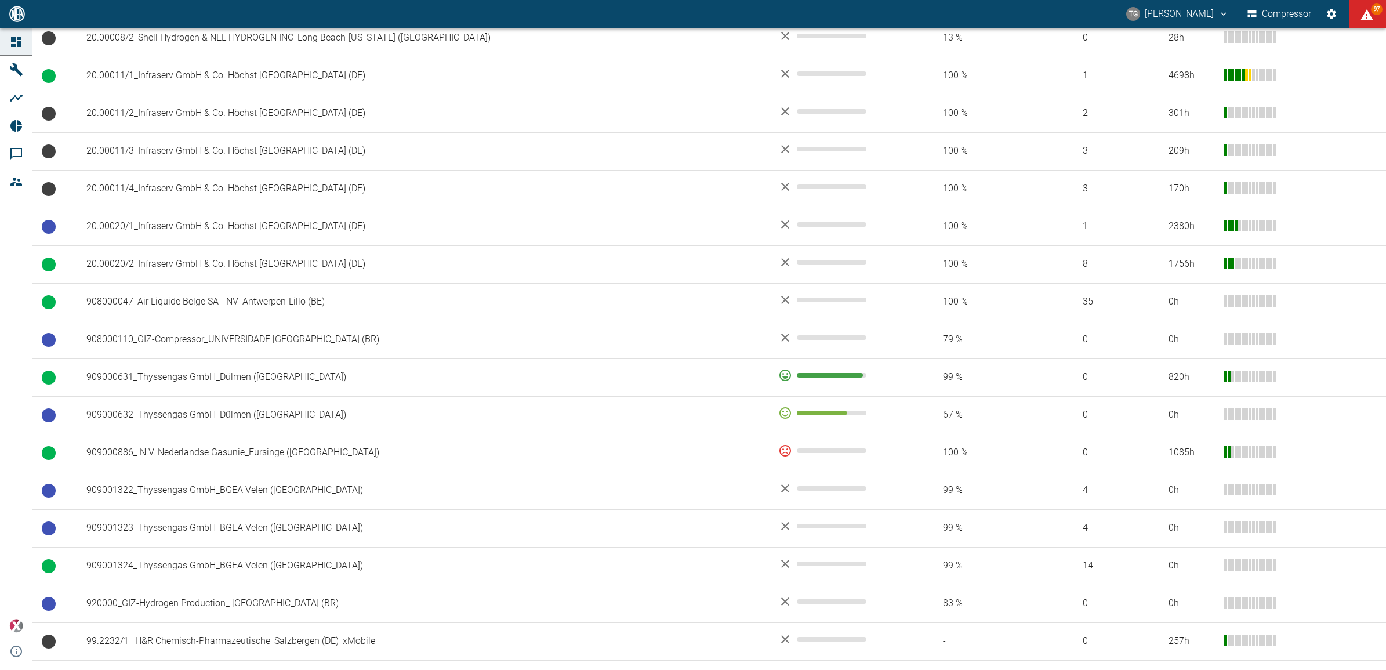
scroll to position [652, 0]
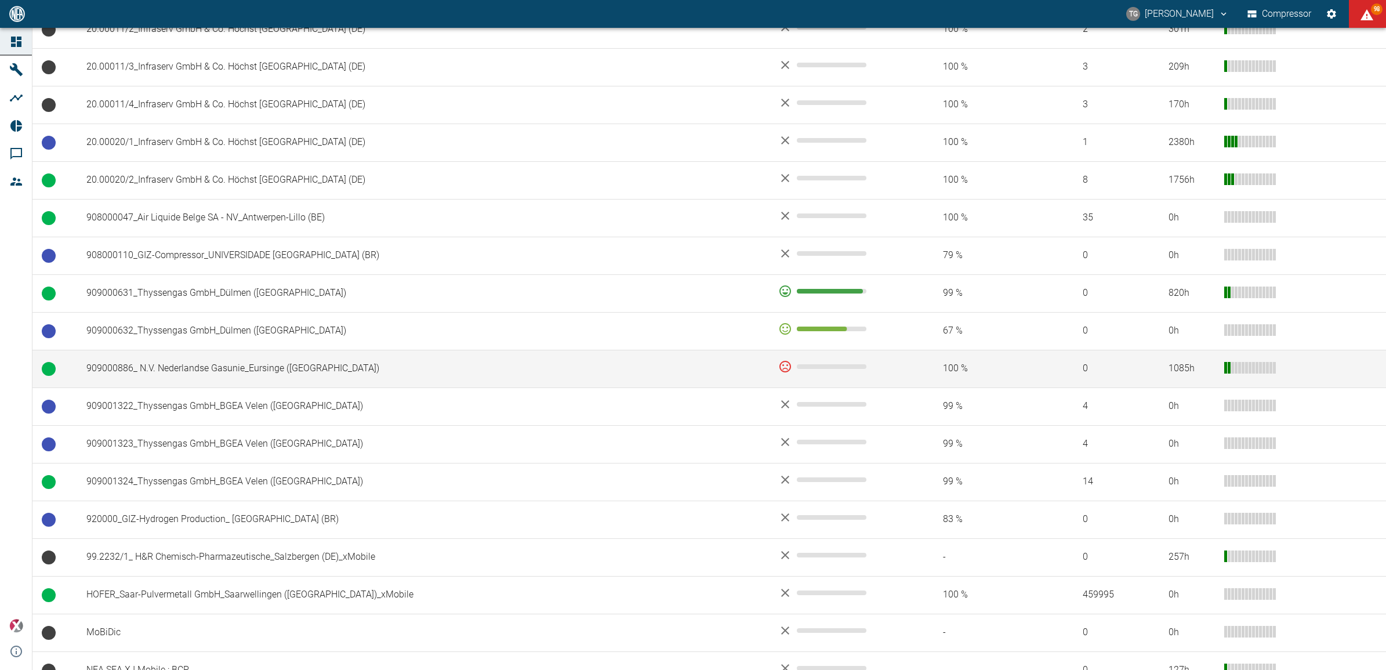
click at [264, 360] on td "909000886_ N.V. Nederlandse Gasunie_Eursinge ([GEOGRAPHIC_DATA])" at bounding box center [423, 369] width 692 height 38
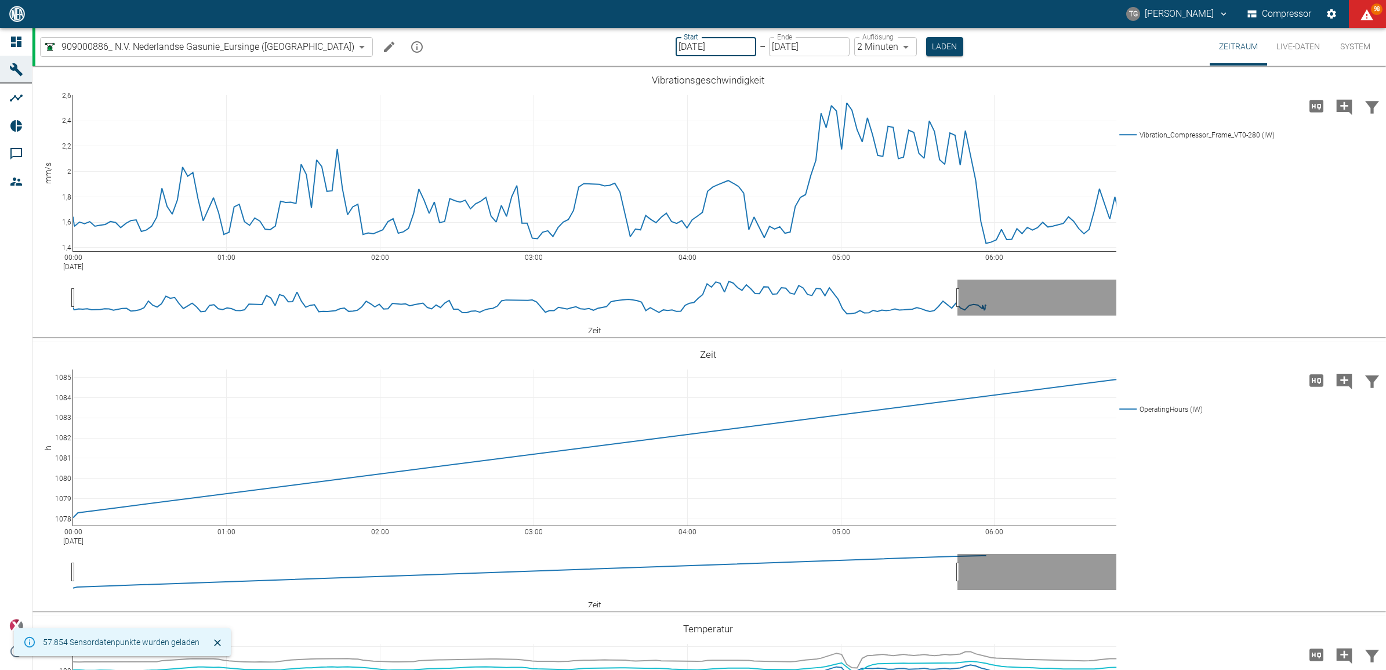
click at [676, 50] on input "[DATE]" at bounding box center [716, 46] width 81 height 19
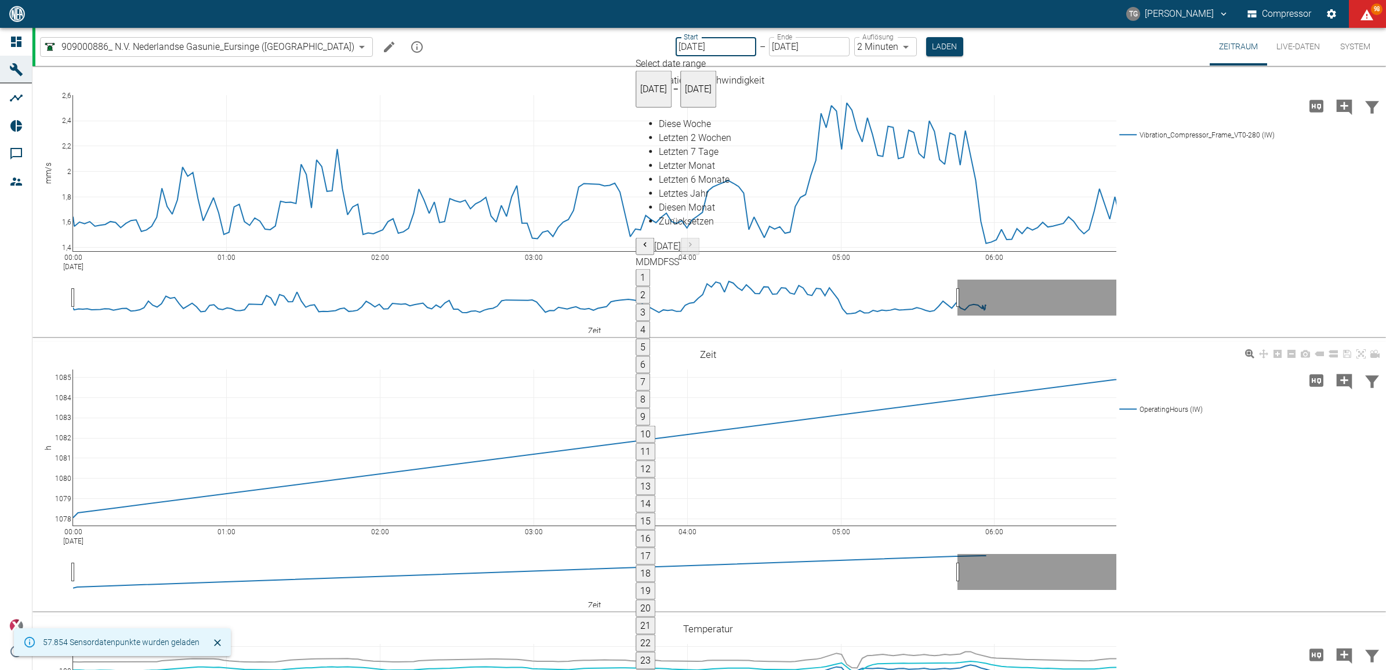
type input "02.09.2025"
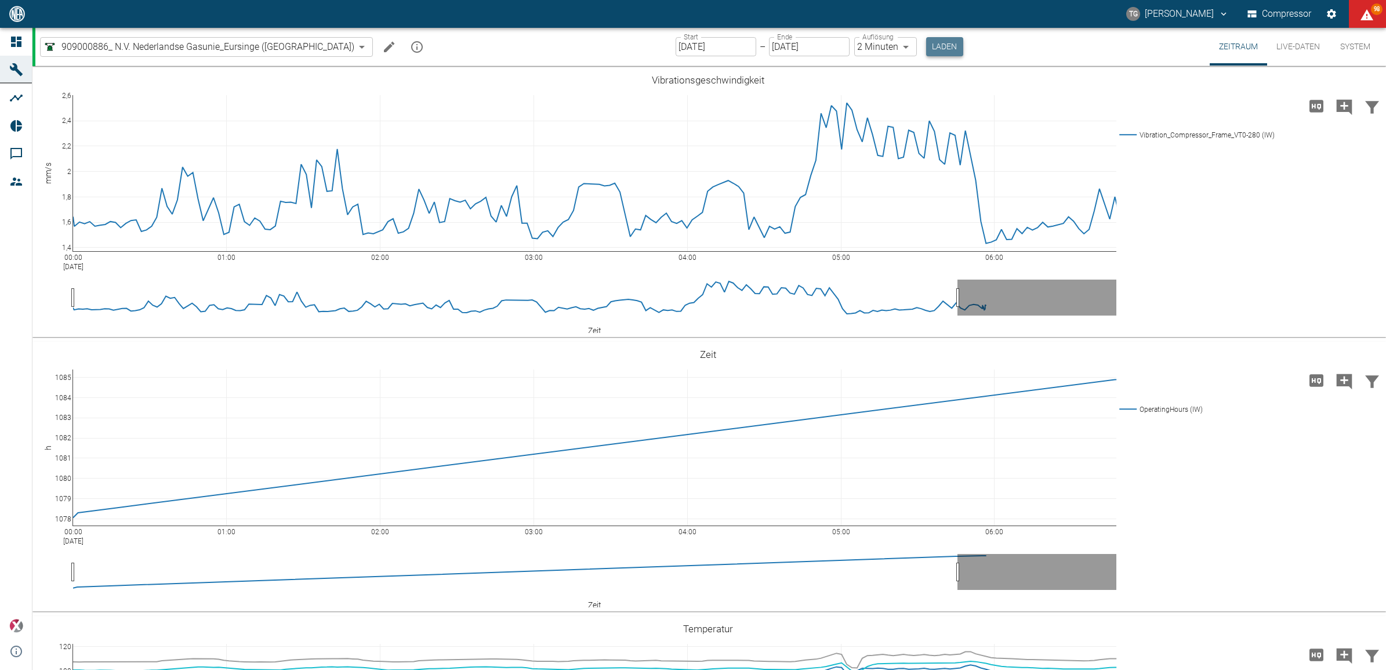
click at [926, 51] on button "Laden" at bounding box center [944, 46] width 37 height 19
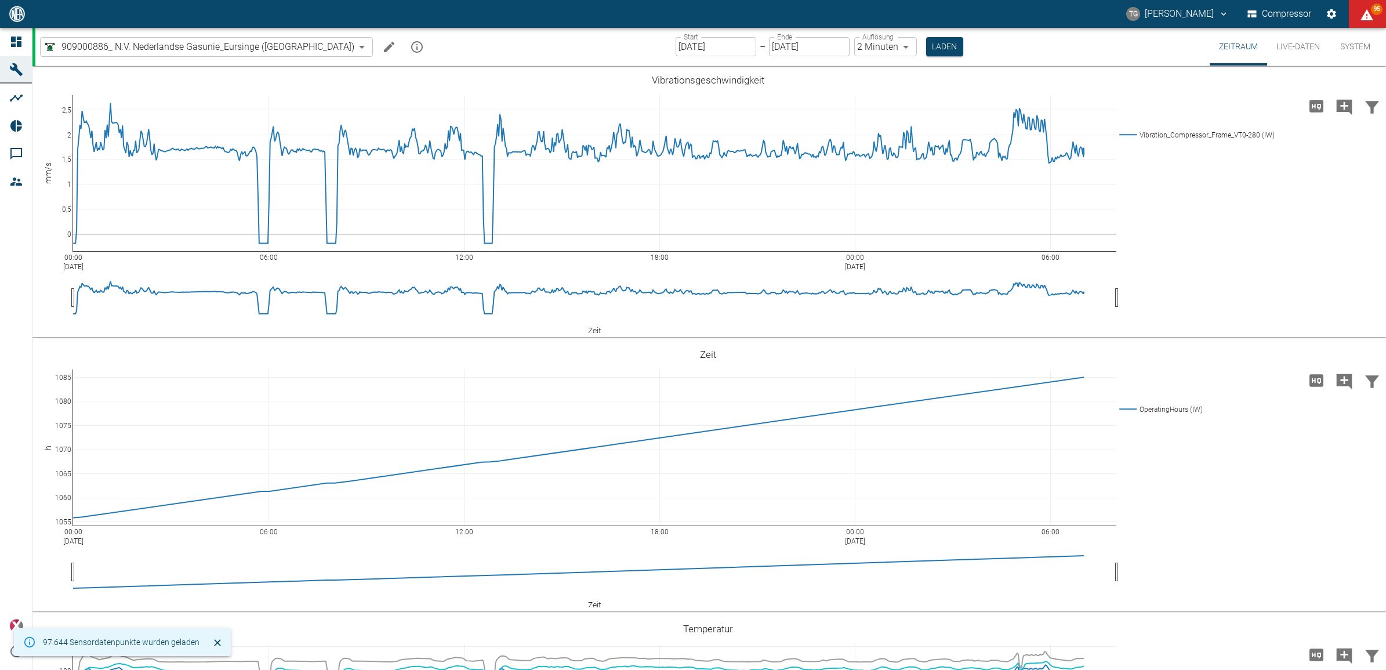
click at [862, 38] on label "Auflösung" at bounding box center [877, 37] width 31 height 10
click at [835, 48] on body "TG Thomas Gregoir Compressor 95 Dashboard Maschinen Analysen Reports Kommentare…" at bounding box center [693, 335] width 1386 height 670
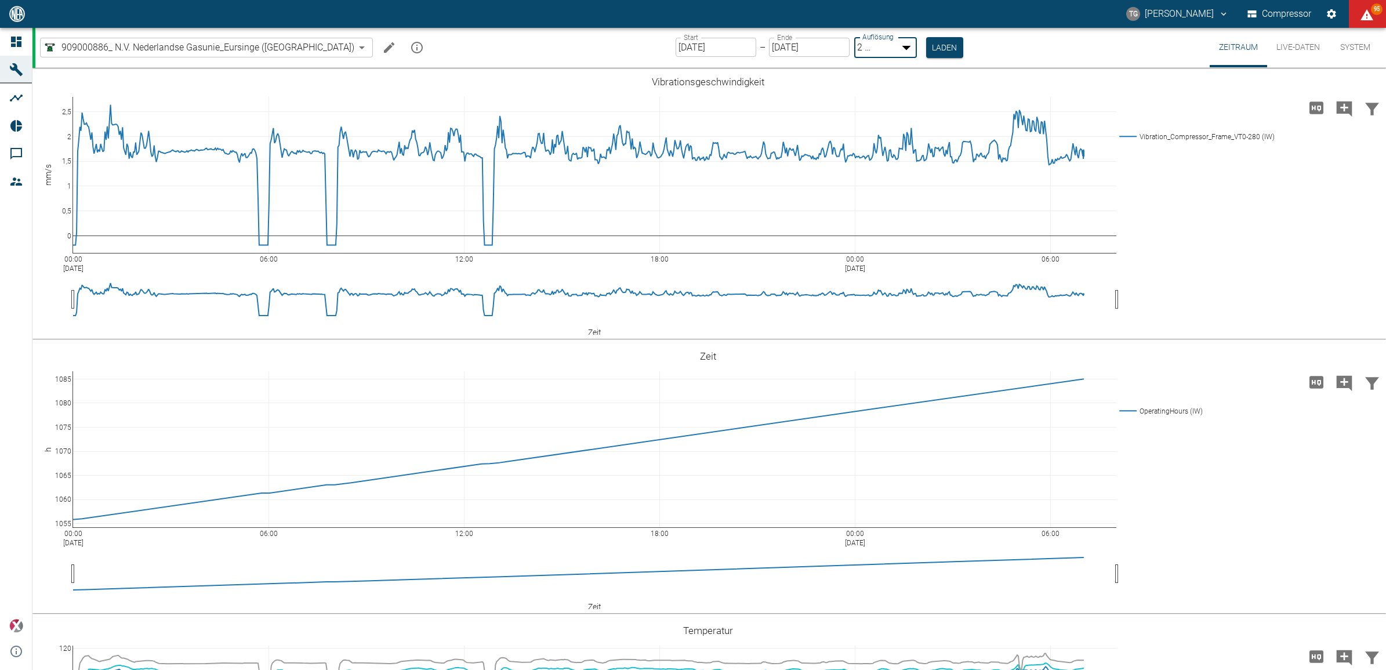
type input "1sec"
click at [927, 45] on button "Laden" at bounding box center [945, 46] width 37 height 19
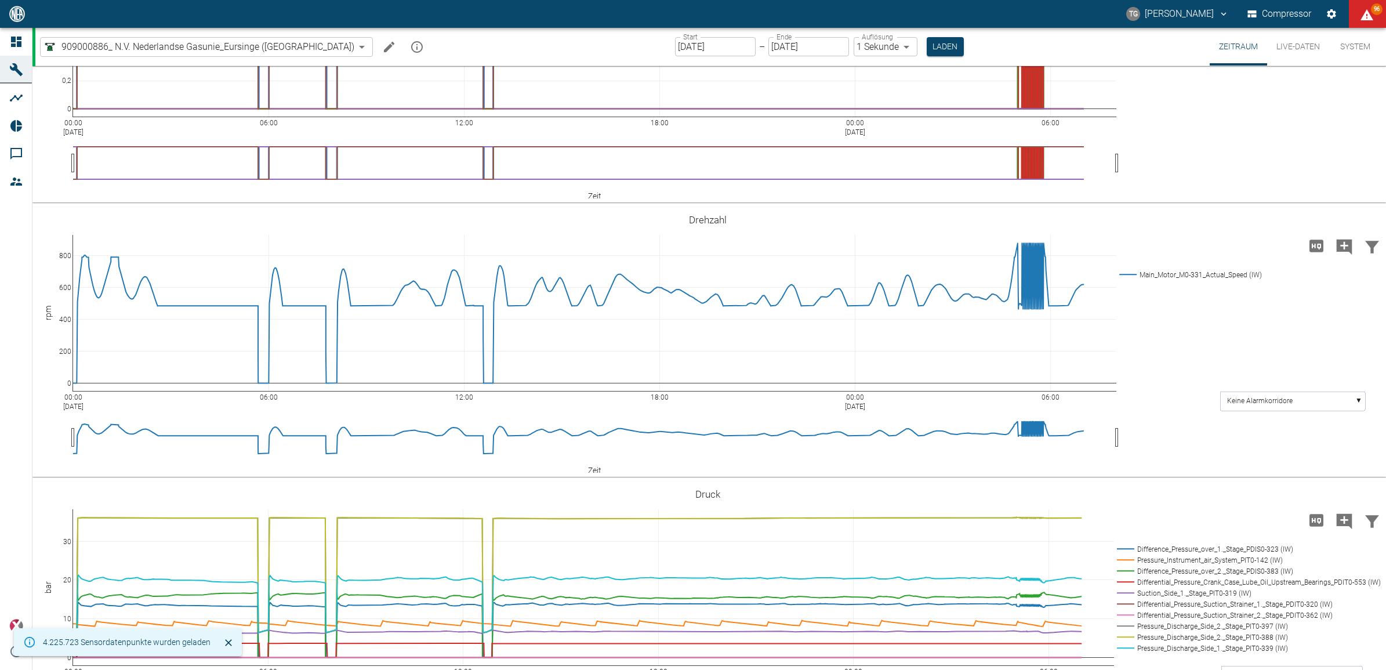
scroll to position [922, 0]
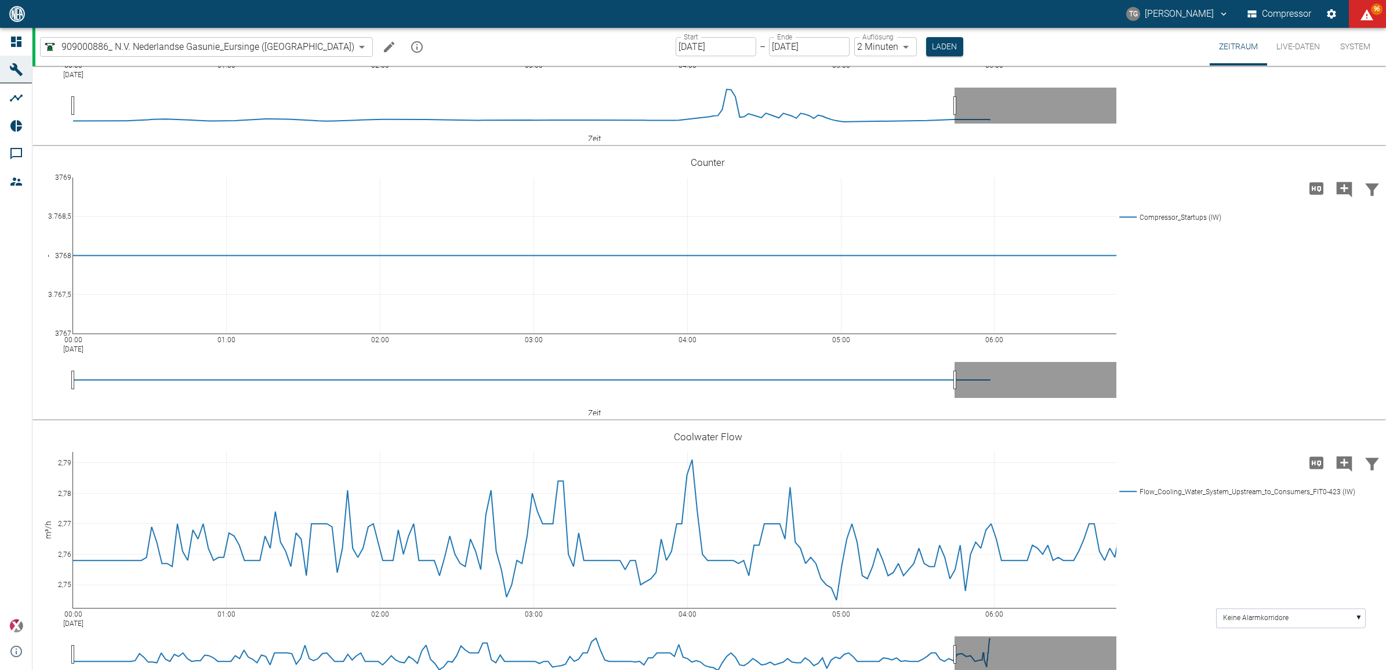
scroll to position [2537, 0]
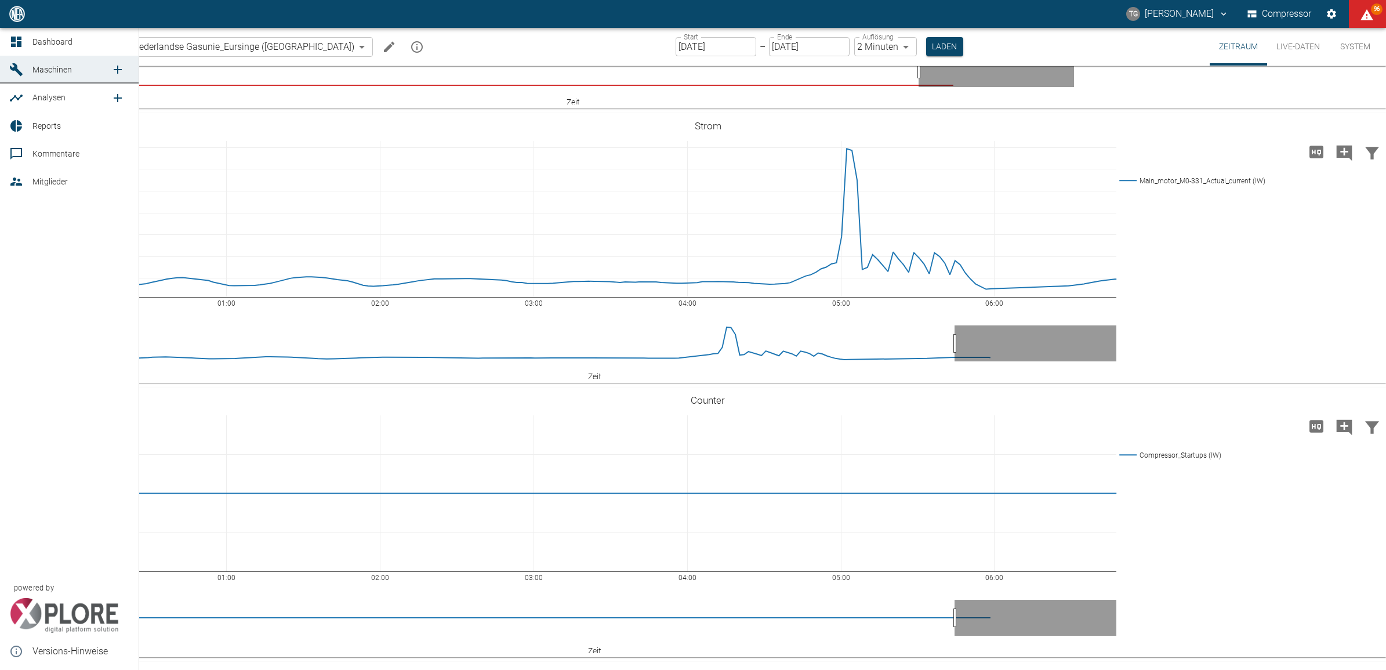
drag, startPoint x: 16, startPoint y: 33, endPoint x: 52, endPoint y: 75, distance: 55.5
click at [16, 33] on link "Dashboard" at bounding box center [69, 42] width 139 height 28
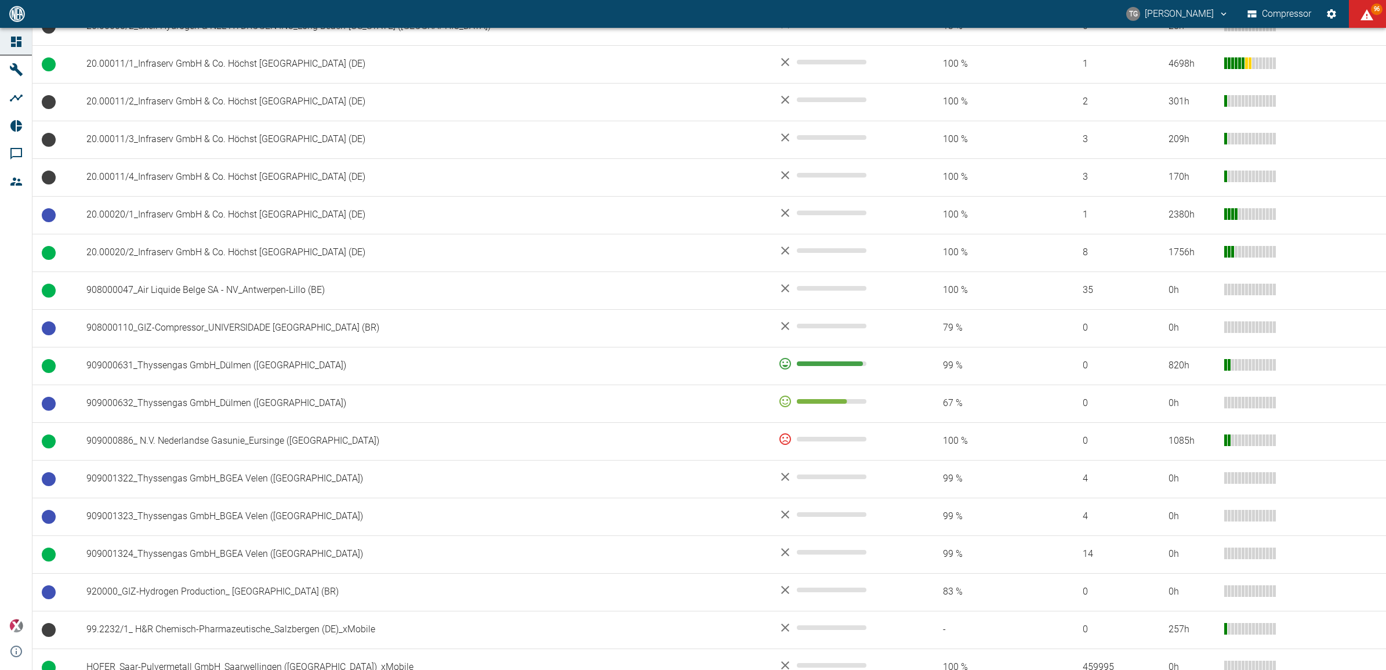
scroll to position [713, 0]
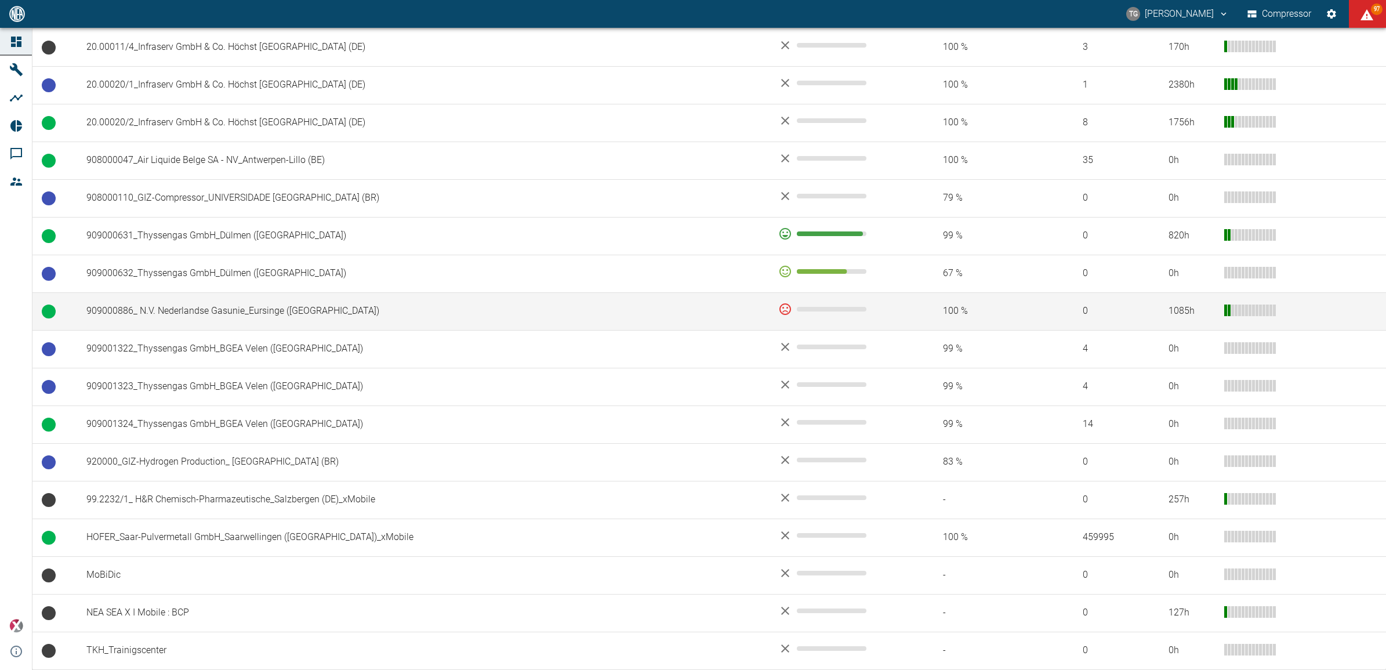
click at [540, 303] on td "909000886_ N.V. Nederlandse Gasunie_Eursinge ([GEOGRAPHIC_DATA])" at bounding box center [423, 311] width 692 height 38
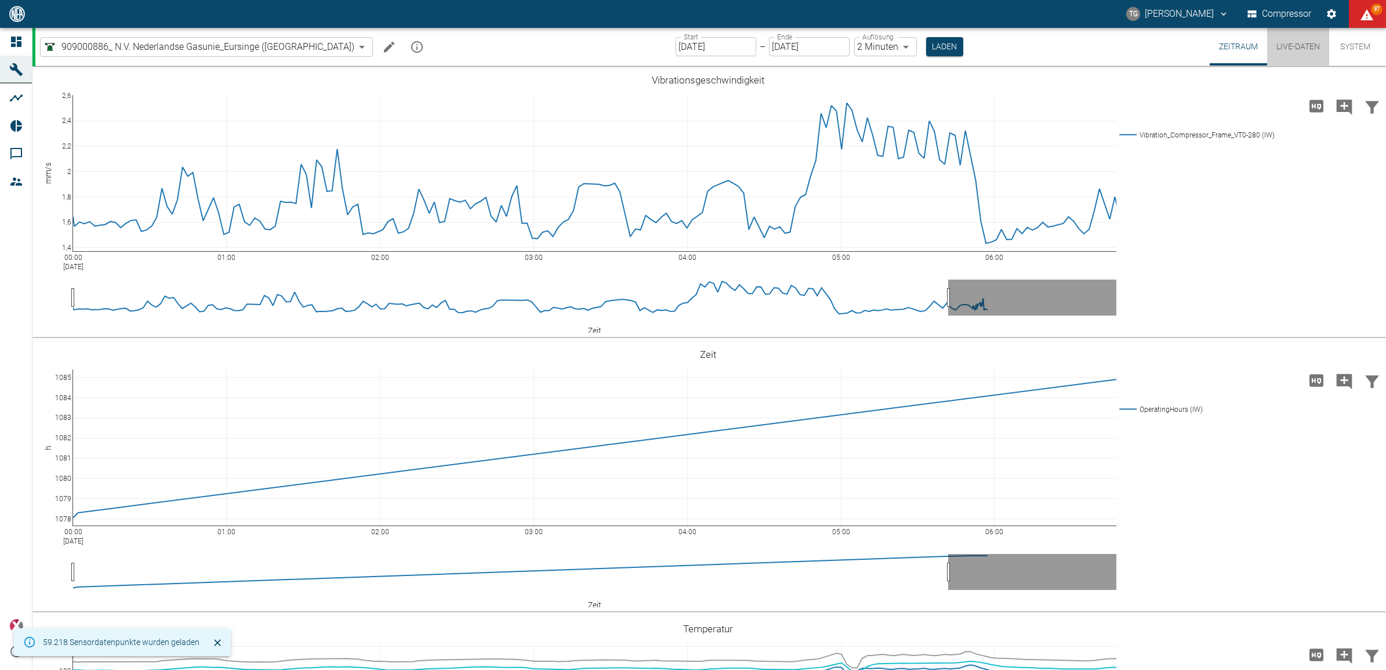
click at [1288, 47] on button "Live-Daten" at bounding box center [1298, 47] width 62 height 38
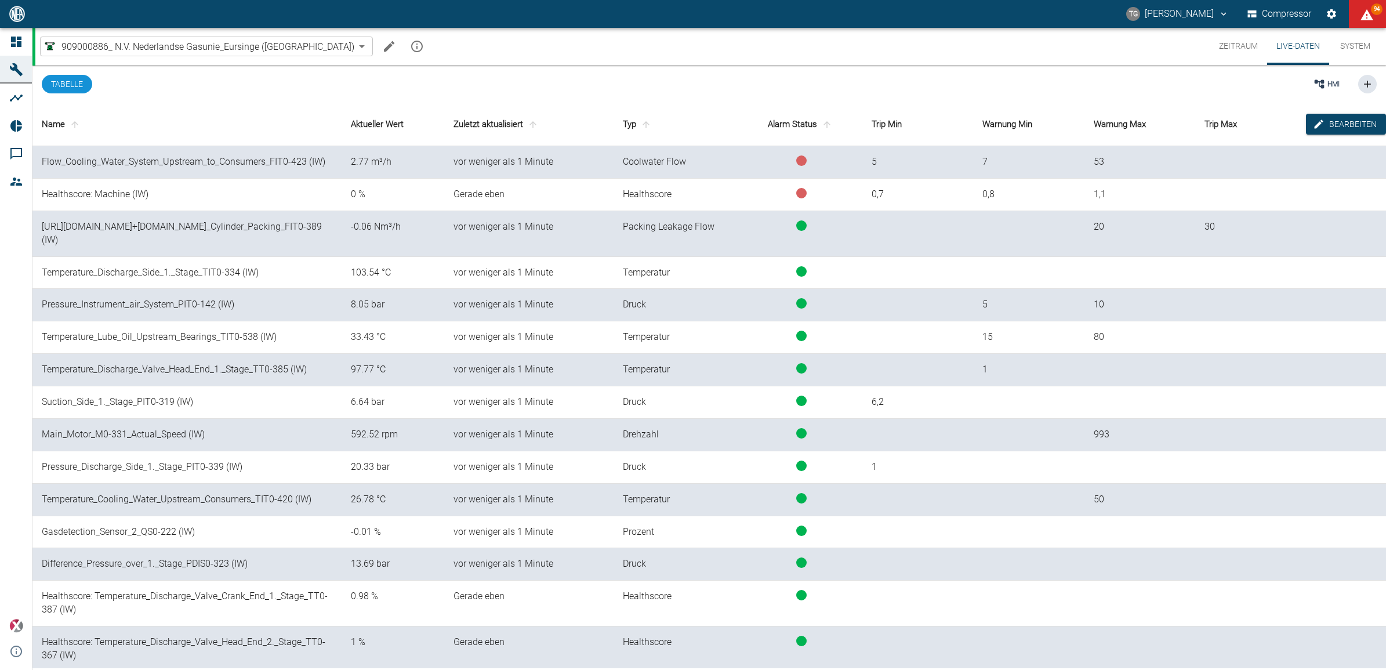
click at [620, 24] on div "[PERSON_NAME] Compressor 94" at bounding box center [693, 14] width 1386 height 28
click at [1242, 50] on button "Zeitraum" at bounding box center [1238, 46] width 57 height 37
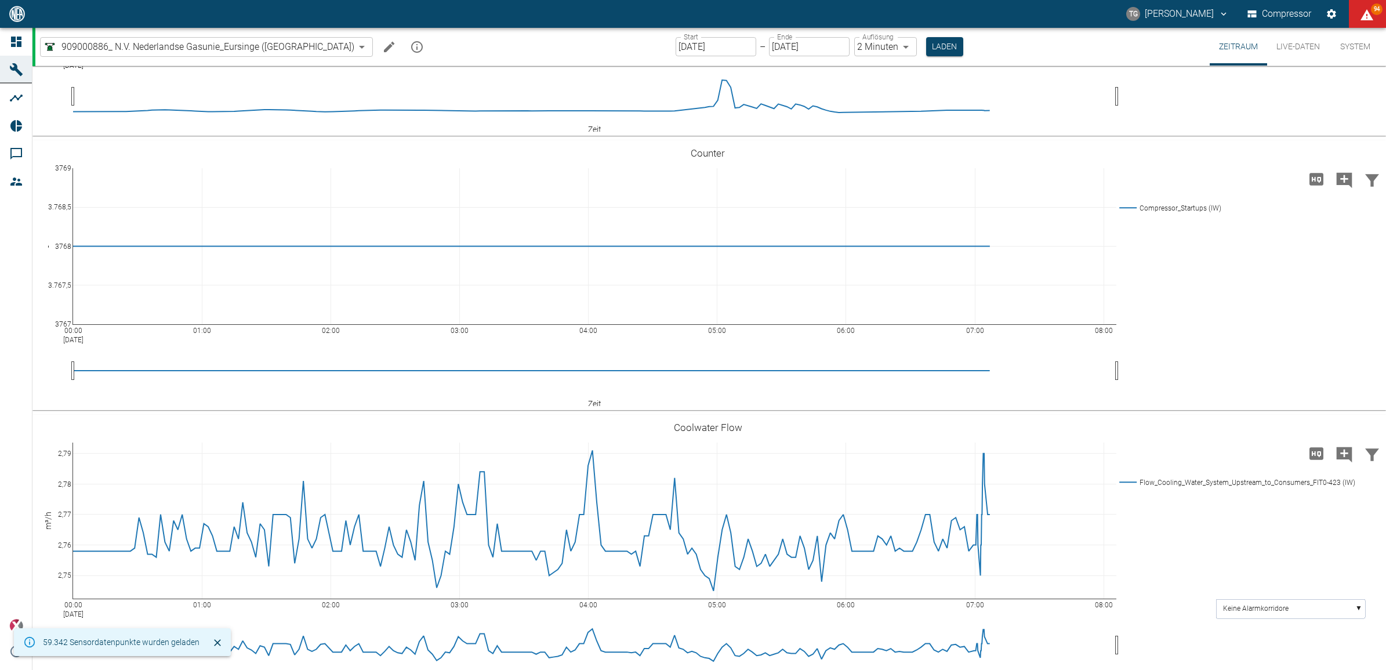
scroll to position [2537, 0]
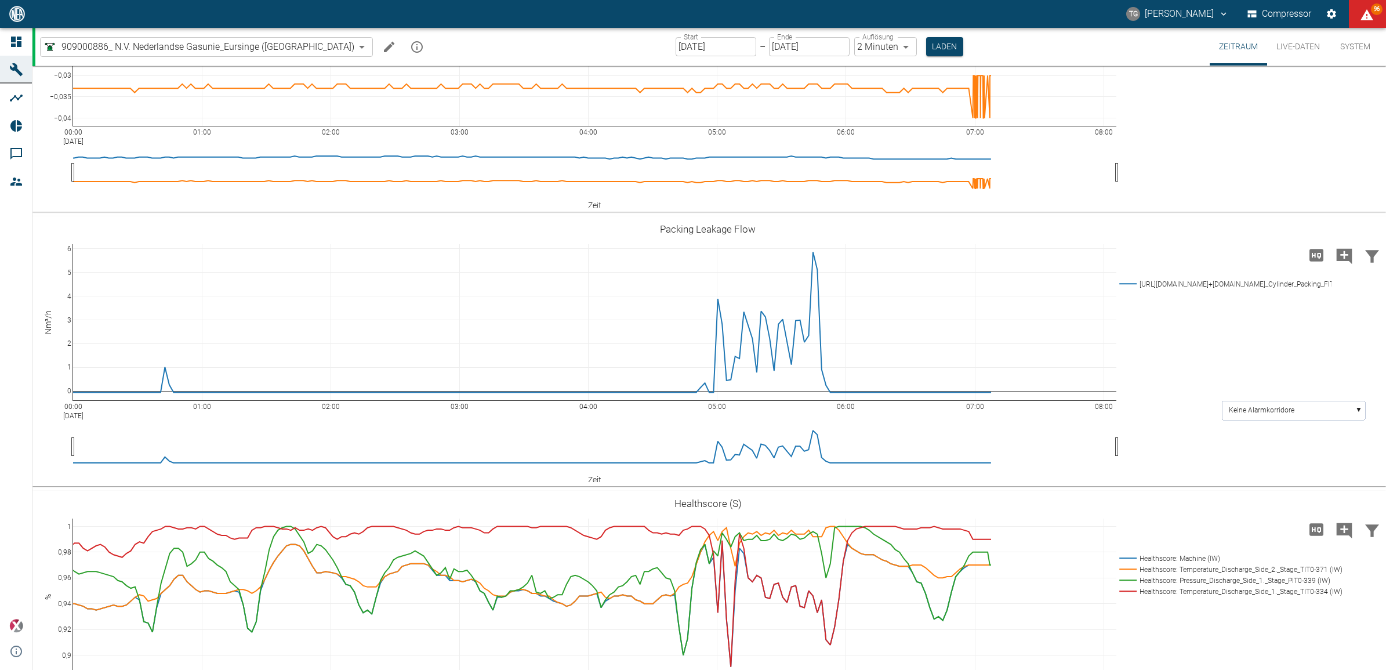
scroll to position [1377, 0]
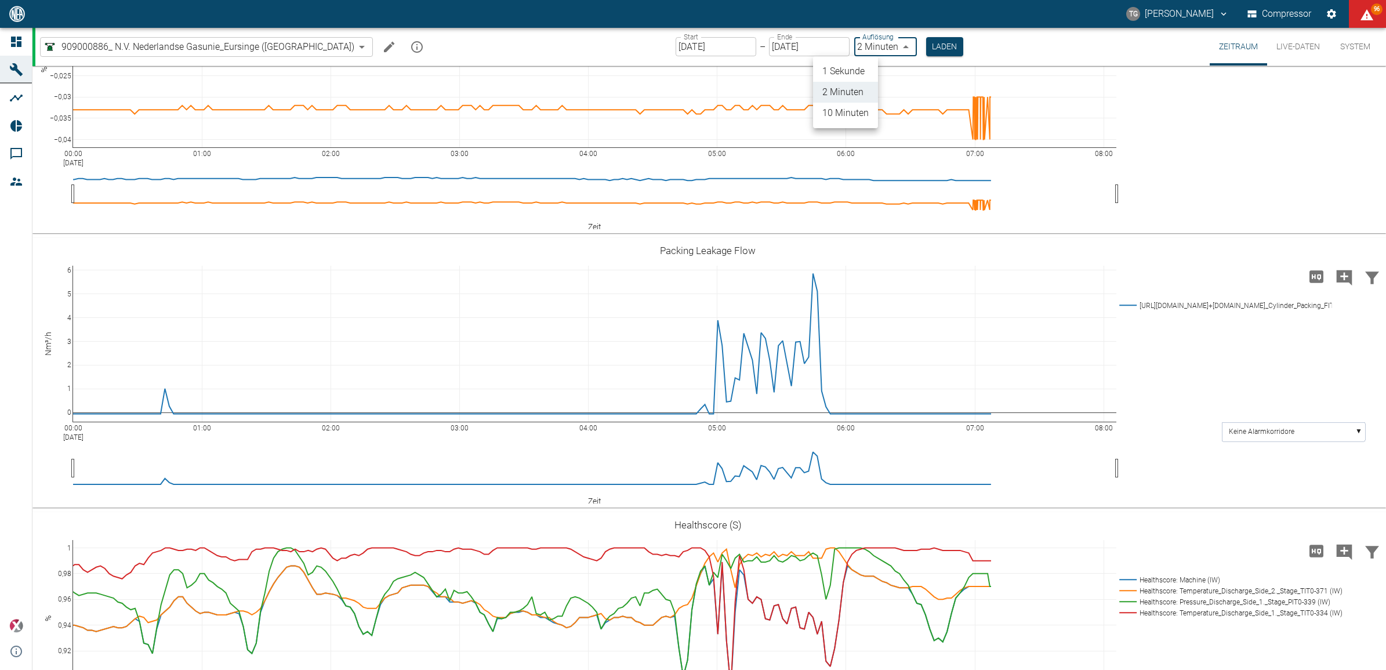
click at [838, 48] on body "TG Thomas Gregoir Compressor 96 Dashboard Maschinen Analysen Reports Kommentare…" at bounding box center [693, 335] width 1386 height 670
click at [830, 72] on li "1 Sekunde" at bounding box center [845, 71] width 65 height 21
type input "1sec"
click at [927, 47] on button "Laden" at bounding box center [945, 46] width 37 height 19
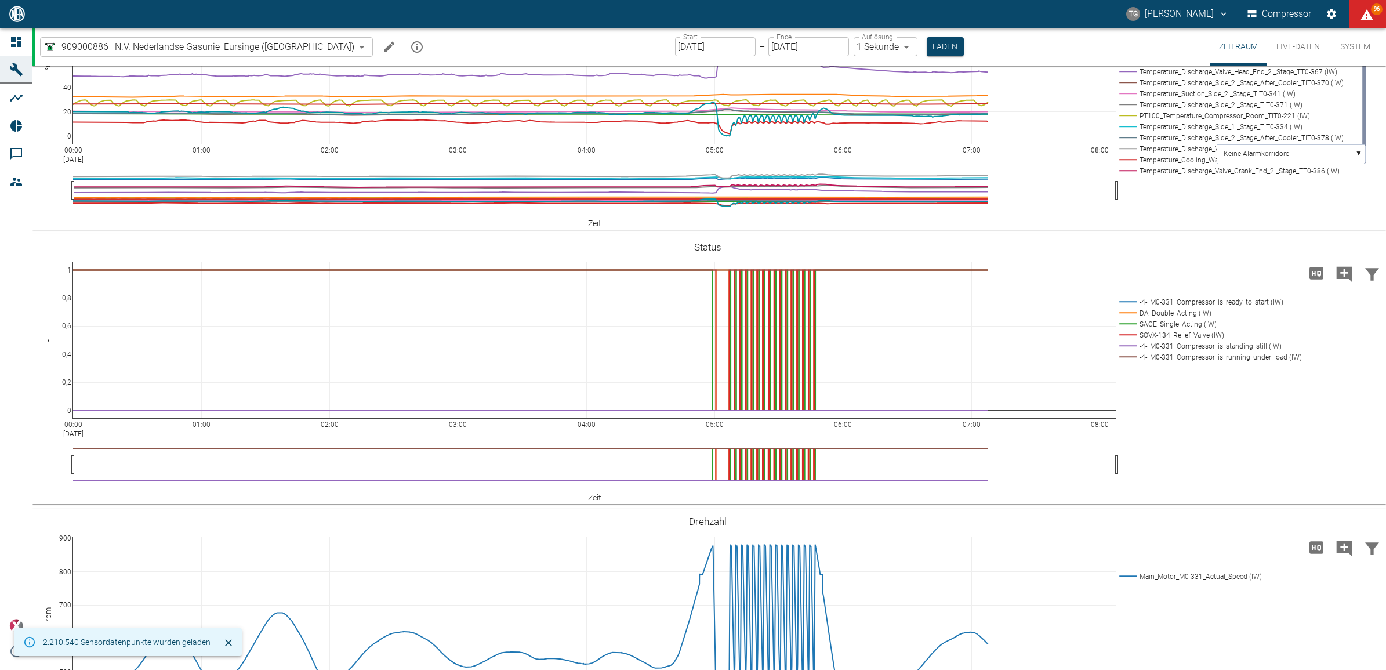
scroll to position [435, 0]
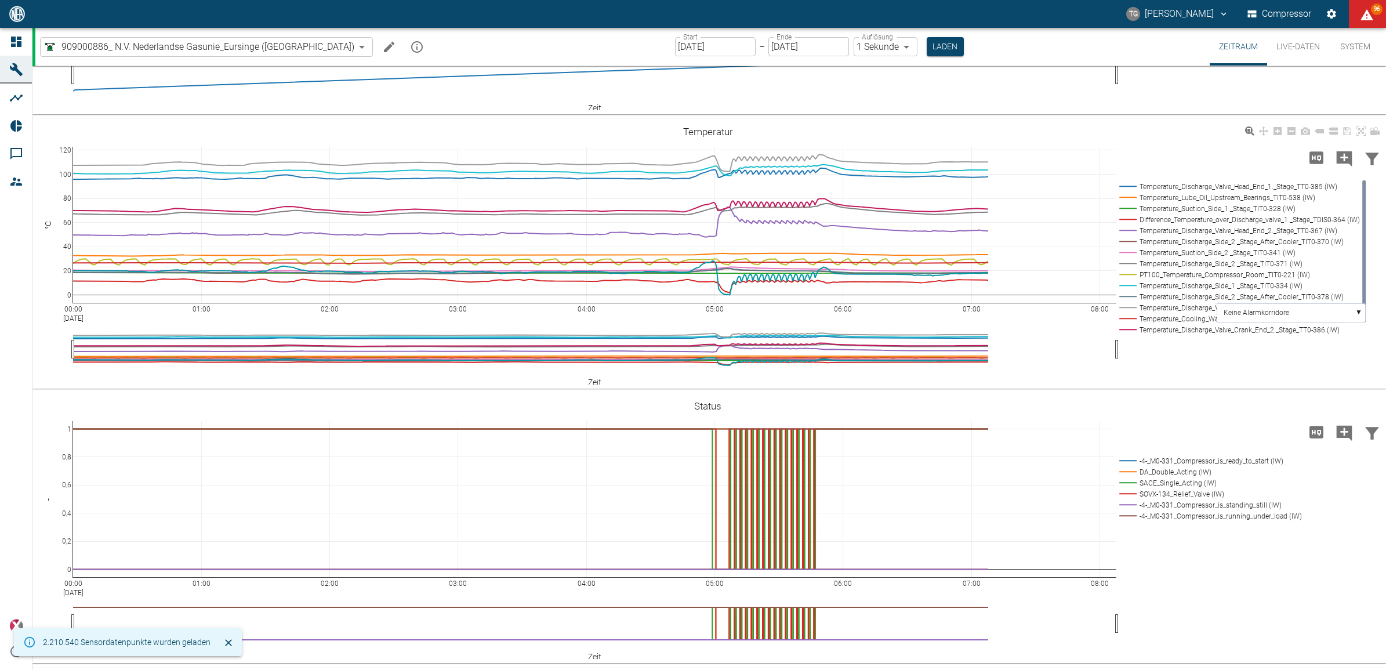
click at [1125, 192] on rect at bounding box center [1237, 186] width 243 height 11
click at [1129, 192] on rect at bounding box center [1237, 186] width 243 height 11
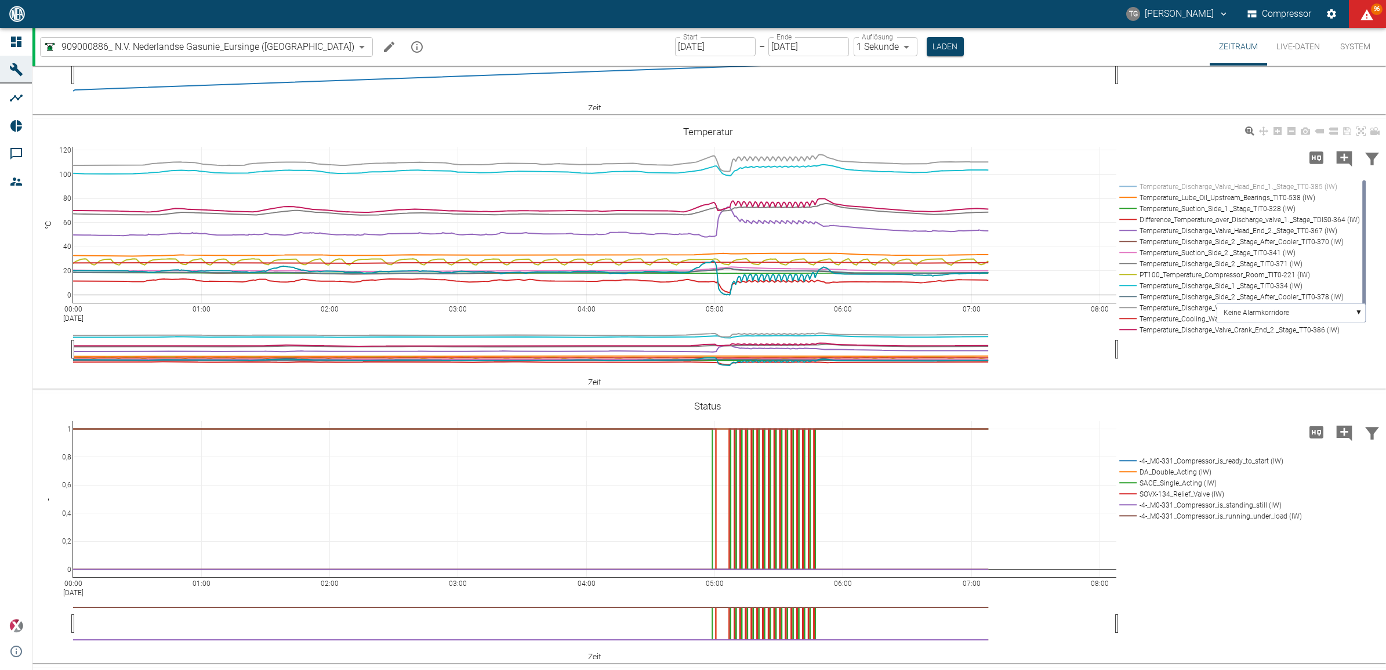
click at [1132, 203] on rect at bounding box center [1237, 197] width 243 height 11
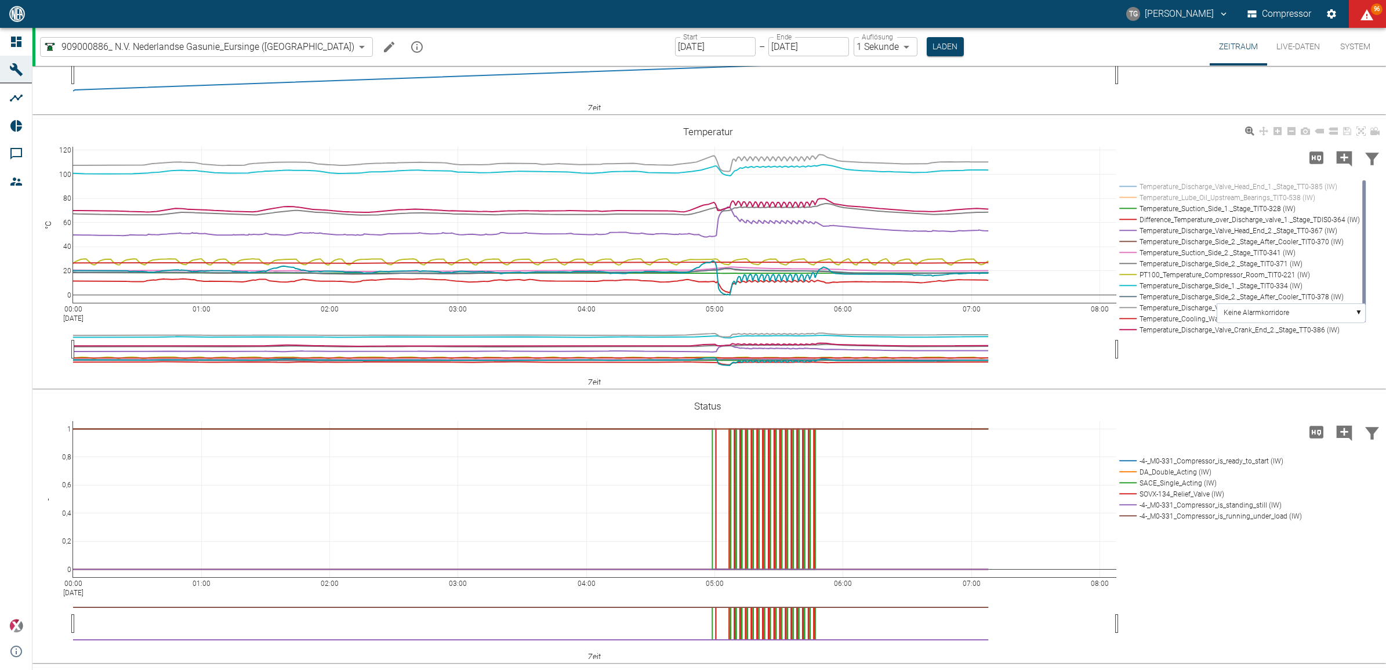
click at [1125, 214] on rect at bounding box center [1237, 208] width 243 height 11
click at [1131, 225] on rect at bounding box center [1237, 219] width 243 height 11
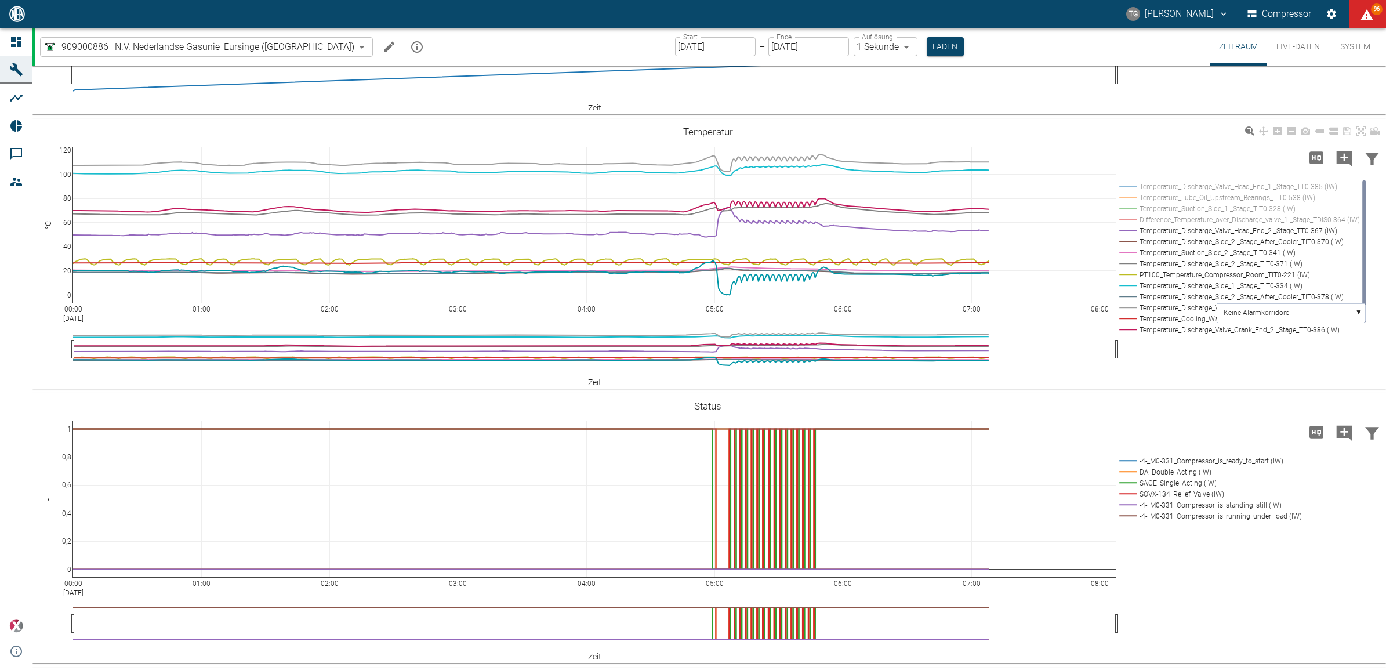
click at [1128, 236] on rect at bounding box center [1237, 230] width 243 height 11
click at [1131, 247] on rect at bounding box center [1237, 241] width 243 height 11
click at [1129, 280] on rect at bounding box center [1237, 274] width 243 height 11
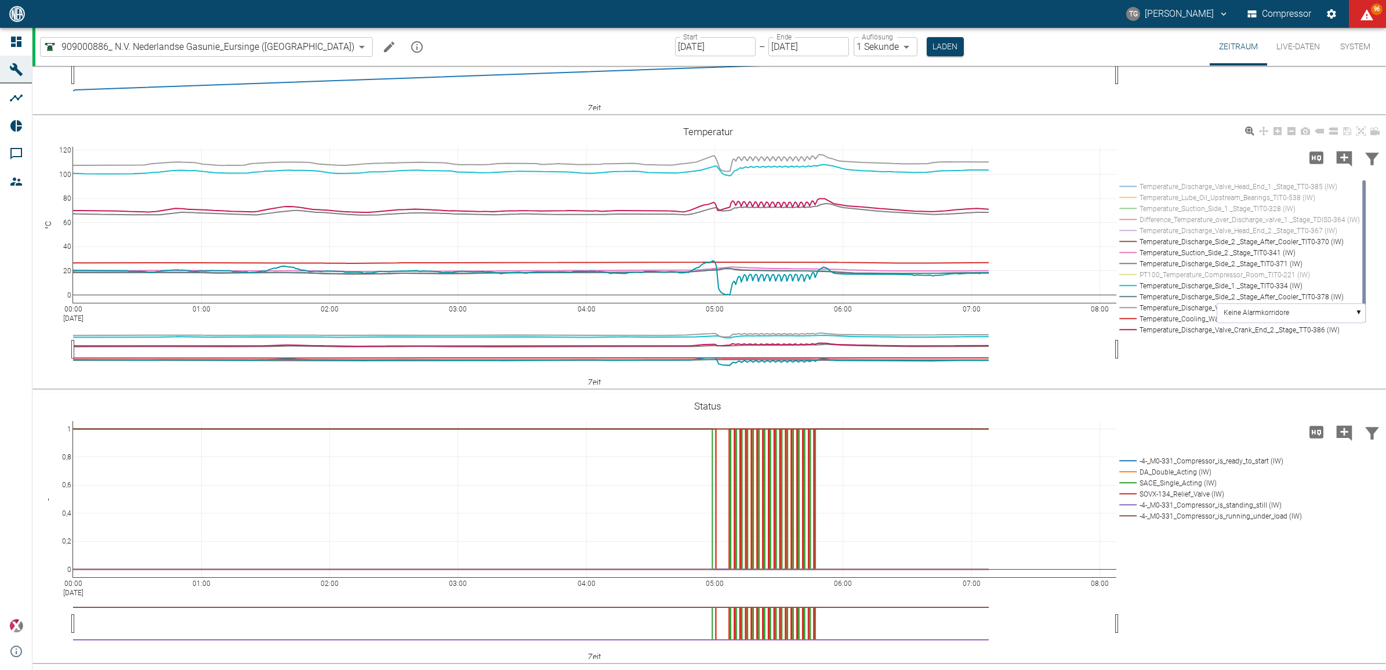
click at [1124, 280] on rect at bounding box center [1237, 274] width 243 height 11
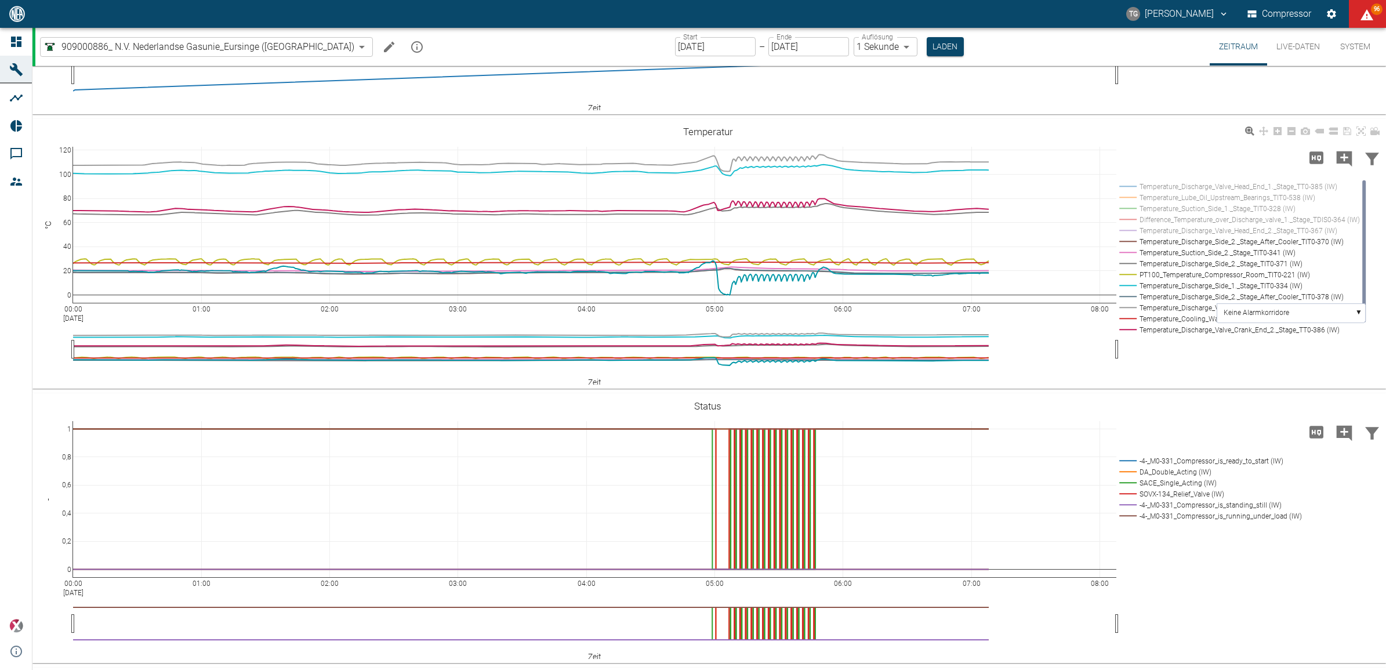
click at [1124, 280] on rect at bounding box center [1237, 274] width 243 height 11
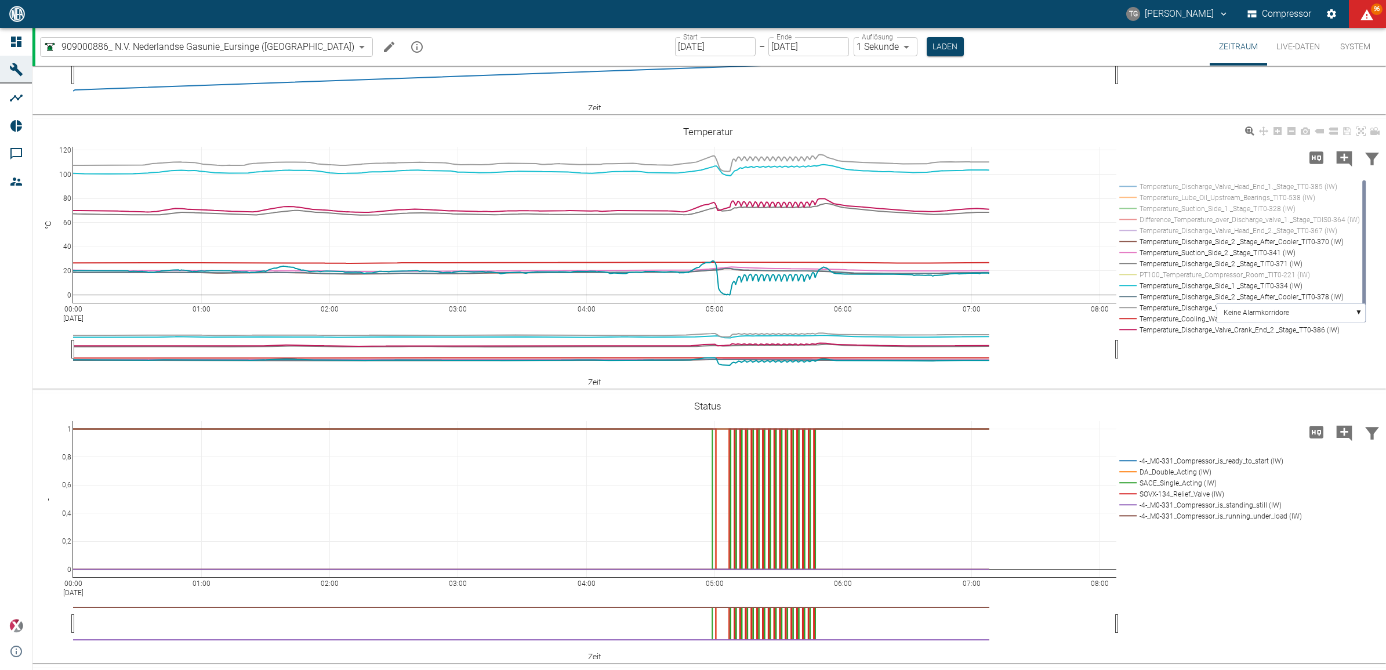
click at [1124, 291] on rect at bounding box center [1237, 285] width 243 height 11
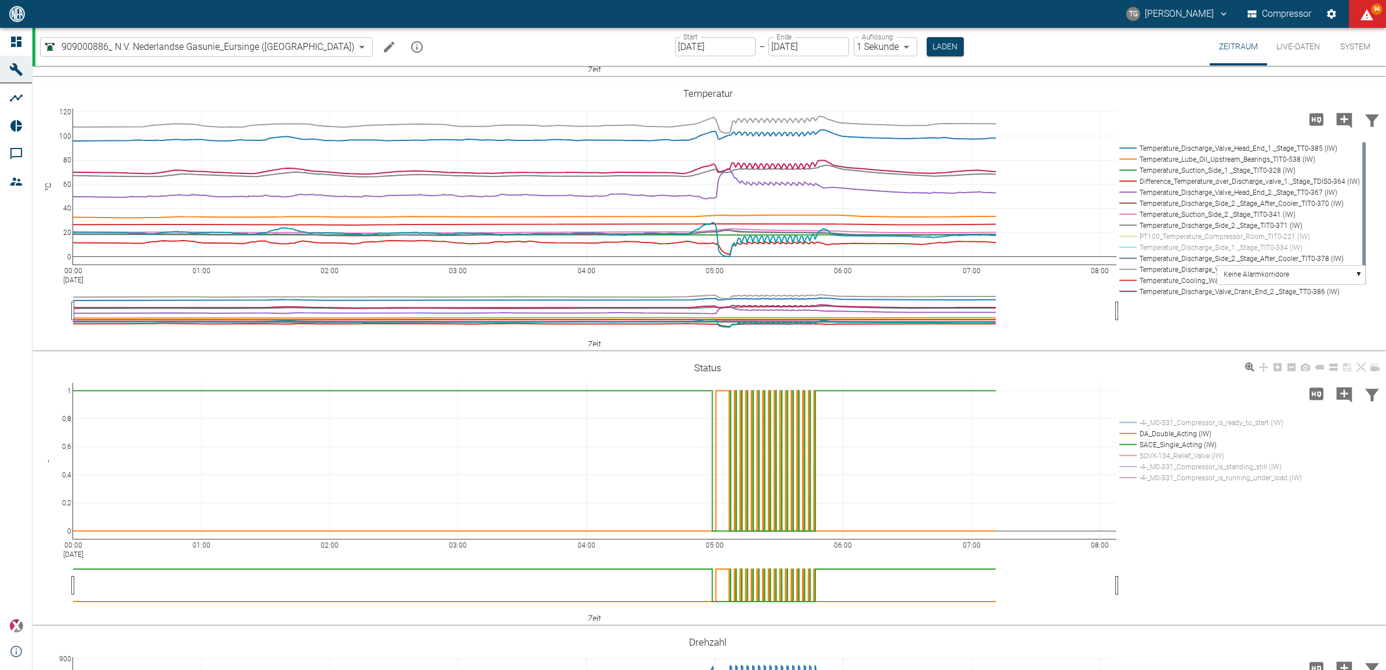
scroll to position [608, 0]
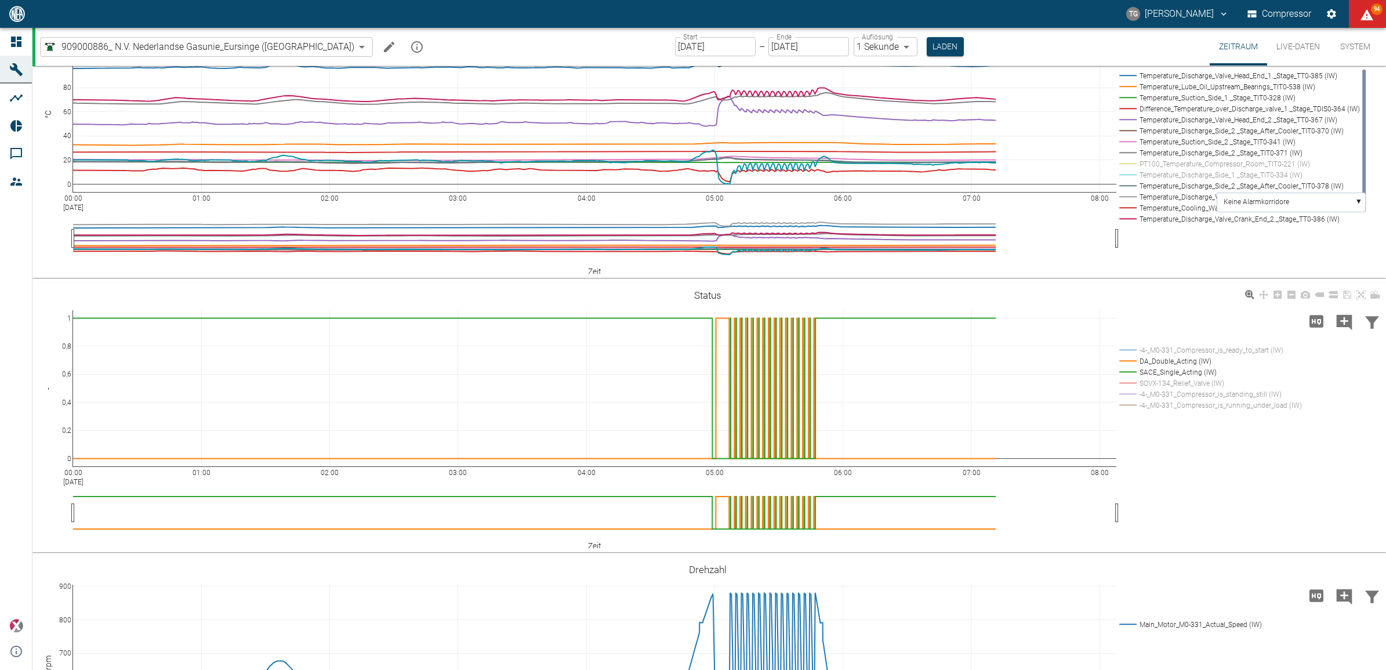
click at [1126, 360] on rect at bounding box center [1208, 360] width 184 height 11
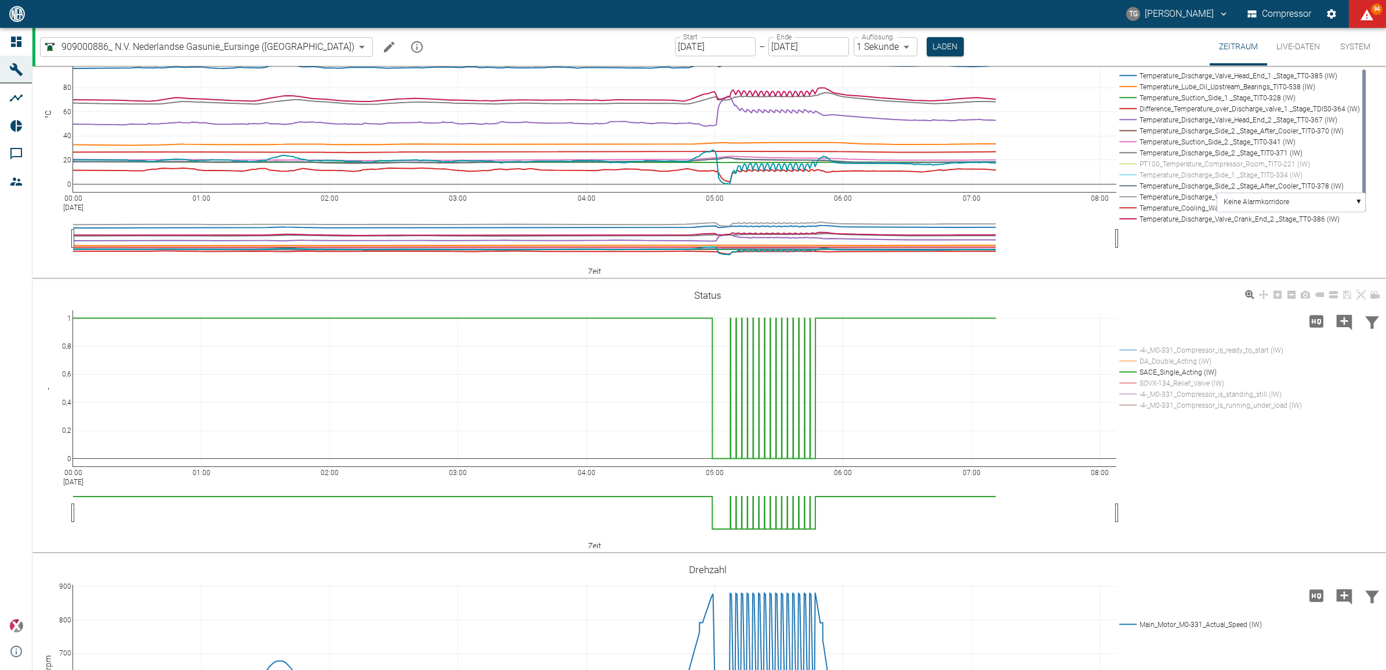
click at [1134, 361] on rect at bounding box center [1208, 360] width 184 height 11
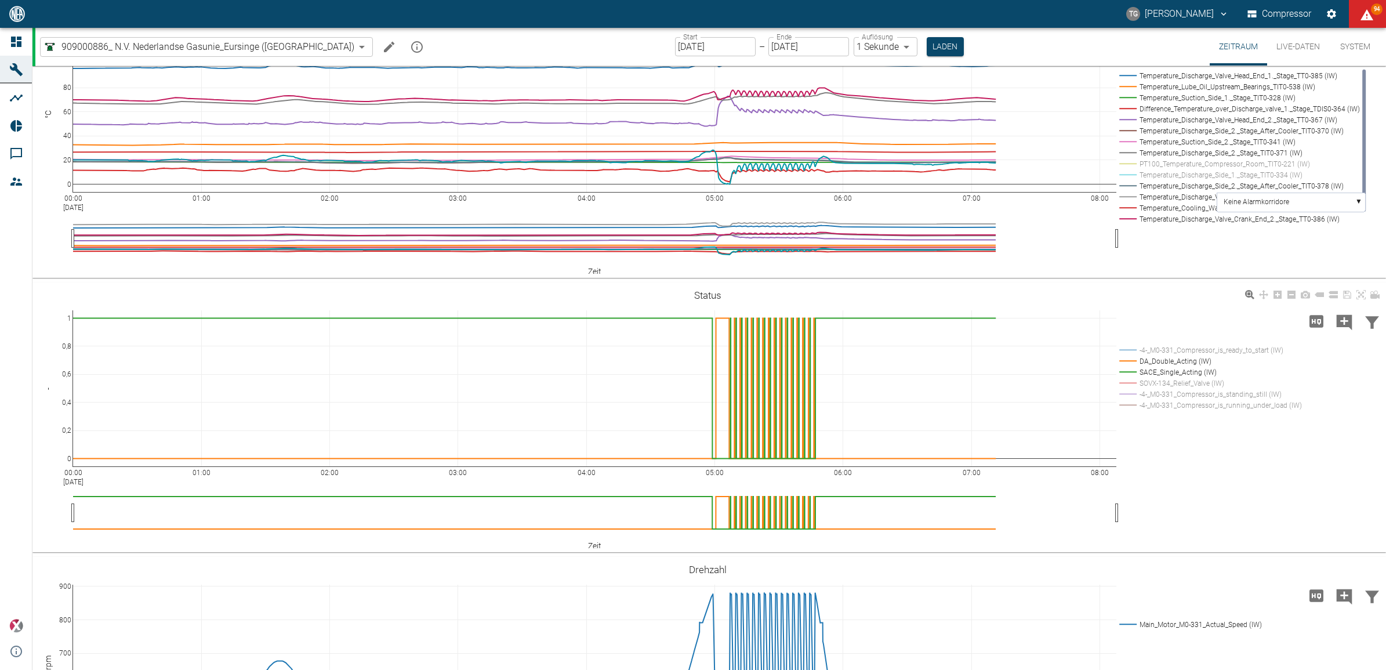
click at [1129, 357] on rect at bounding box center [1208, 360] width 184 height 11
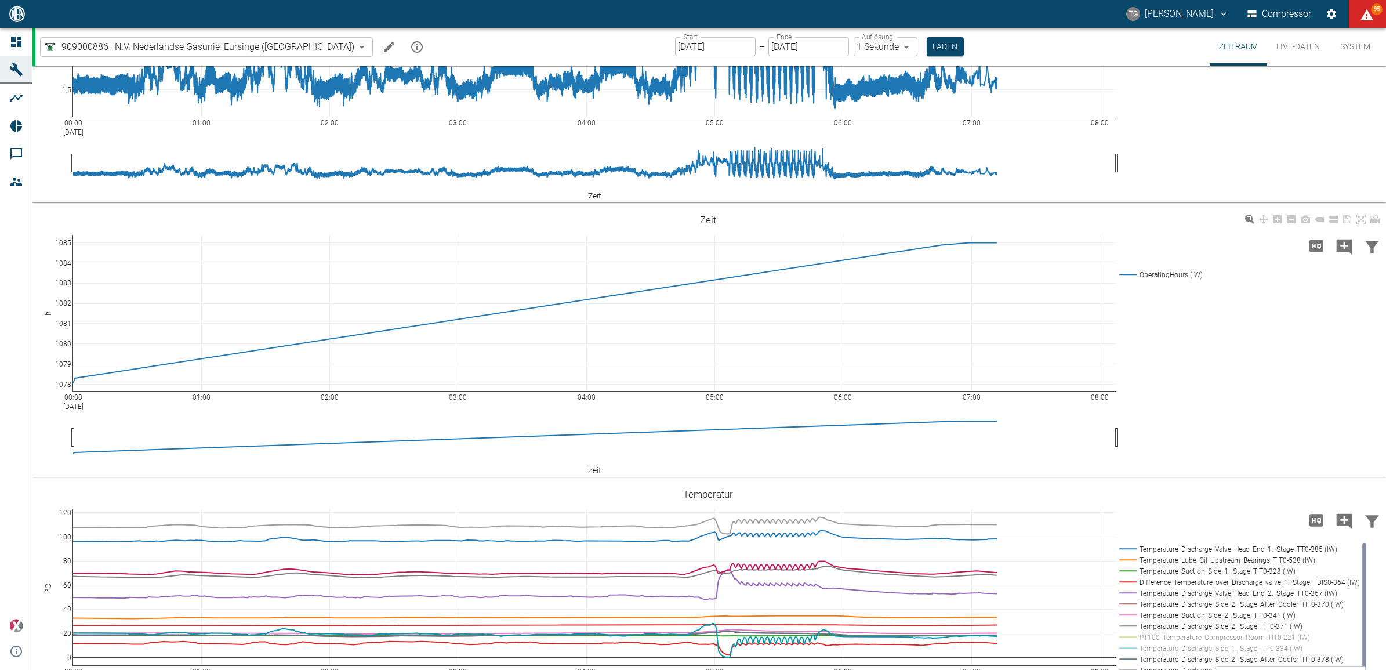
scroll to position [28, 0]
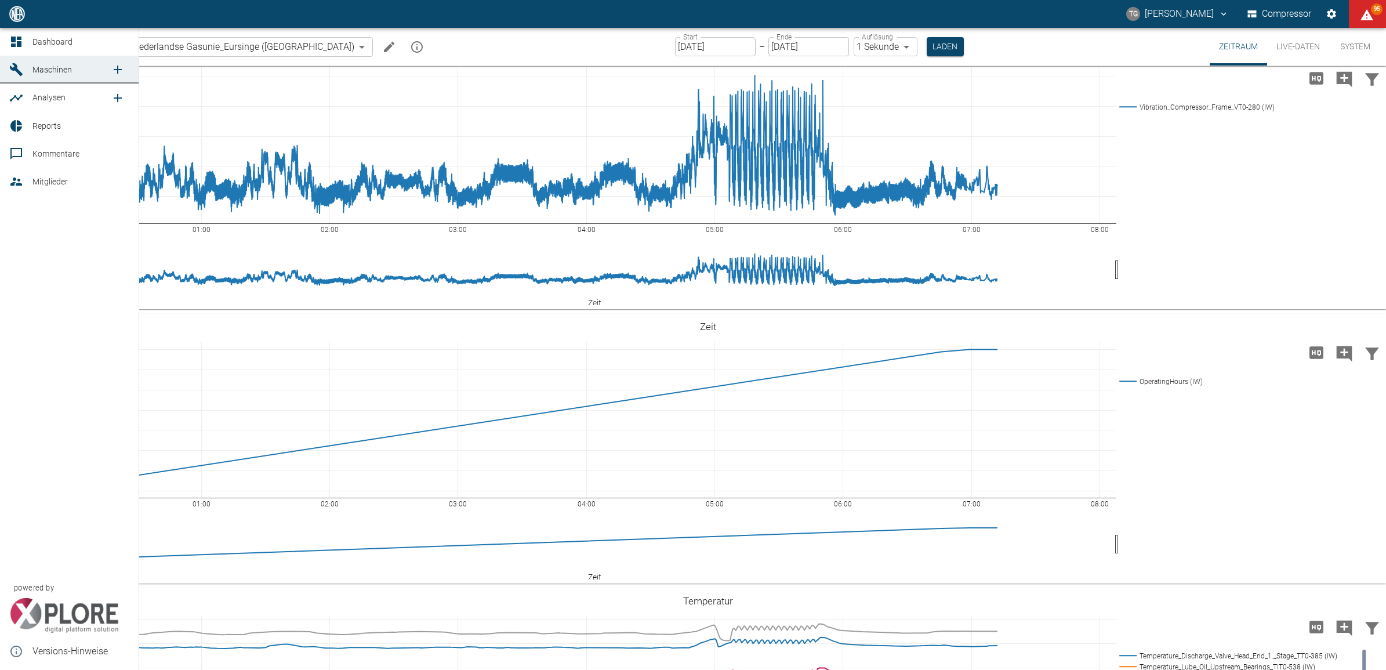
drag, startPoint x: 18, startPoint y: 47, endPoint x: 310, endPoint y: 291, distance: 380.8
click at [18, 47] on icon at bounding box center [16, 42] width 14 height 14
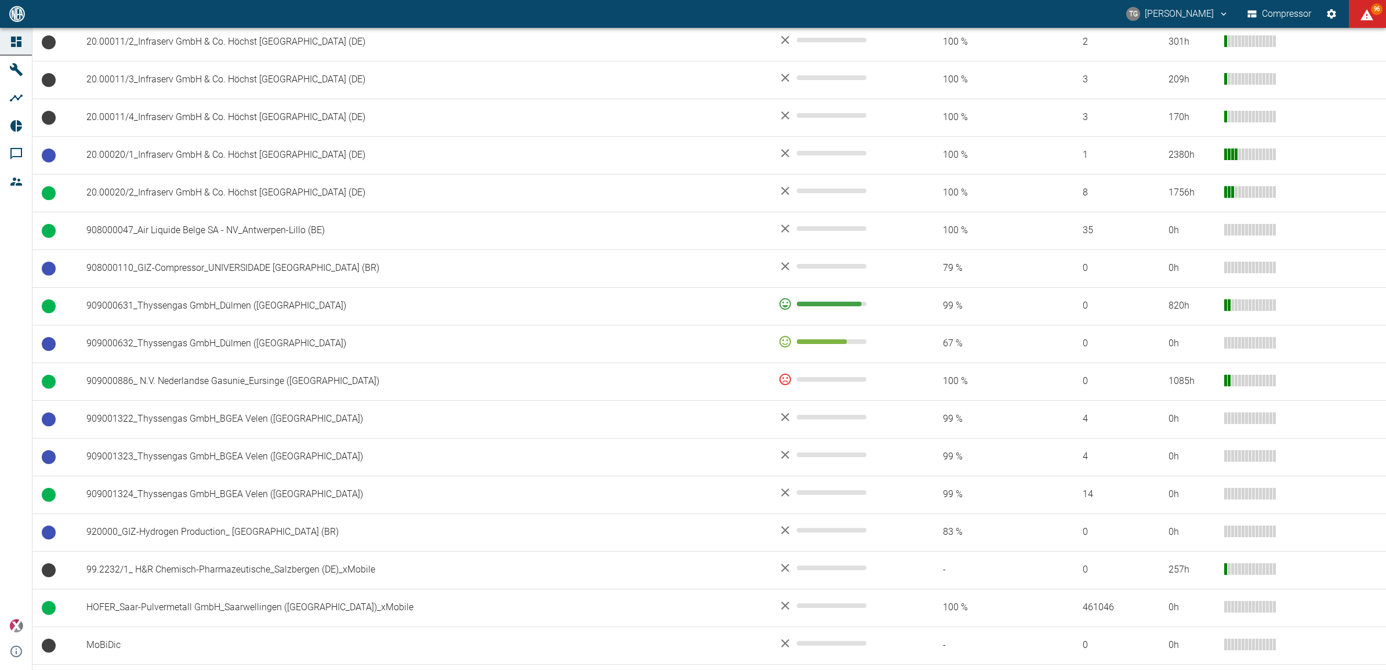
scroll to position [713, 0]
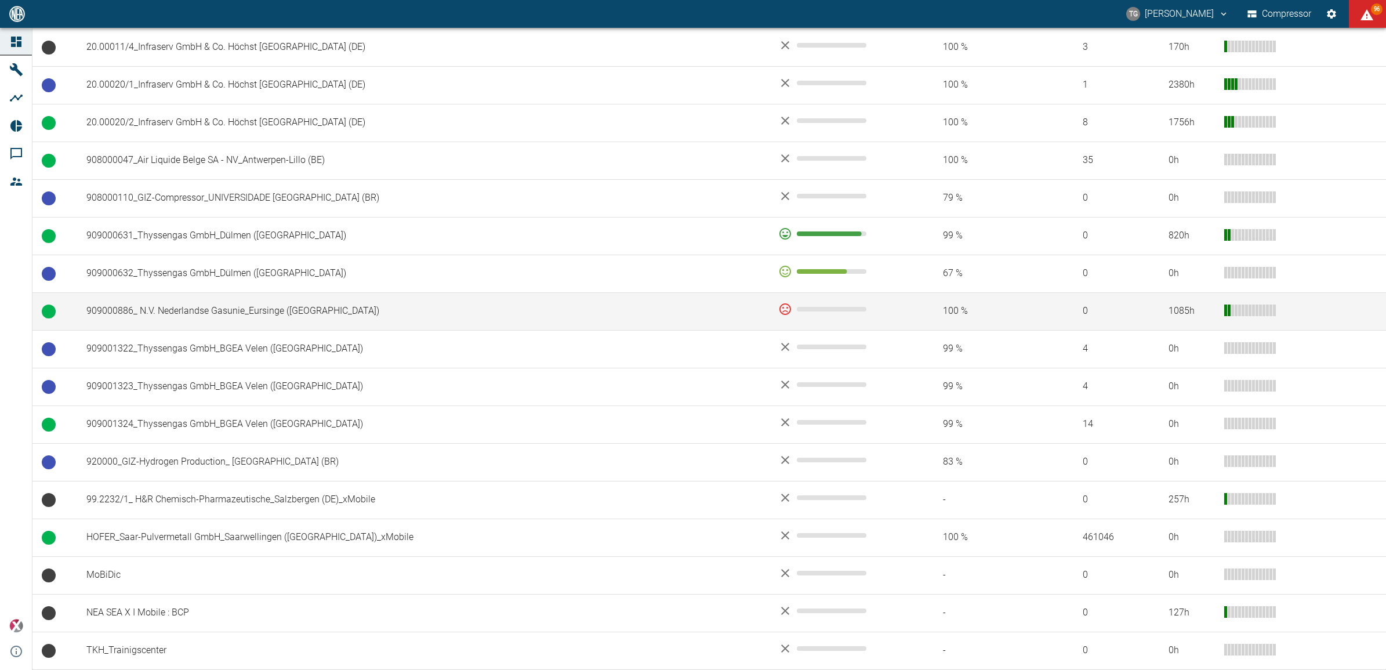
click at [191, 316] on td "909000886_ N.V. Nederlandse Gasunie_Eursinge (NL)" at bounding box center [423, 311] width 692 height 38
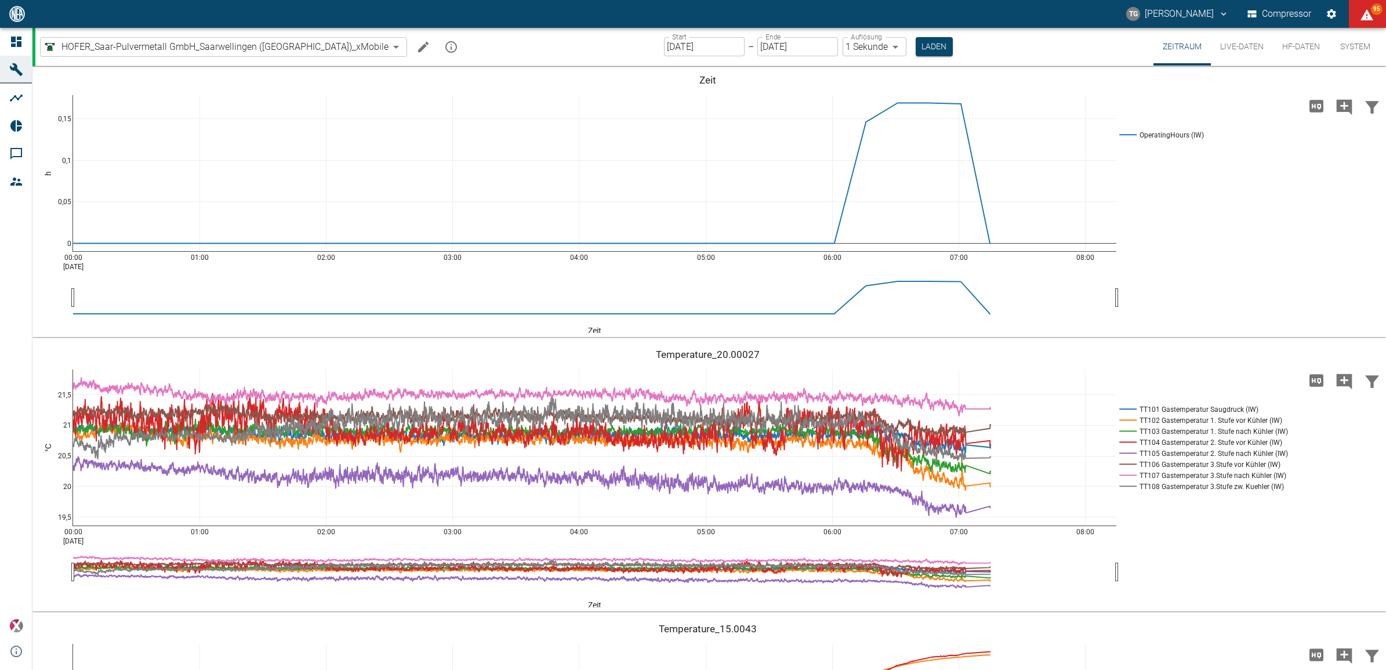
scroll to position [1041, 0]
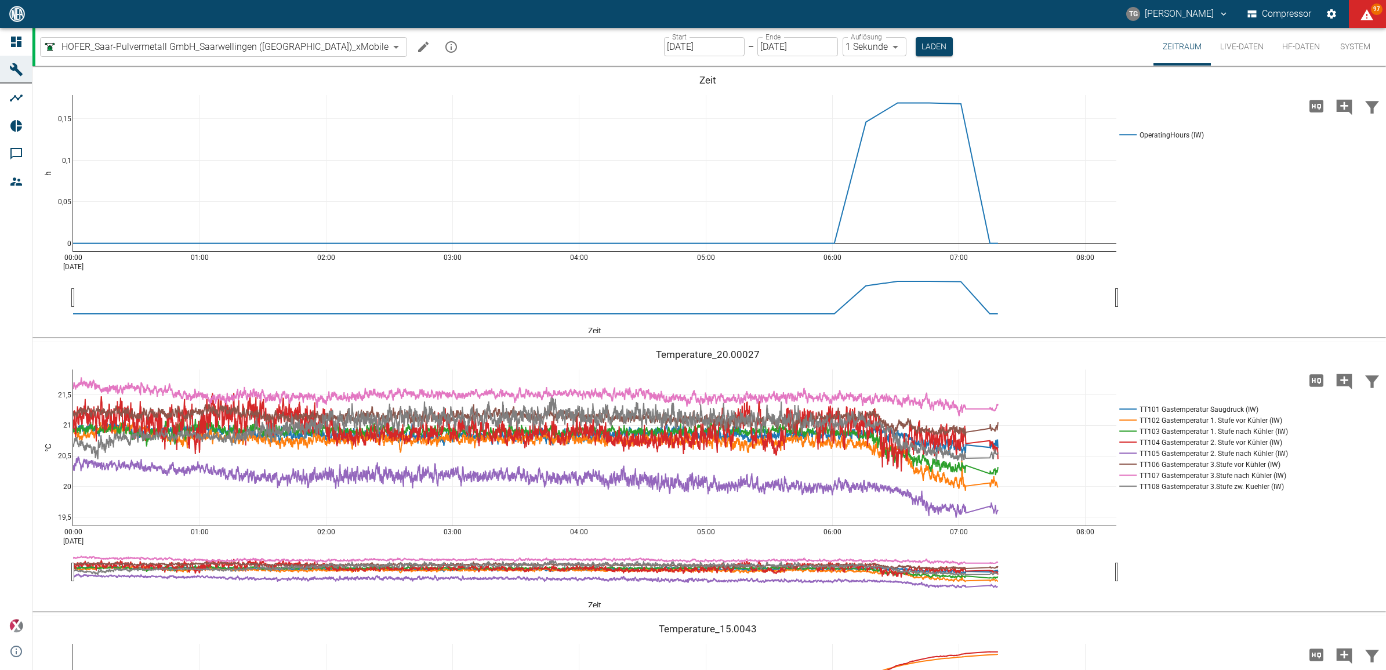
scroll to position [1041, 0]
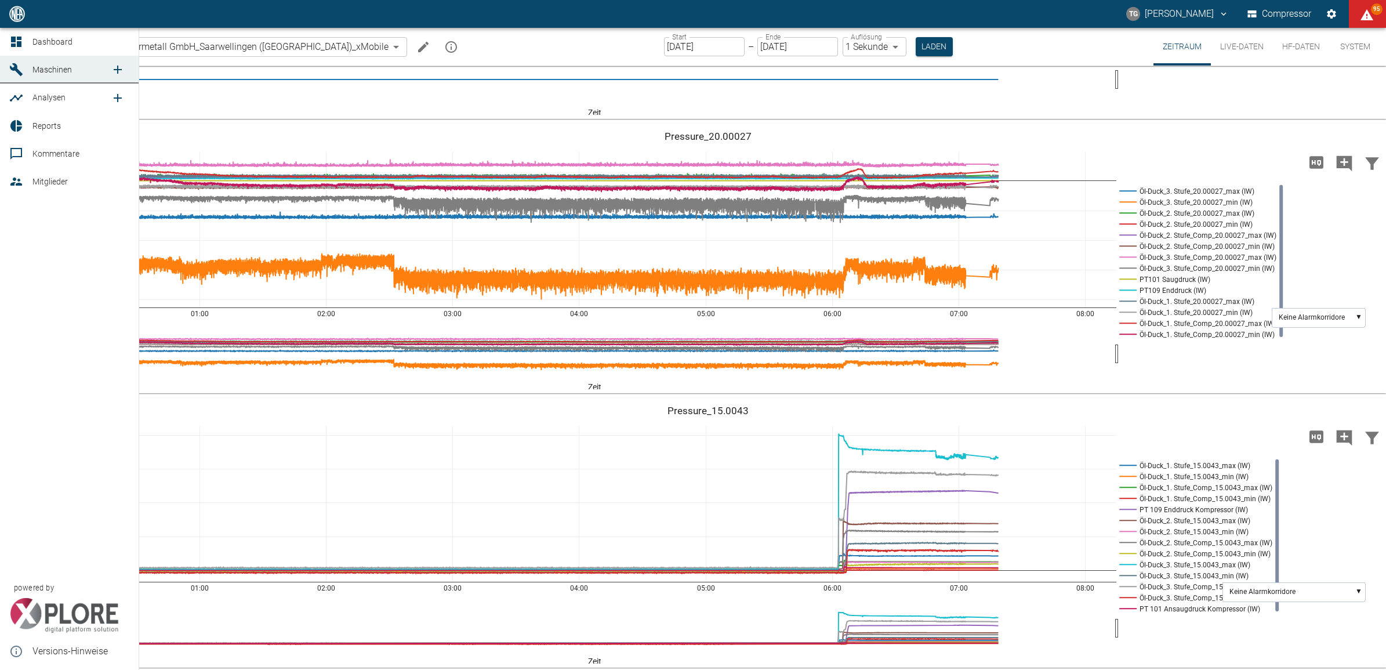
click at [3, 36] on link "Dashboard" at bounding box center [69, 42] width 139 height 28
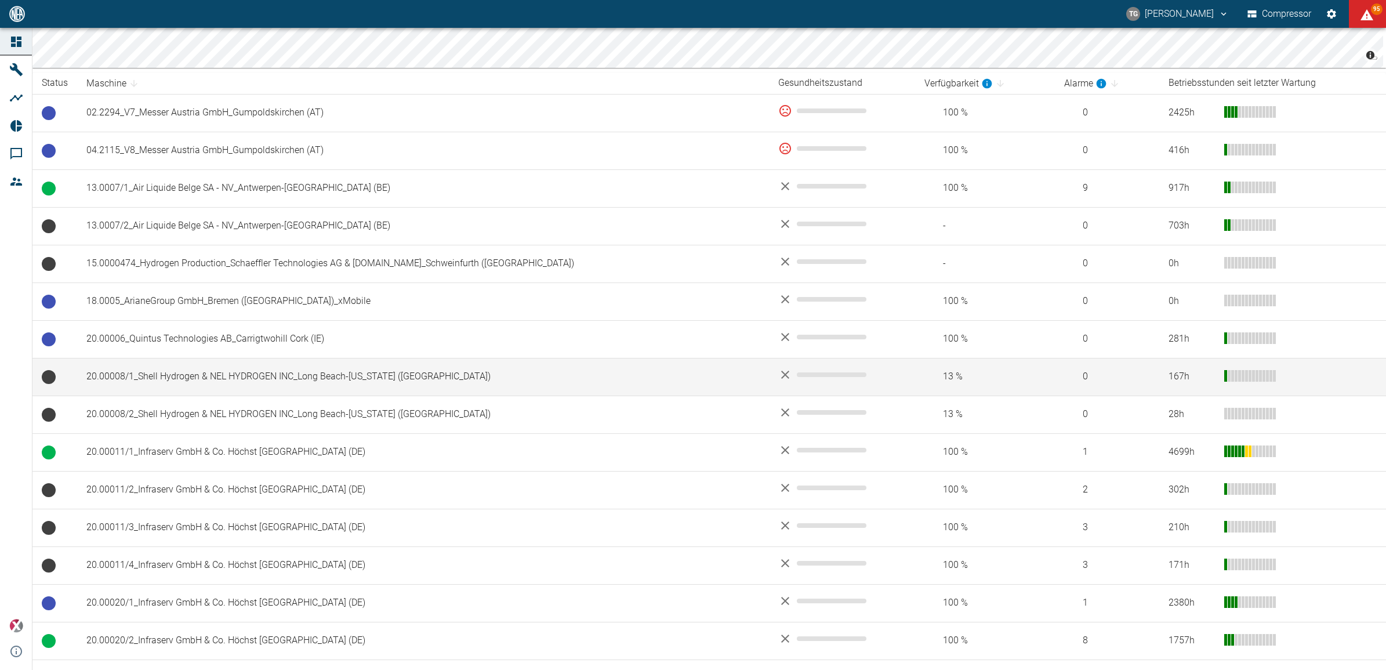
scroll to position [217, 0]
